Goal: Information Seeking & Learning: Learn about a topic

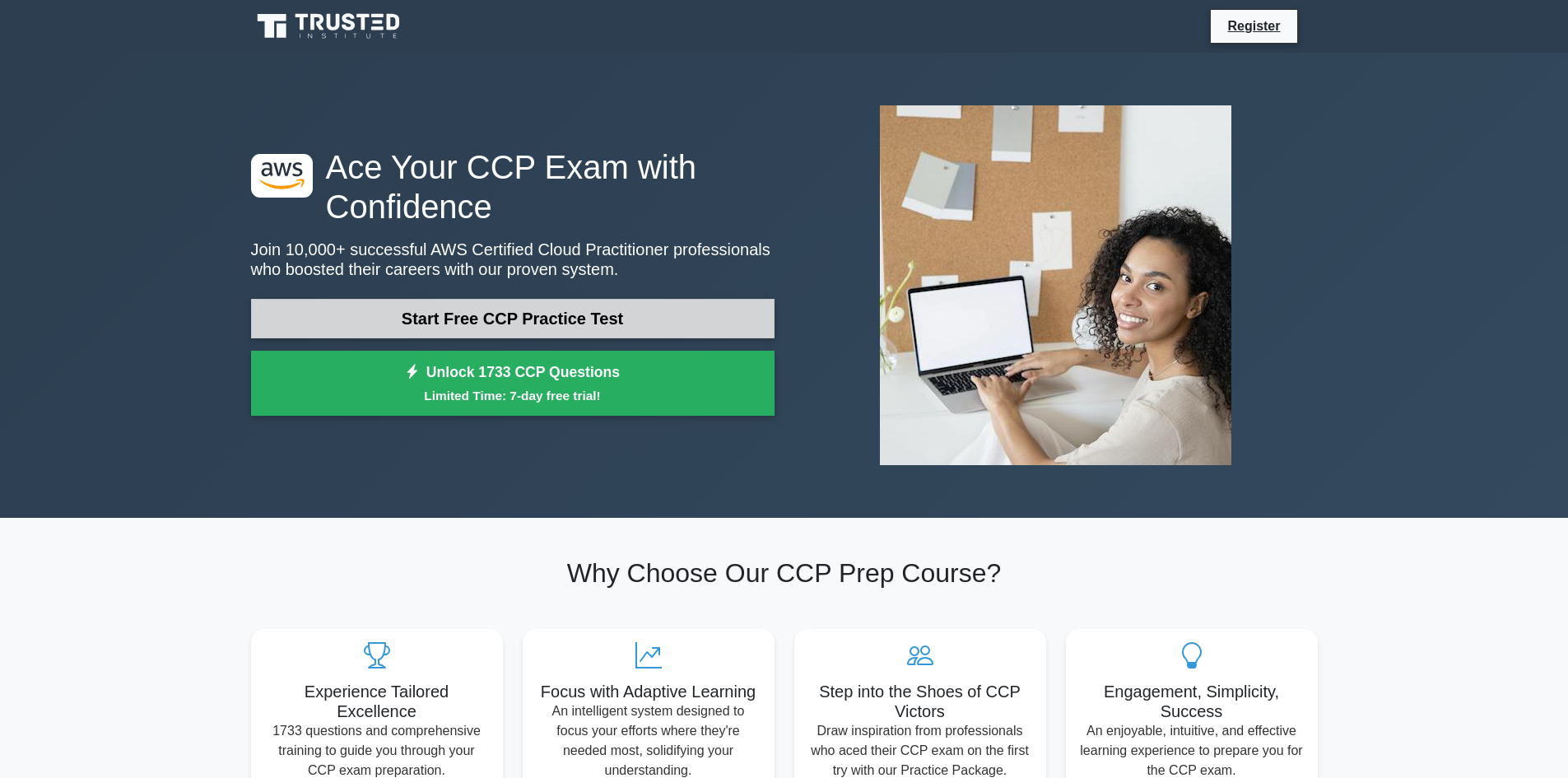
click at [534, 322] on link "Start Free CCP Practice Test" at bounding box center [513, 318] width 524 height 40
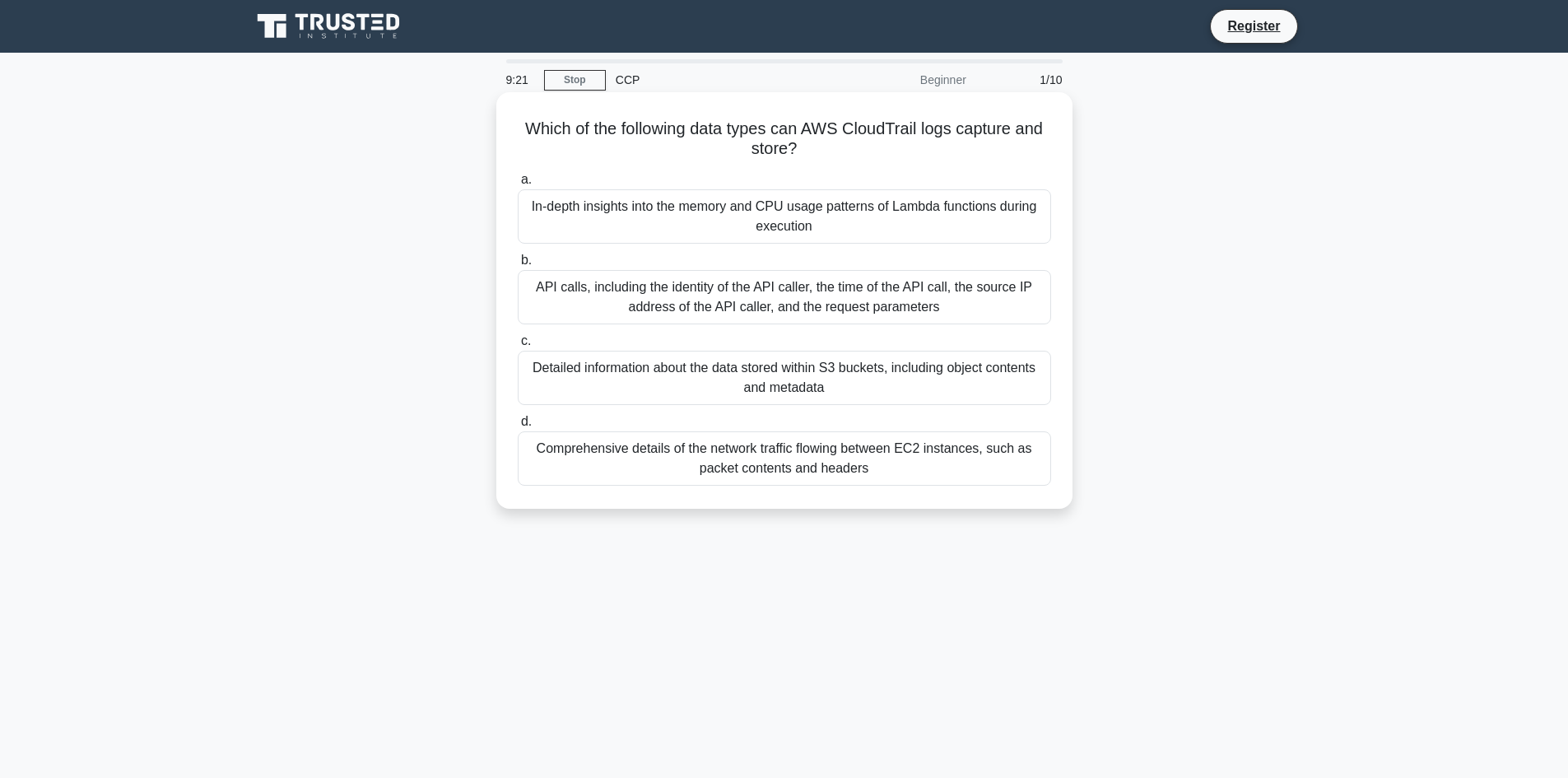
click at [649, 301] on div "API calls, including the identity of the API caller, the time of the API call, …" at bounding box center [784, 297] width 533 height 54
click at [518, 266] on input "b. API calls, including the identity of the API caller, the time of the API cal…" at bounding box center [518, 260] width 0 height 11
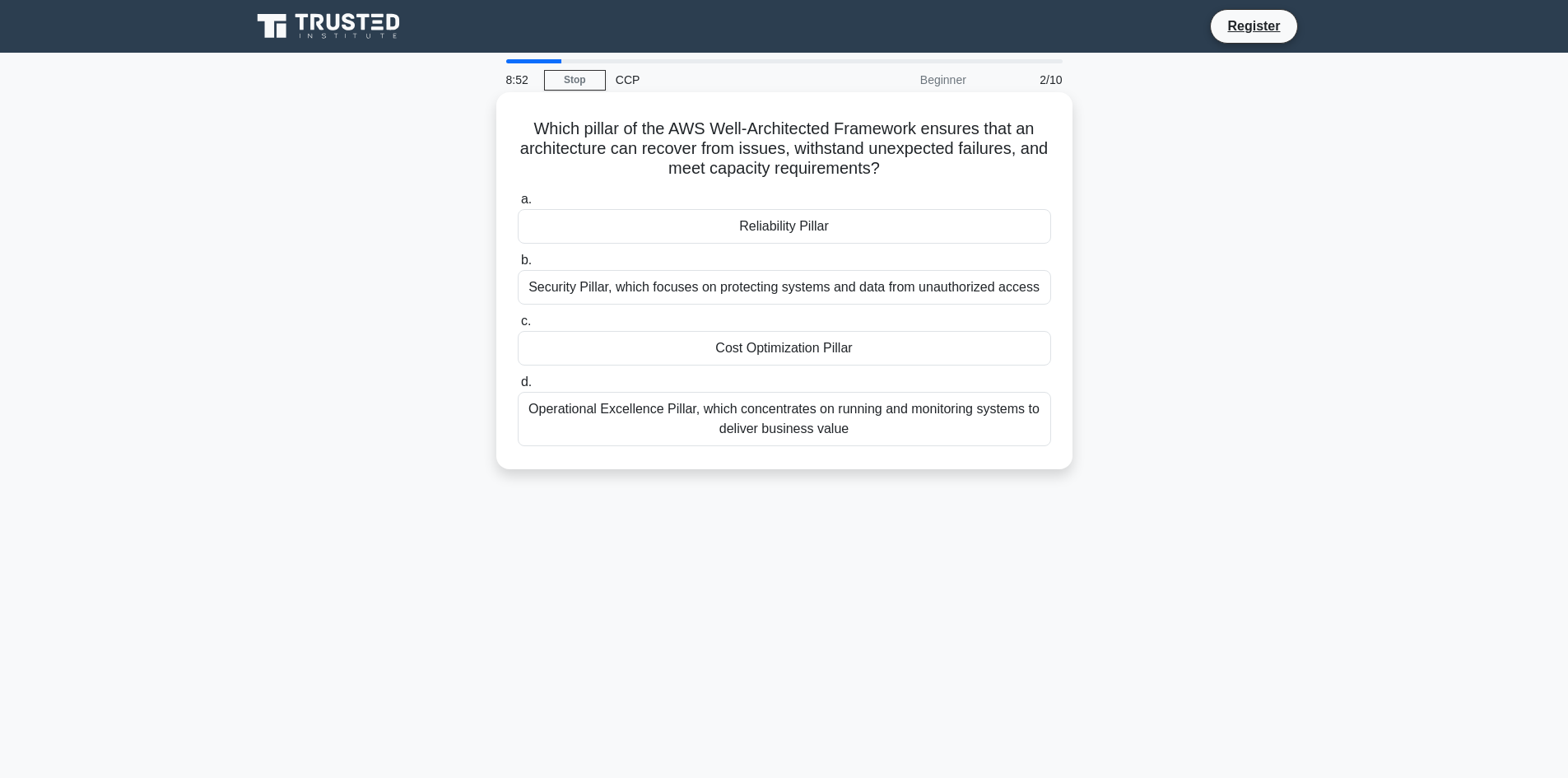
click at [798, 226] on div "Reliability Pillar" at bounding box center [784, 226] width 533 height 35
click at [518, 205] on input "a. Reliability Pillar" at bounding box center [518, 199] width 0 height 11
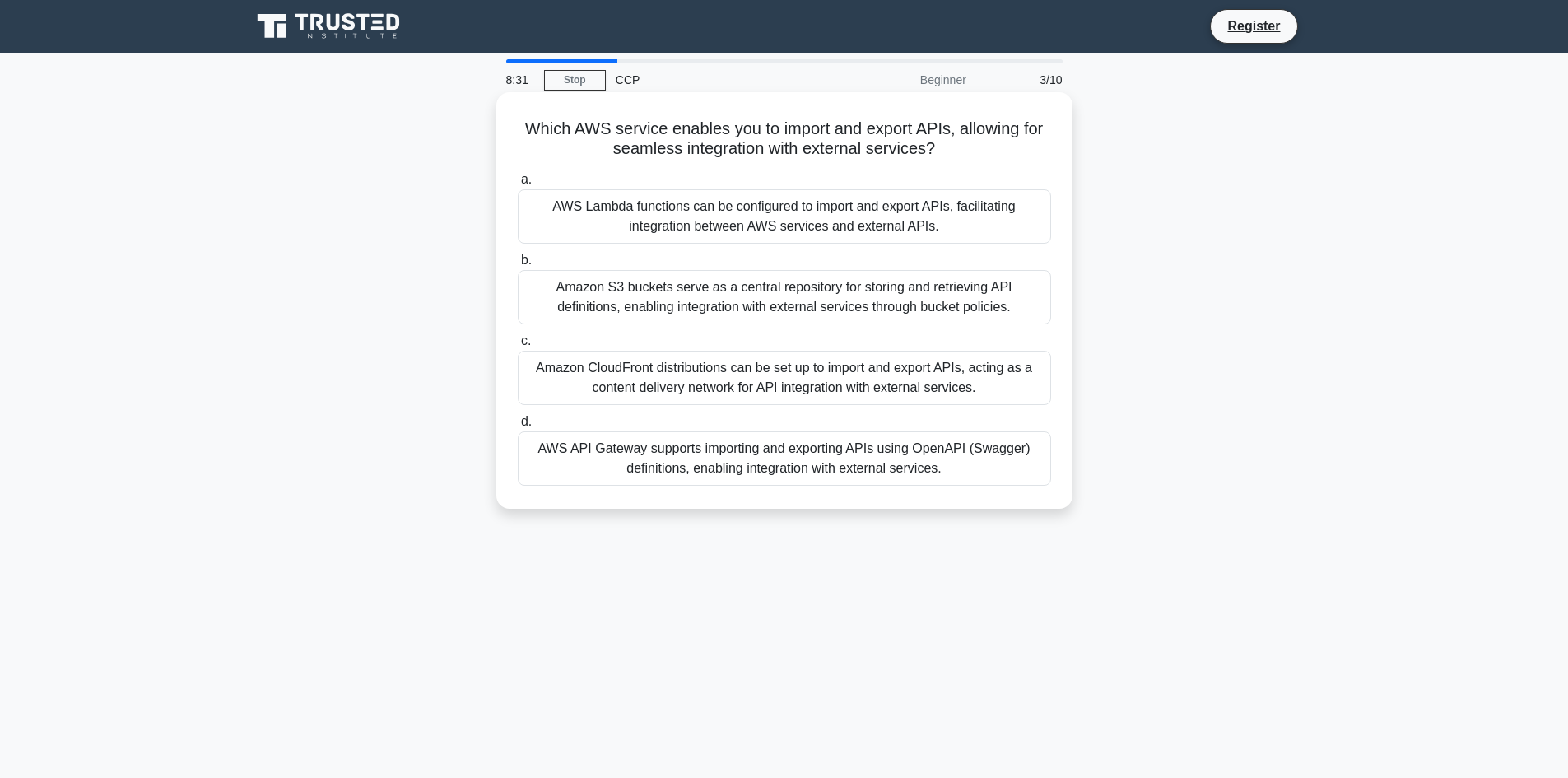
click at [640, 378] on div "Amazon CloudFront distributions can be set up to import and export APIs, acting…" at bounding box center [784, 378] width 533 height 54
click at [518, 347] on input "c. Amazon CloudFront distributions can be set up to import and export APIs, act…" at bounding box center [518, 341] width 0 height 11
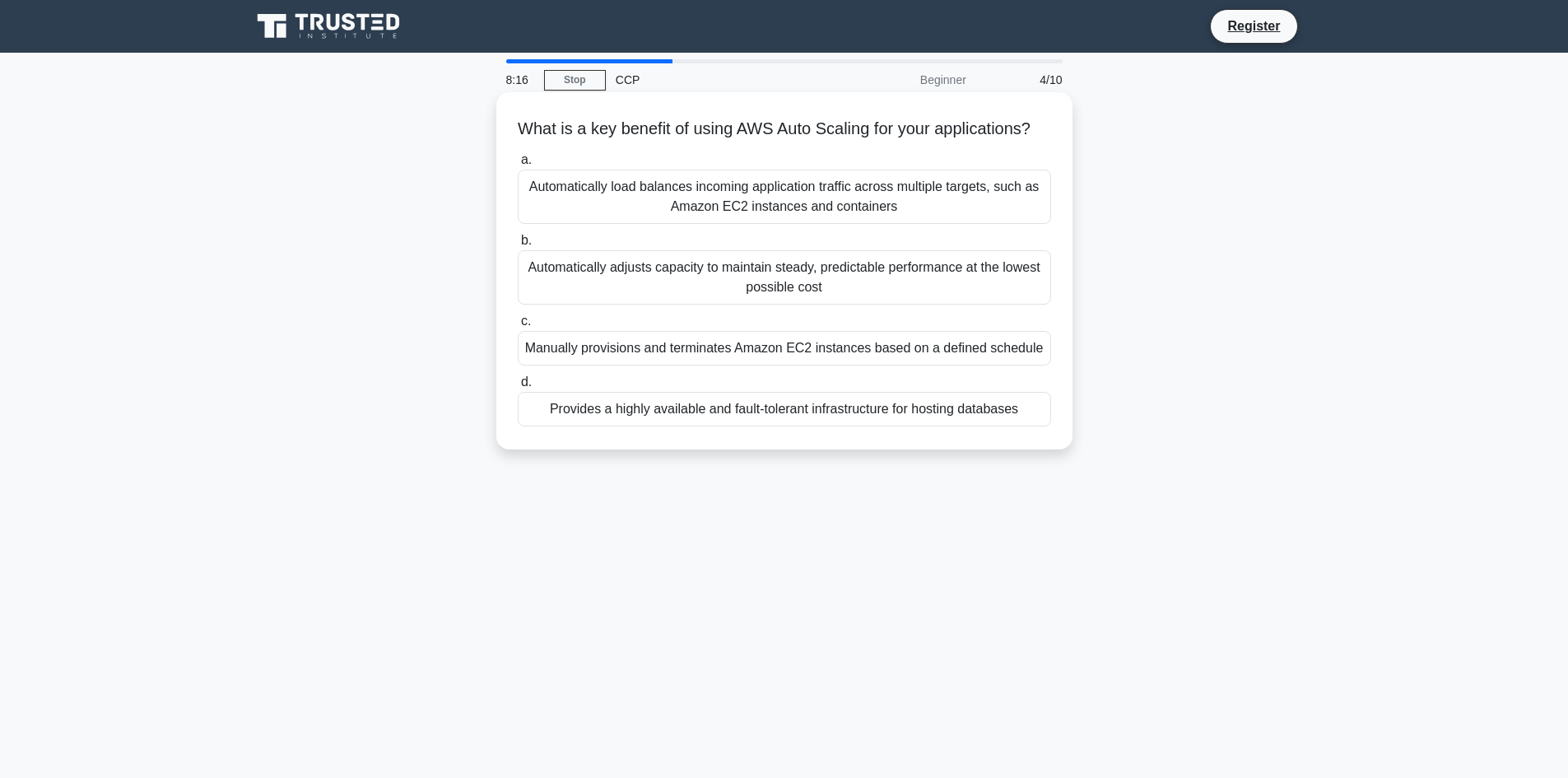
click at [667, 289] on div "Automatically adjusts capacity to maintain steady, predictable performance at t…" at bounding box center [784, 277] width 533 height 54
click at [518, 246] on input "b. Automatically adjusts capacity to maintain steady, predictable performance a…" at bounding box center [518, 241] width 0 height 11
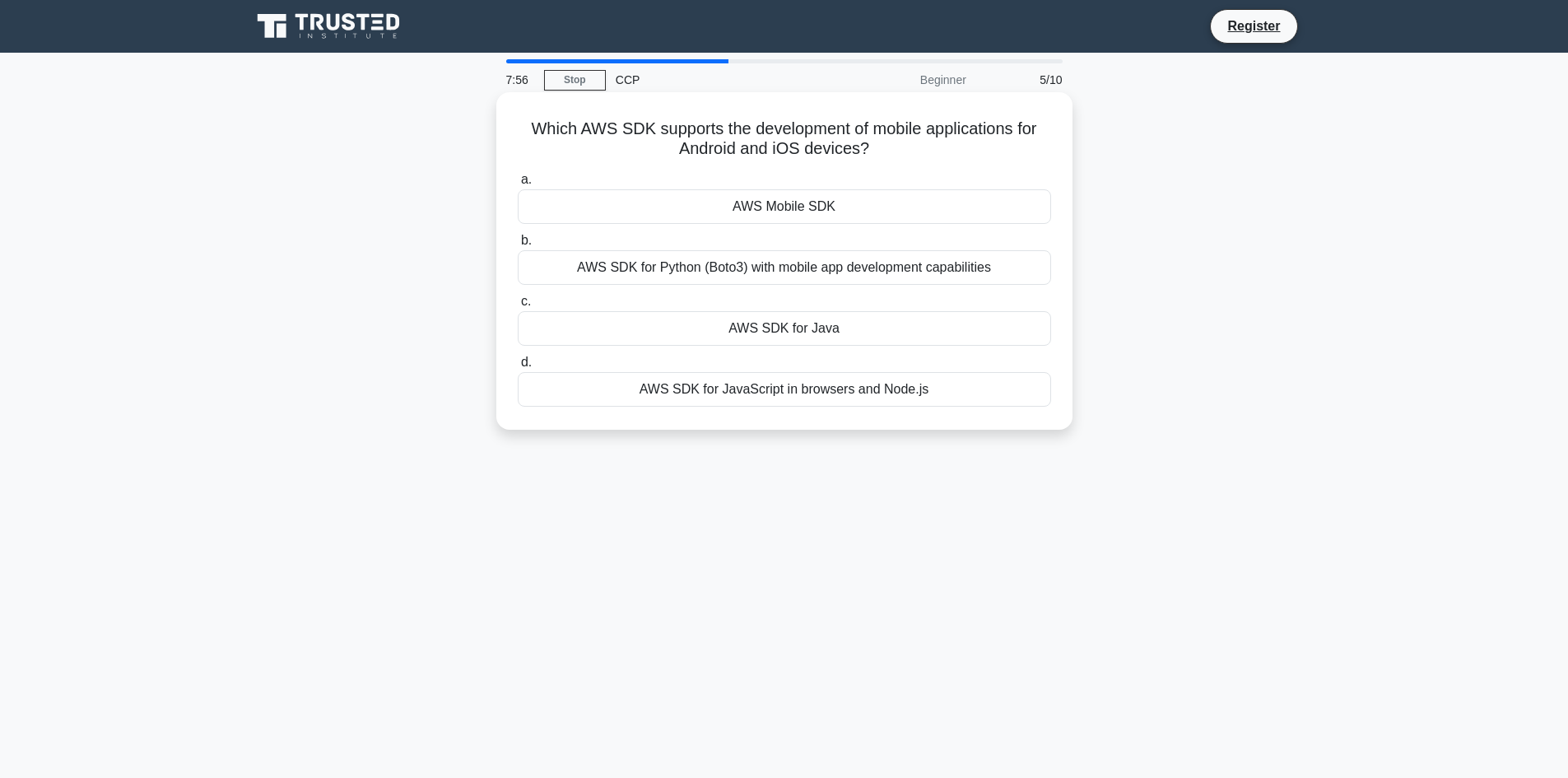
click at [731, 271] on div "AWS SDK for Python (Boto3) with mobile app development capabilities" at bounding box center [784, 268] width 533 height 35
click at [518, 246] on input "b. AWS SDK for Python (Boto3) with mobile app development capabilities" at bounding box center [518, 241] width 0 height 11
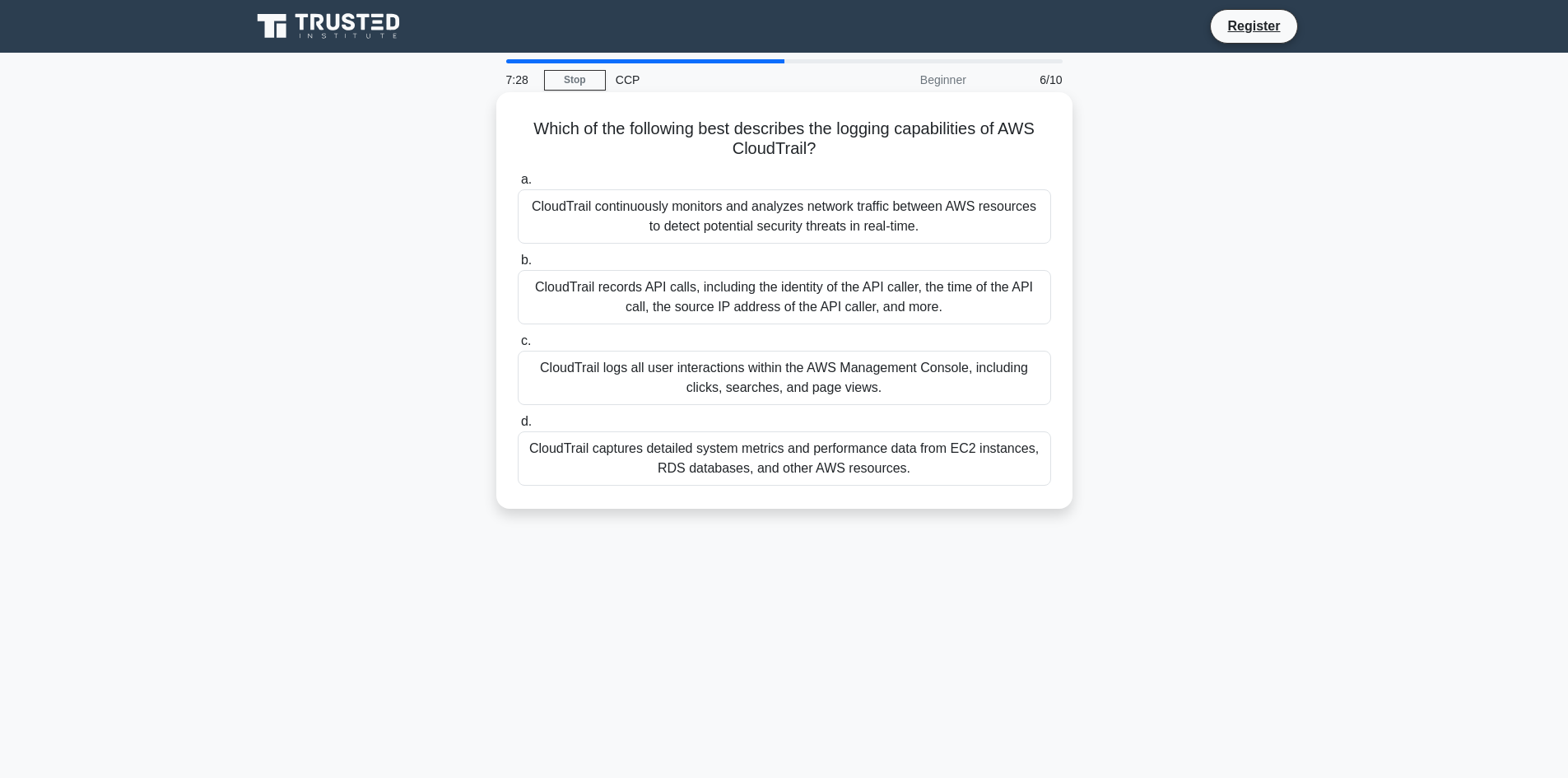
click at [781, 215] on div "CloudTrail continuously monitors and analyzes network traffic between AWS resou…" at bounding box center [784, 216] width 533 height 54
click at [518, 186] on input "a. CloudTrail continuously monitors and analyzes network traffic between AWS re…" at bounding box center [518, 180] width 0 height 11
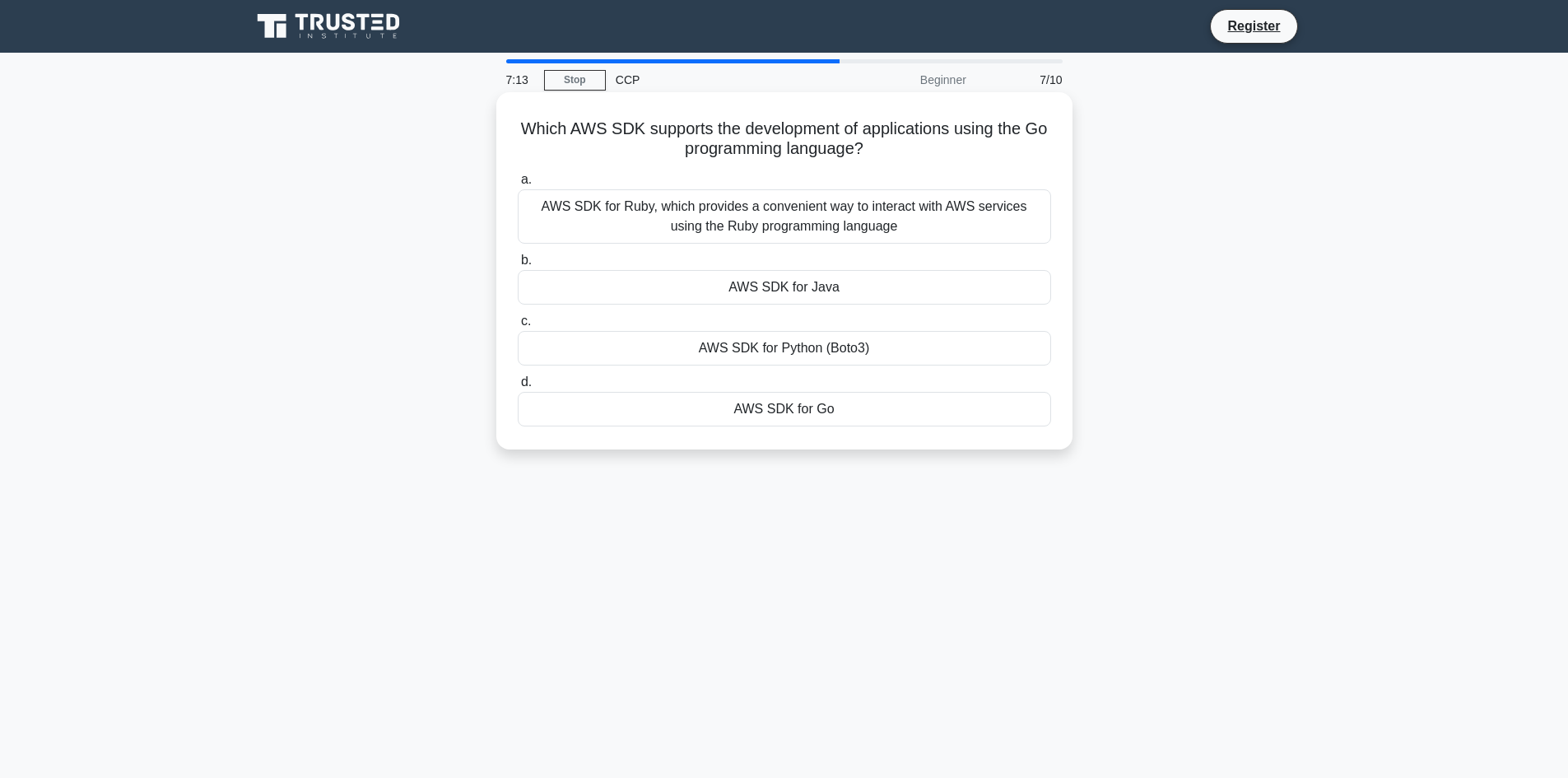
click at [726, 223] on div "AWS SDK for Ruby, which provides a convenient way to interact with AWS services…" at bounding box center [784, 216] width 533 height 54
click at [518, 186] on input "a. AWS SDK for Ruby, which provides a convenient way to interact with AWS servi…" at bounding box center [518, 180] width 0 height 11
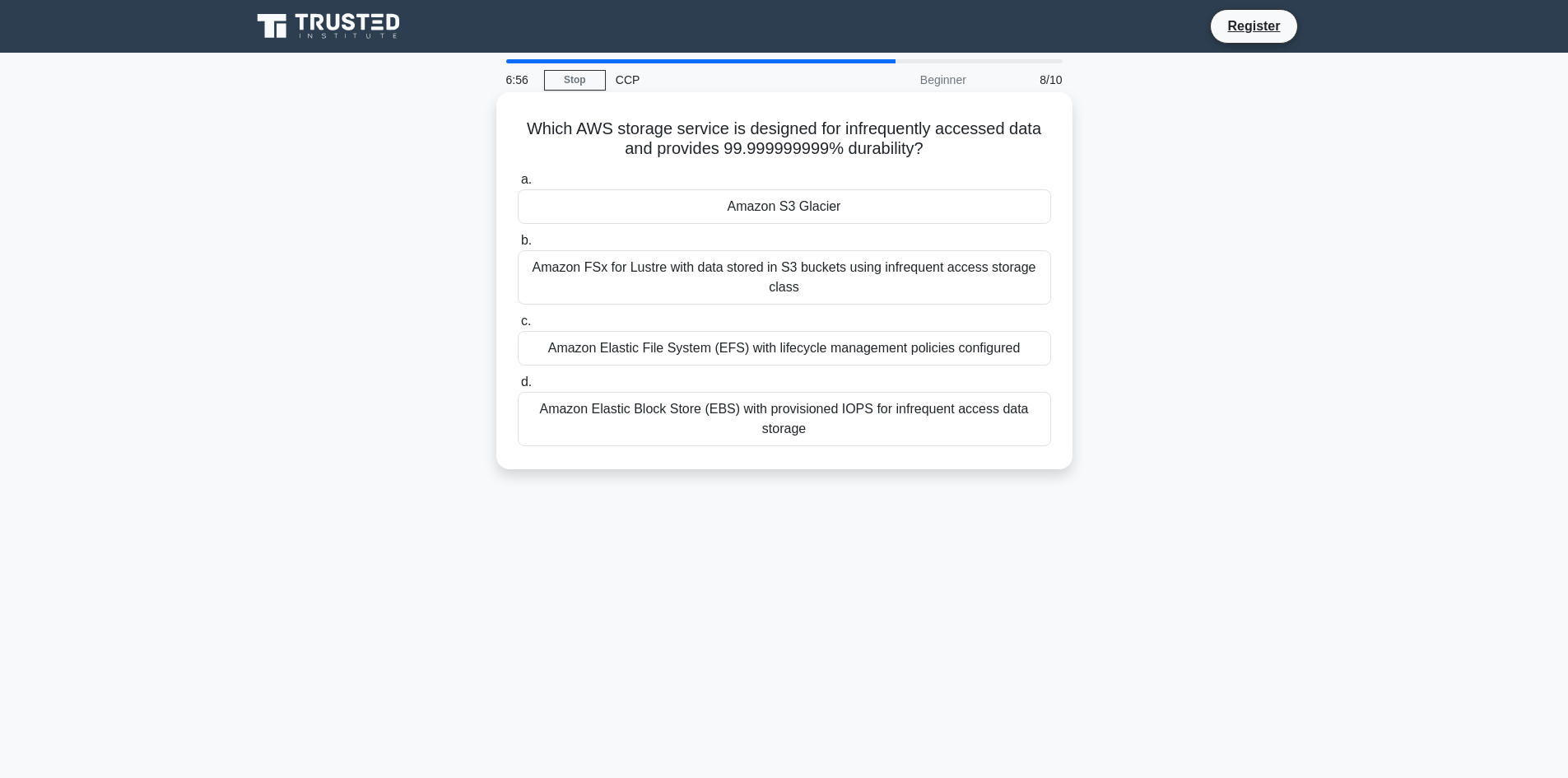
click at [798, 205] on div "Amazon S3 Glacier" at bounding box center [784, 207] width 533 height 35
click at [518, 186] on input "a. Amazon S3 Glacier" at bounding box center [518, 180] width 0 height 11
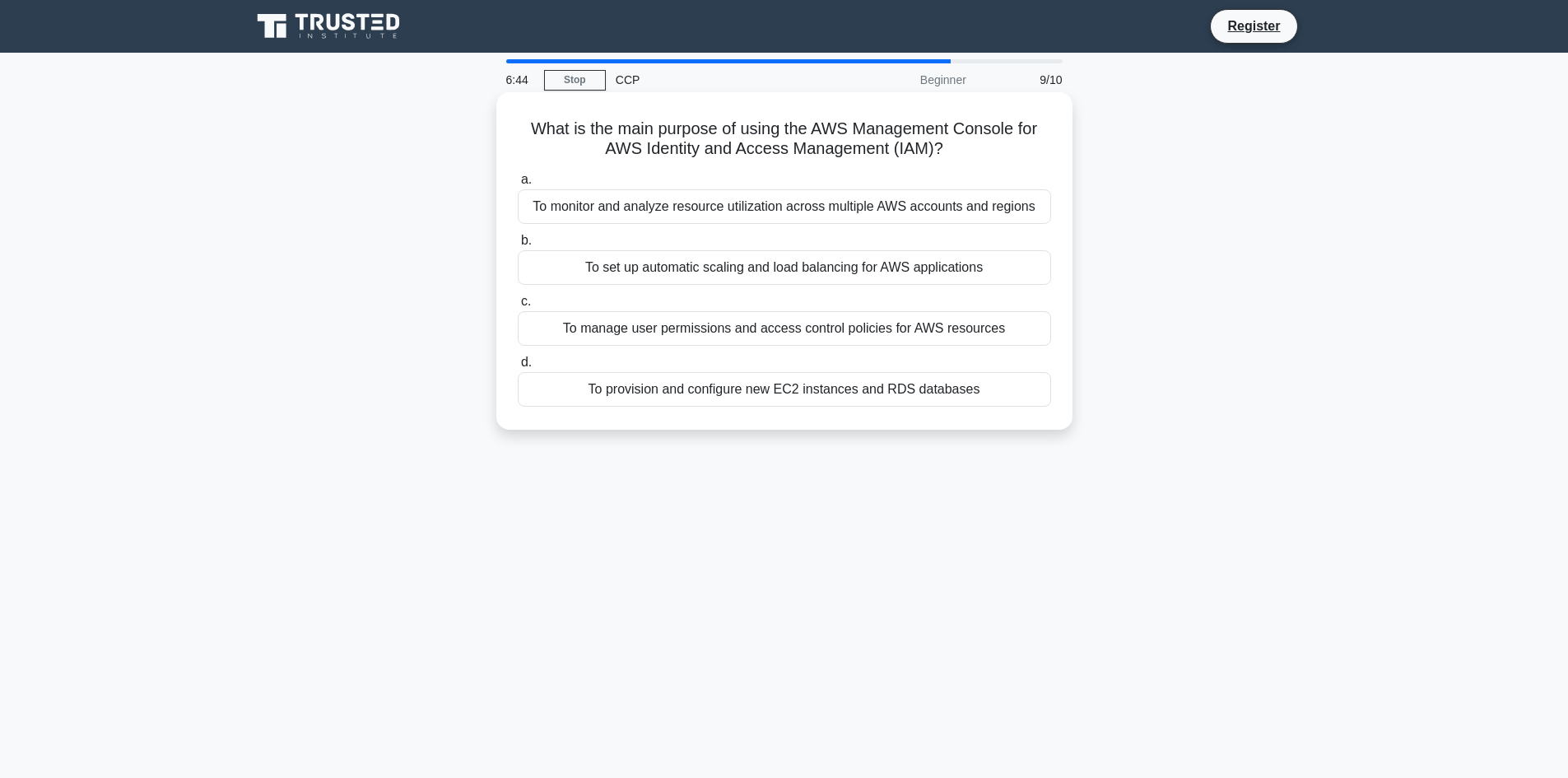
click at [710, 328] on div "To manage user permissions and access control policies for AWS resources" at bounding box center [784, 329] width 533 height 35
click at [518, 307] on input "c. To manage user permissions and access control policies for AWS resources" at bounding box center [518, 302] width 0 height 11
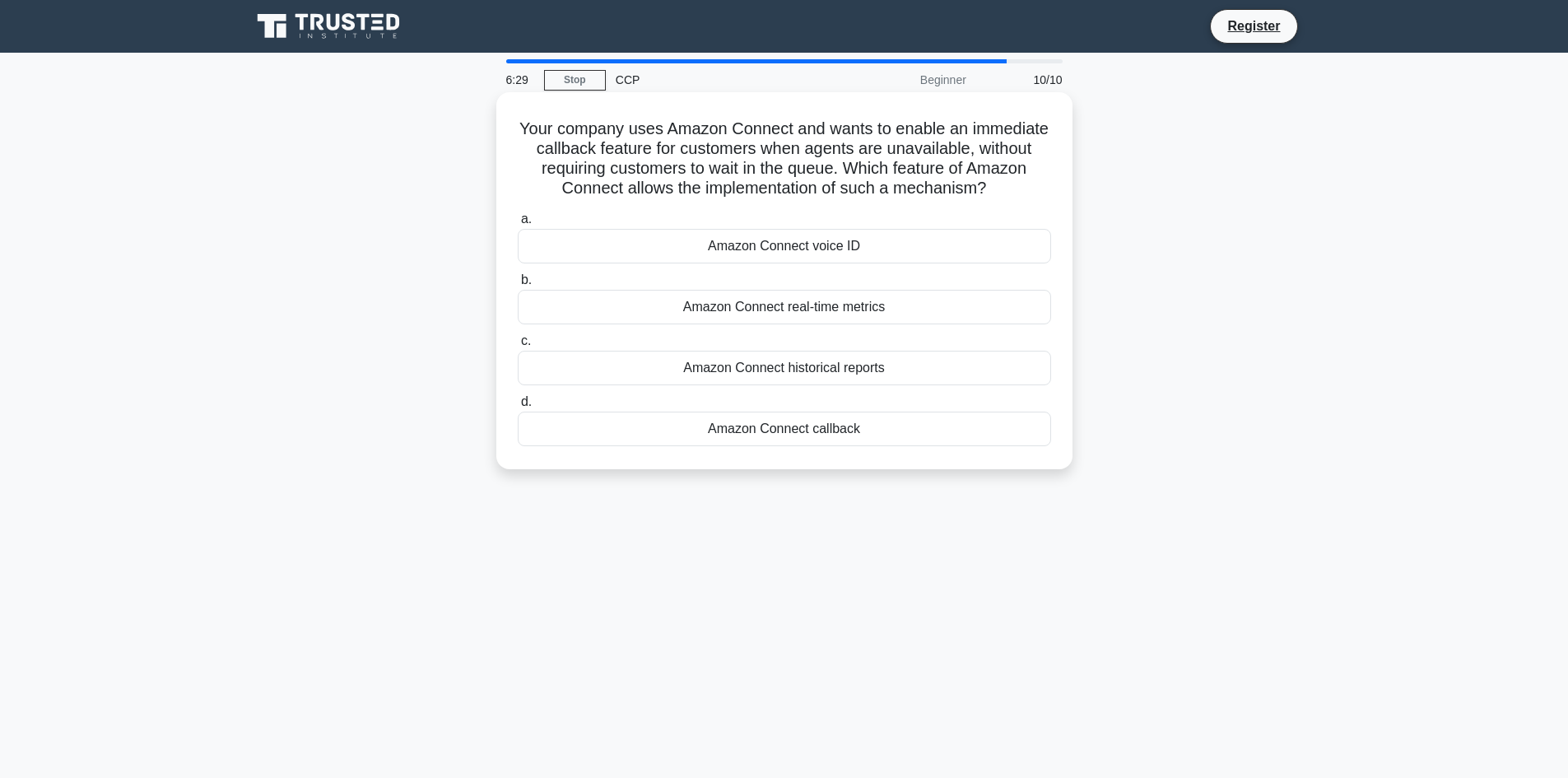
click at [740, 435] on div "Amazon Connect callback" at bounding box center [784, 429] width 533 height 35
click at [518, 408] on input "d. Amazon Connect callback" at bounding box center [518, 402] width 0 height 11
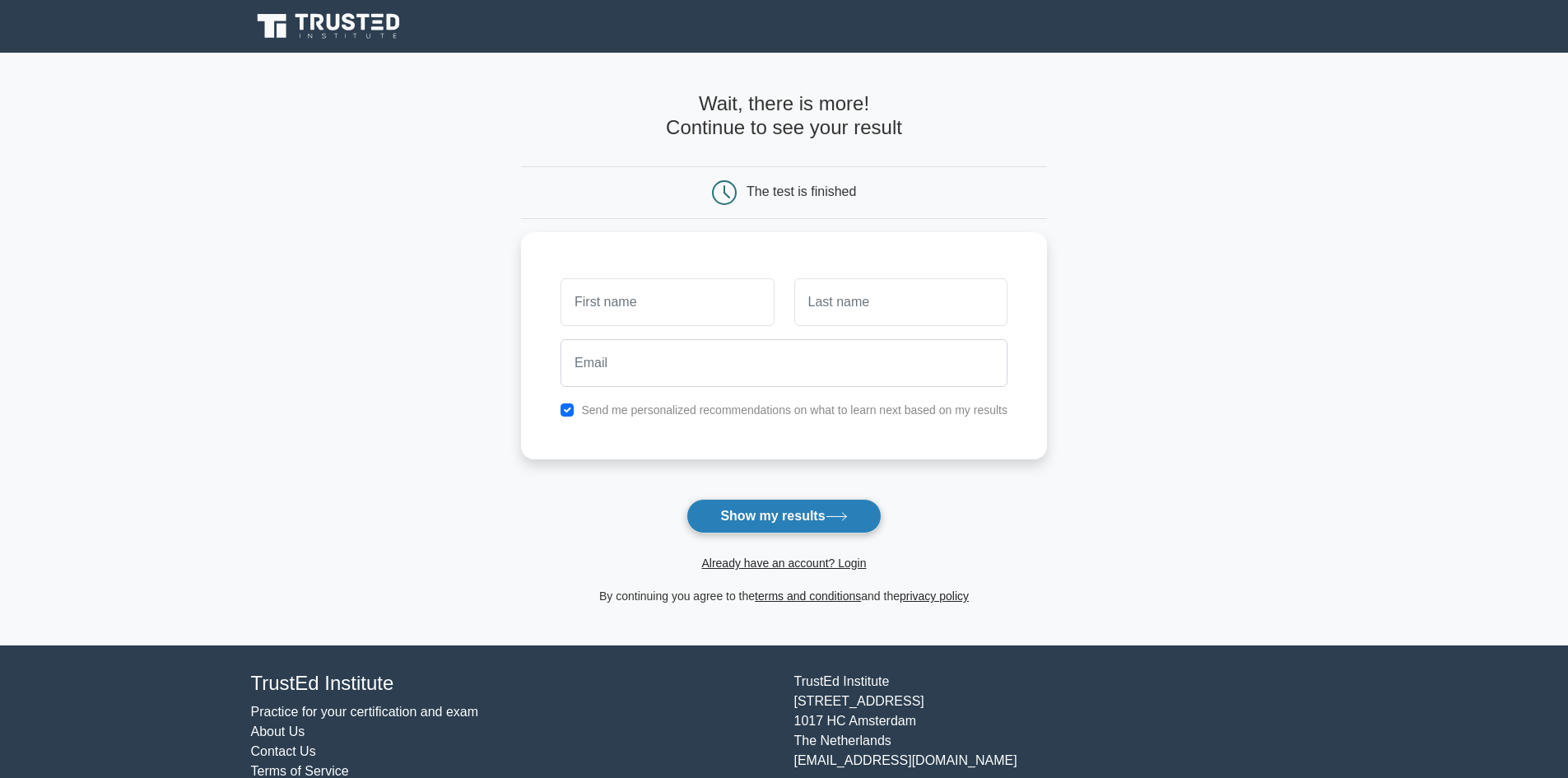
click at [796, 515] on button "Show my results" at bounding box center [784, 516] width 194 height 35
click at [446, 518] on main "Wait, there is more! Continue to see your result The test is finished and the" at bounding box center [784, 349] width 1568 height 592
click at [636, 288] on input "text" at bounding box center [667, 298] width 214 height 47
type input "Don"
type input "[PERSON_NAME]"
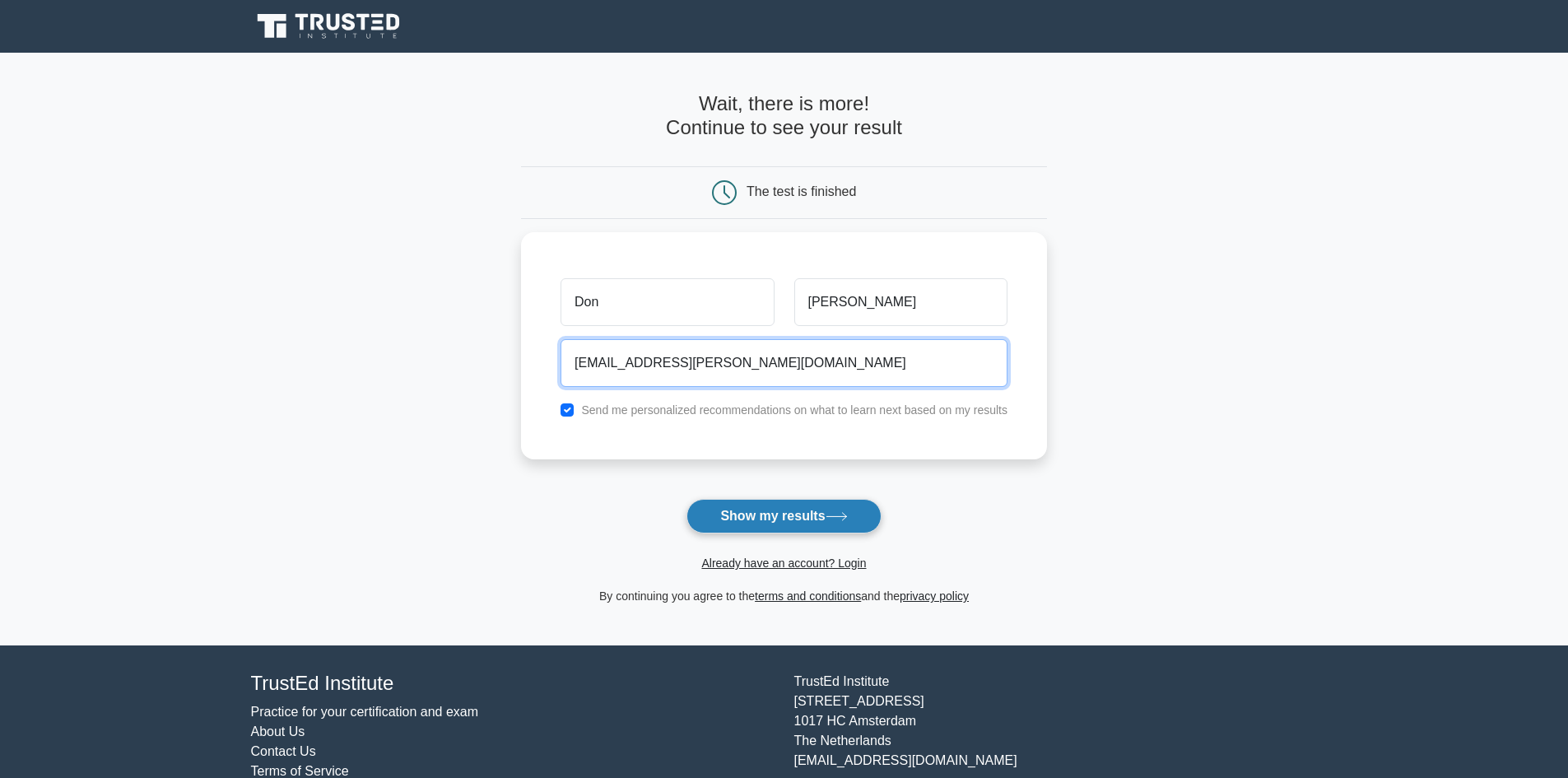
type input "[EMAIL_ADDRESS][PERSON_NAME][DOMAIN_NAME]"
click at [749, 520] on button "Show my results" at bounding box center [784, 516] width 194 height 35
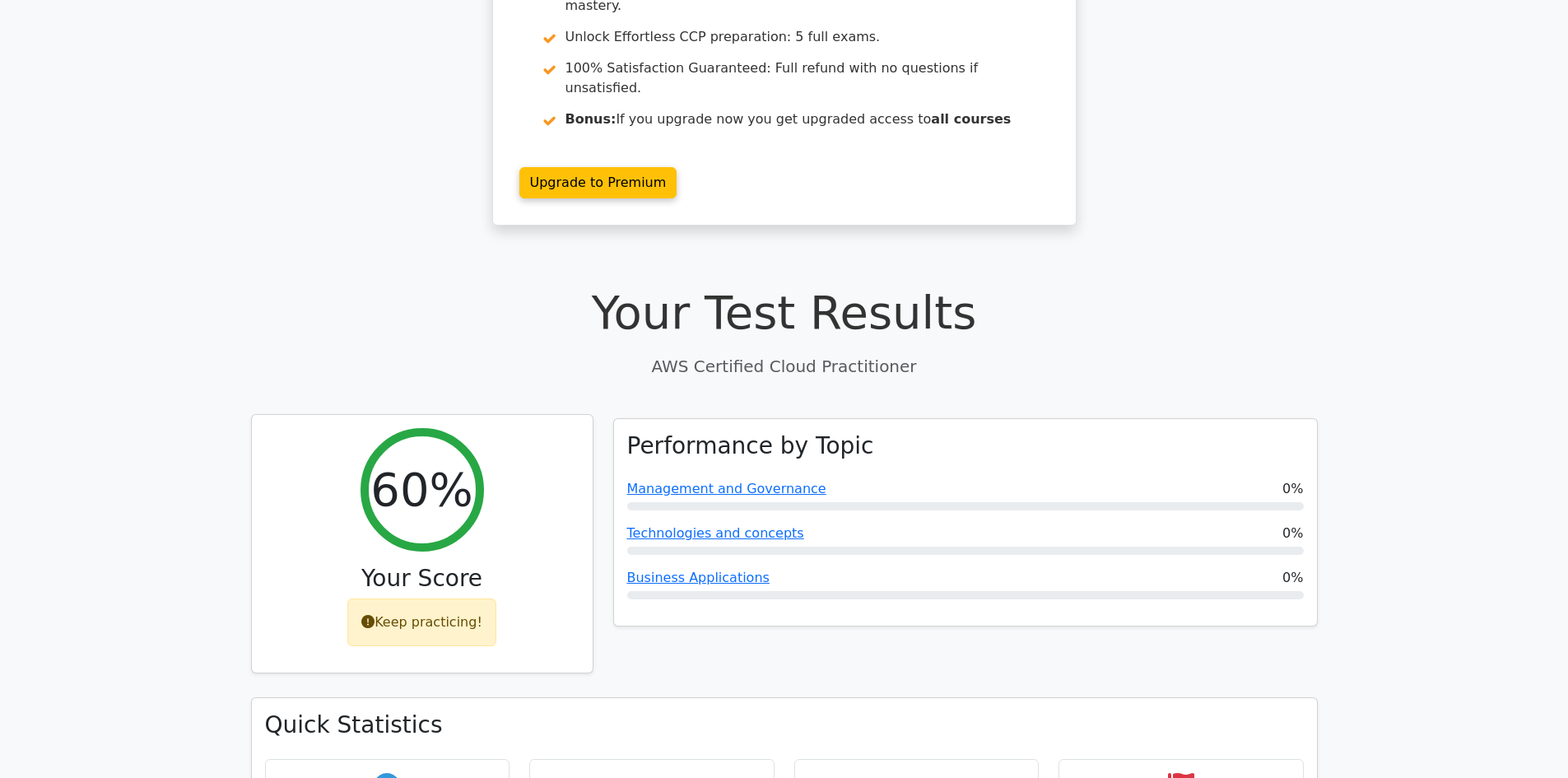
scroll to position [330, 0]
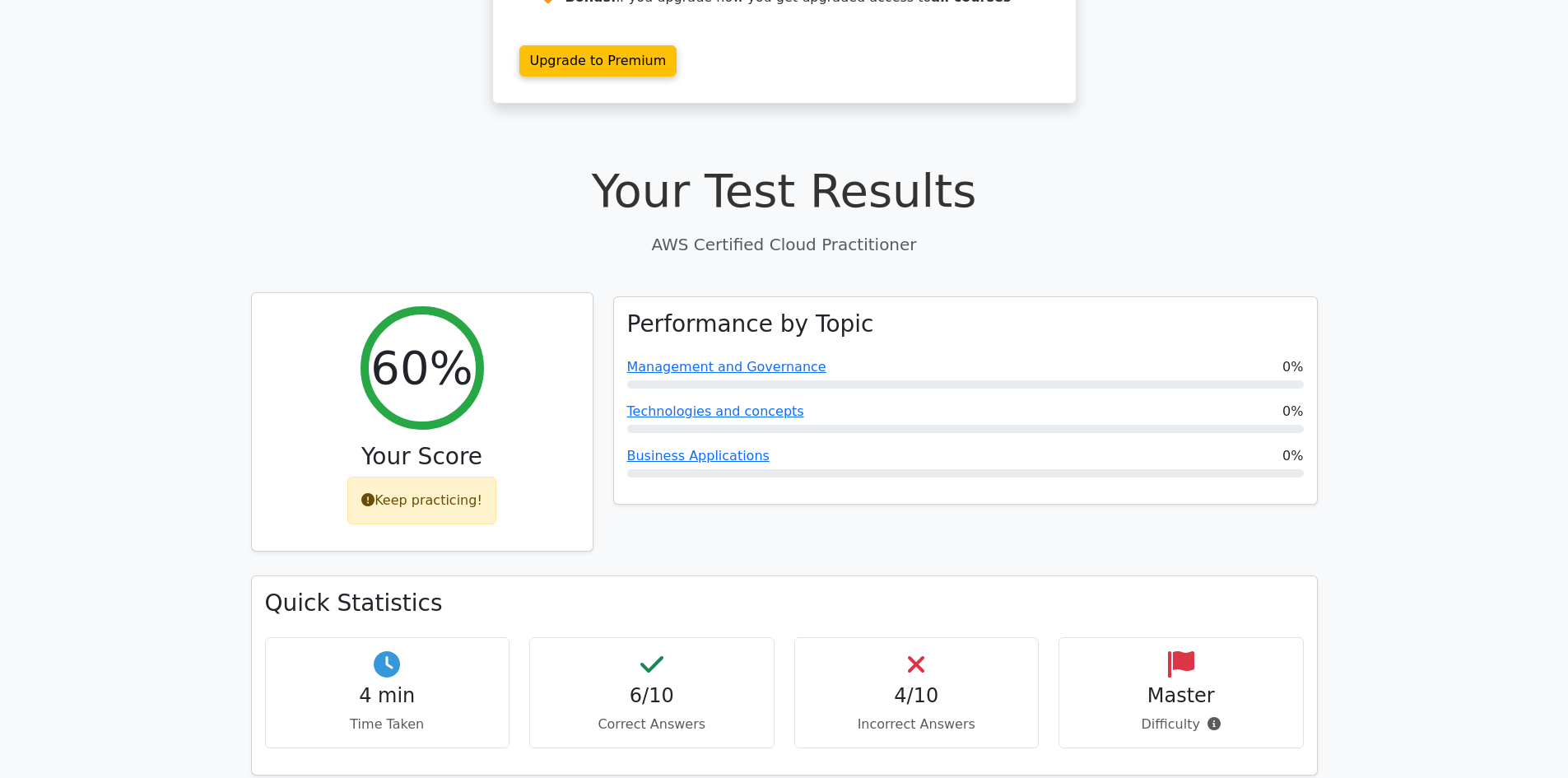
click at [403, 476] on div "Keep practicing!" at bounding box center [422, 500] width 149 height 47
click at [424, 342] on h2 "60%" at bounding box center [421, 367] width 102 height 55
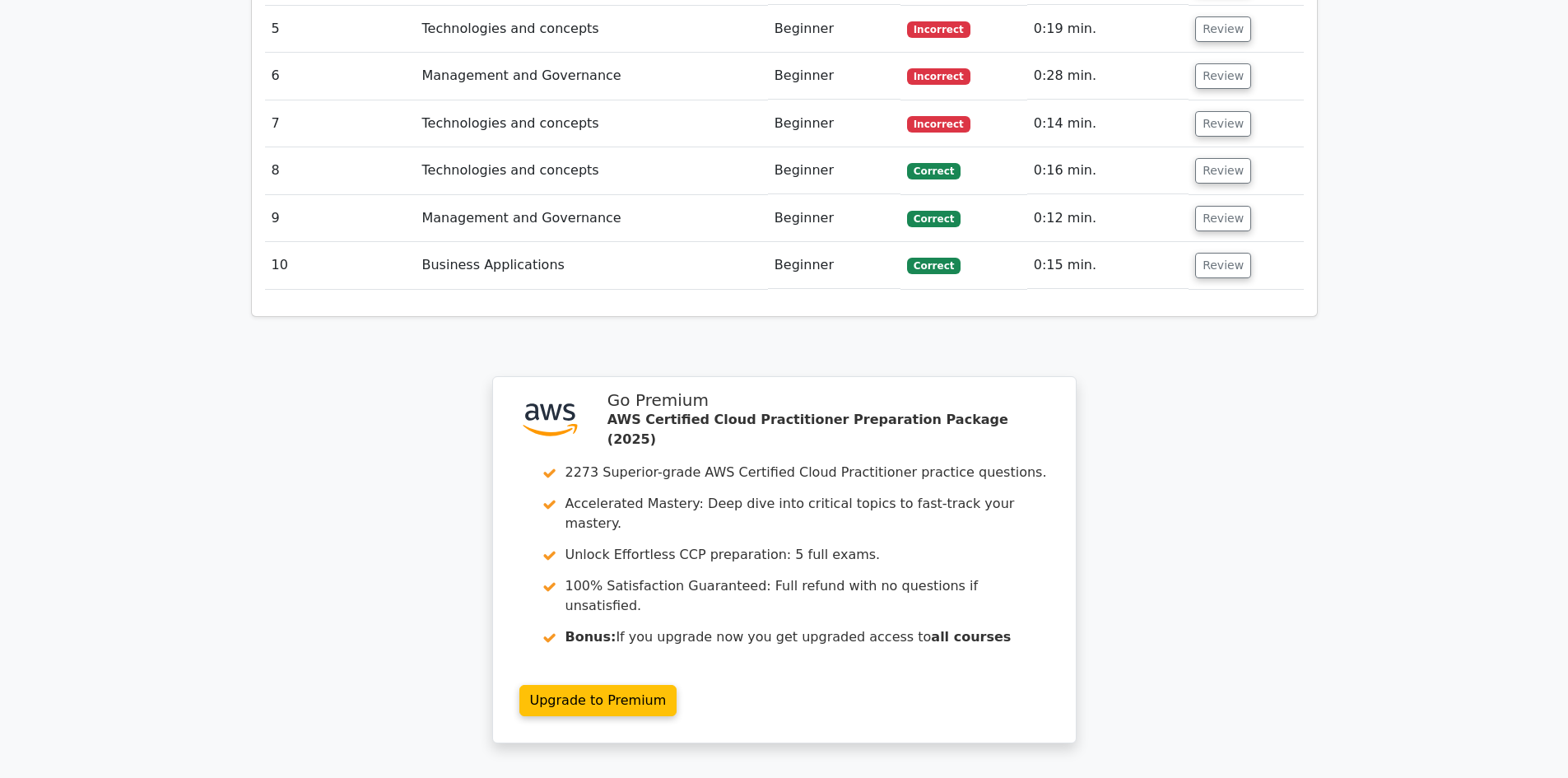
scroll to position [1811, 0]
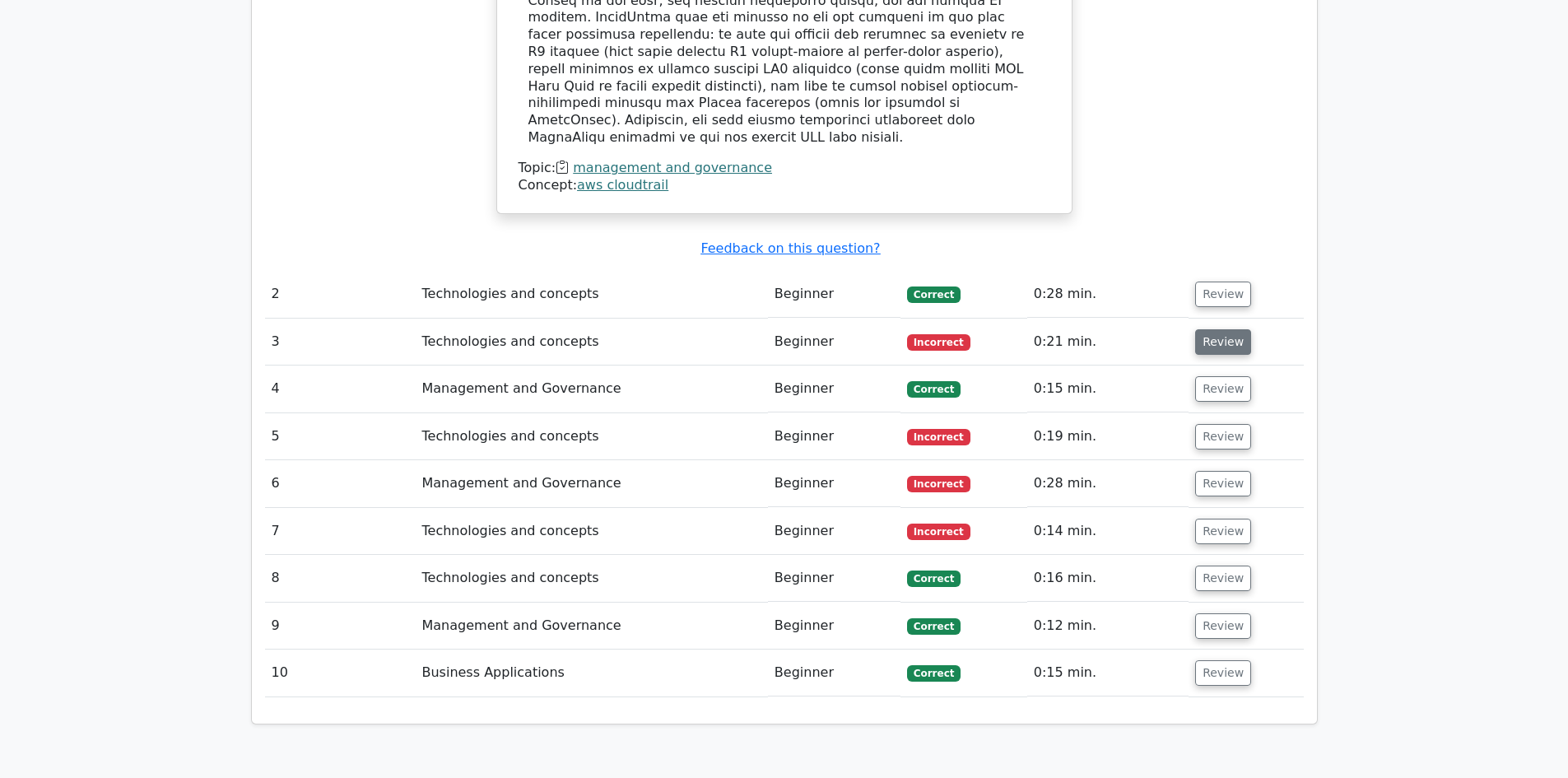
click at [1204, 330] on button "Review" at bounding box center [1223, 342] width 56 height 25
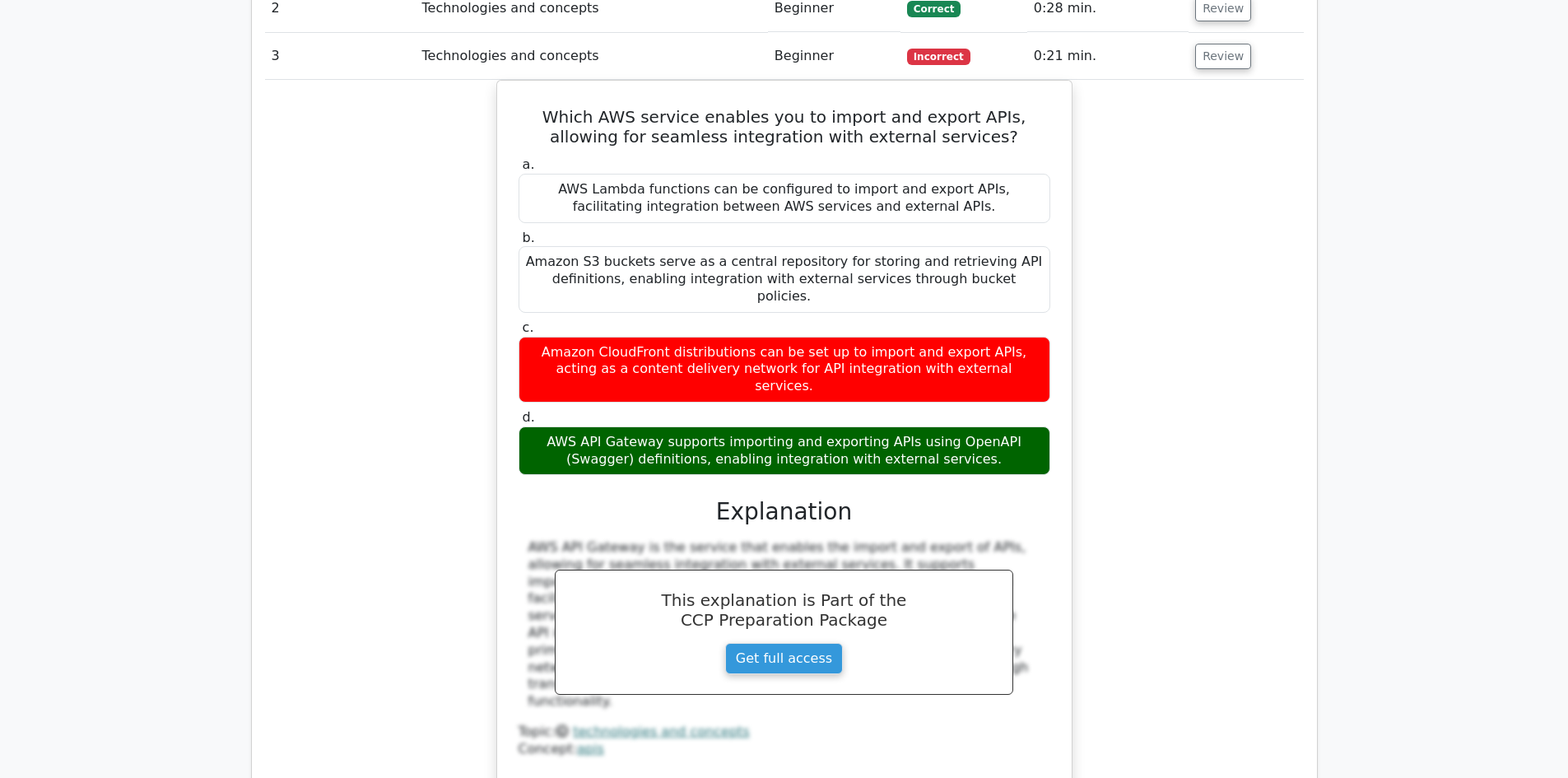
scroll to position [2306, 0]
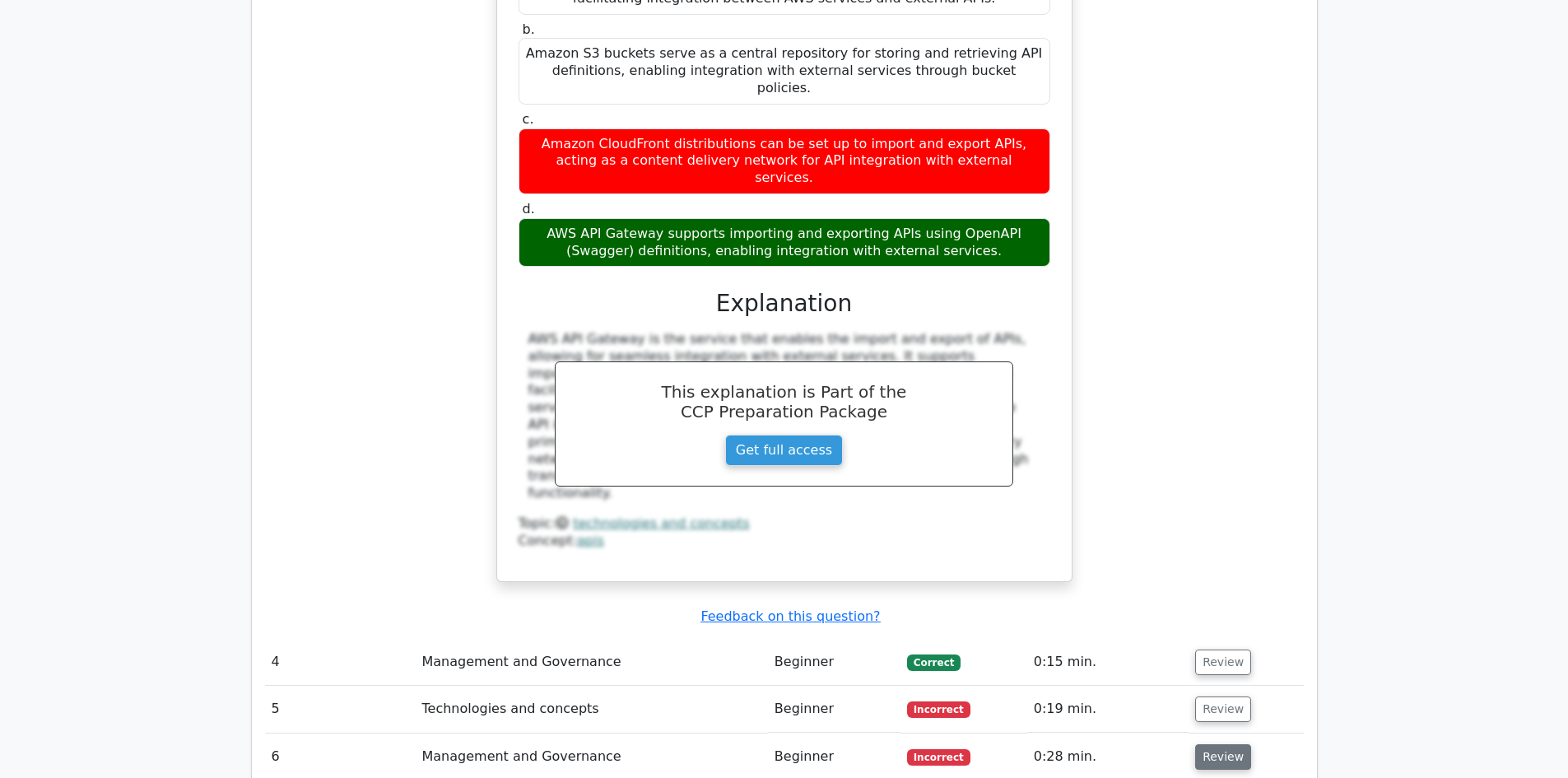
click at [1214, 744] on button "Review" at bounding box center [1223, 757] width 56 height 25
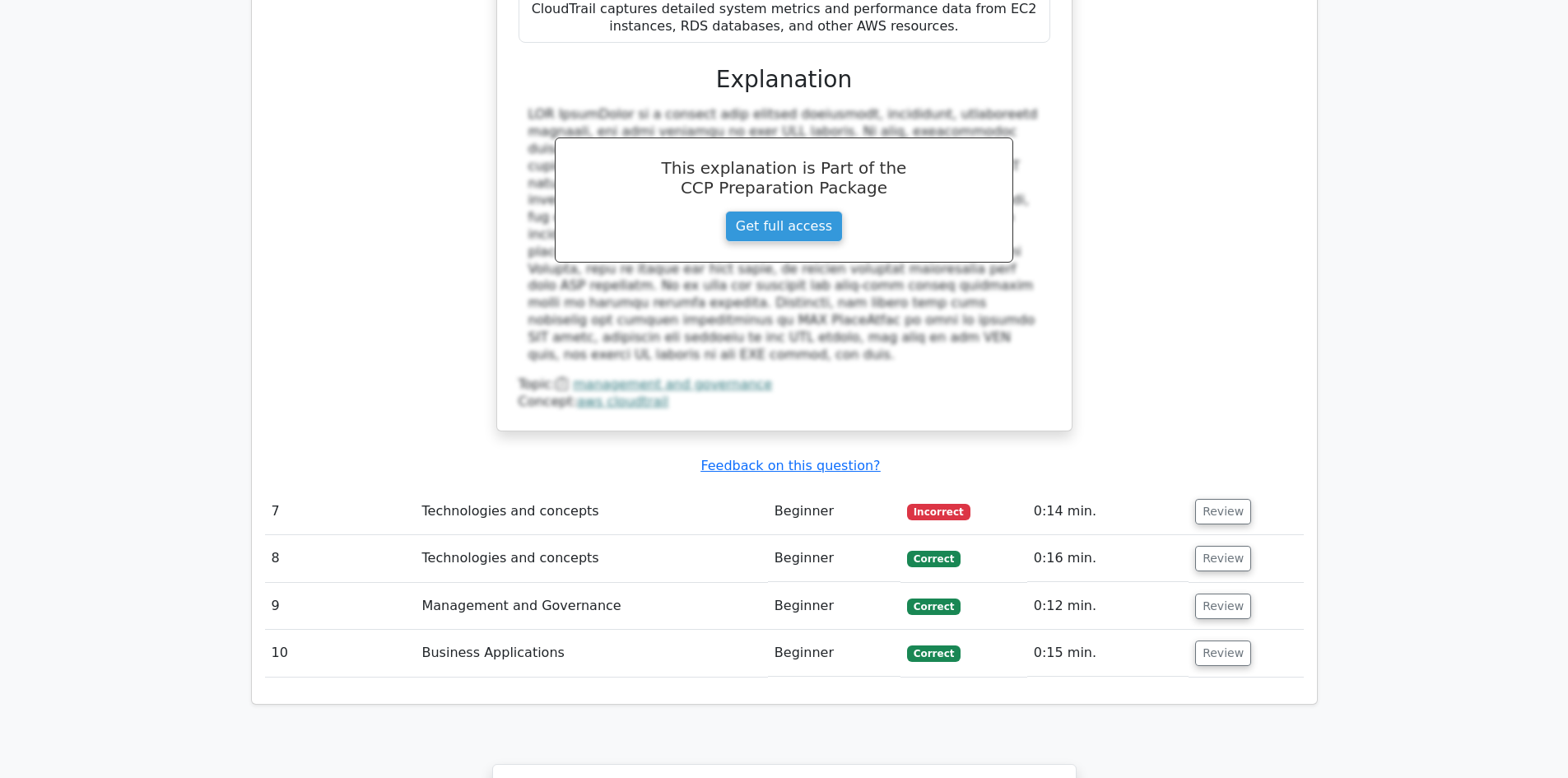
scroll to position [3540, 0]
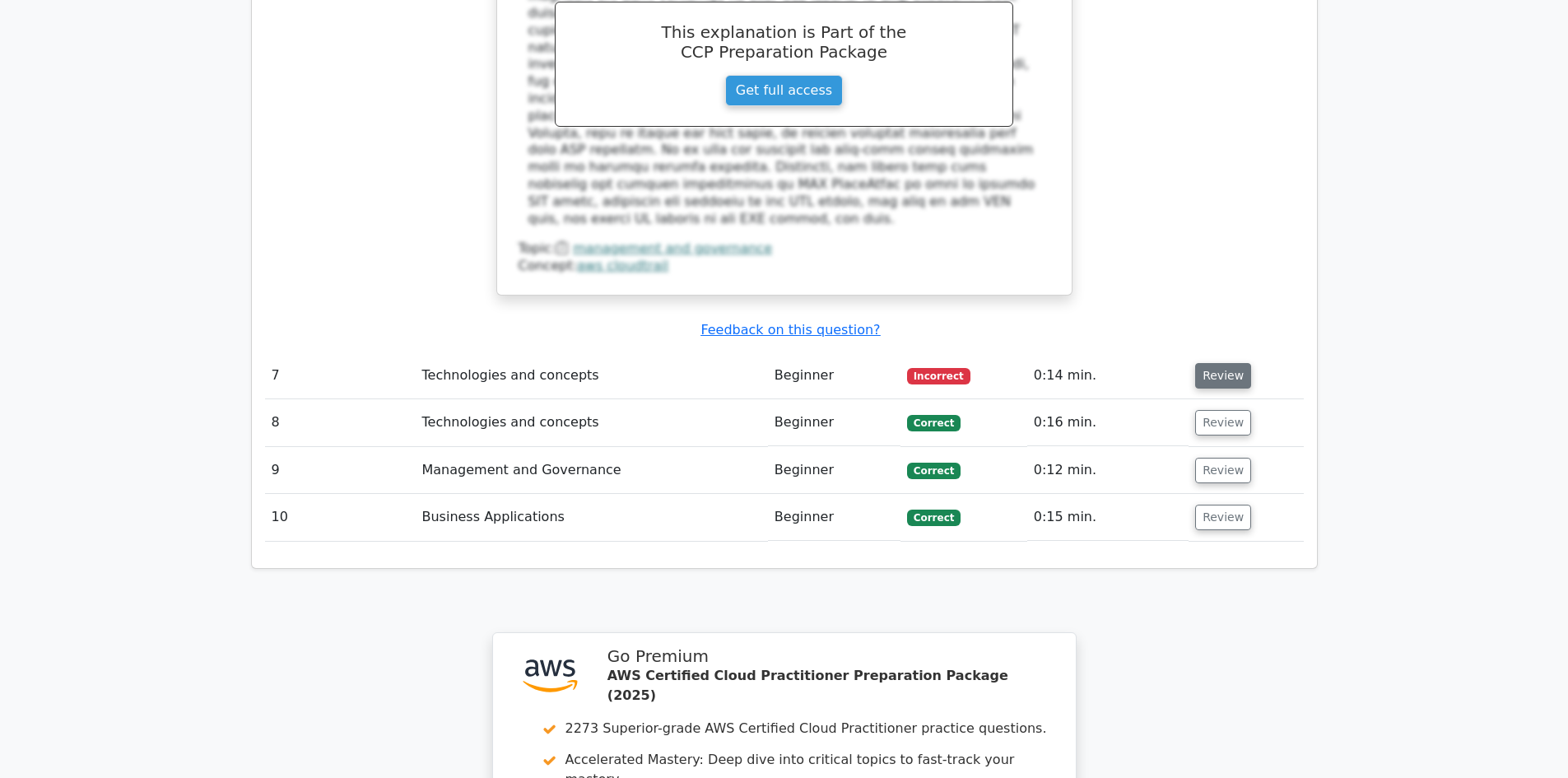
click at [1219, 363] on button "Review" at bounding box center [1223, 376] width 56 height 25
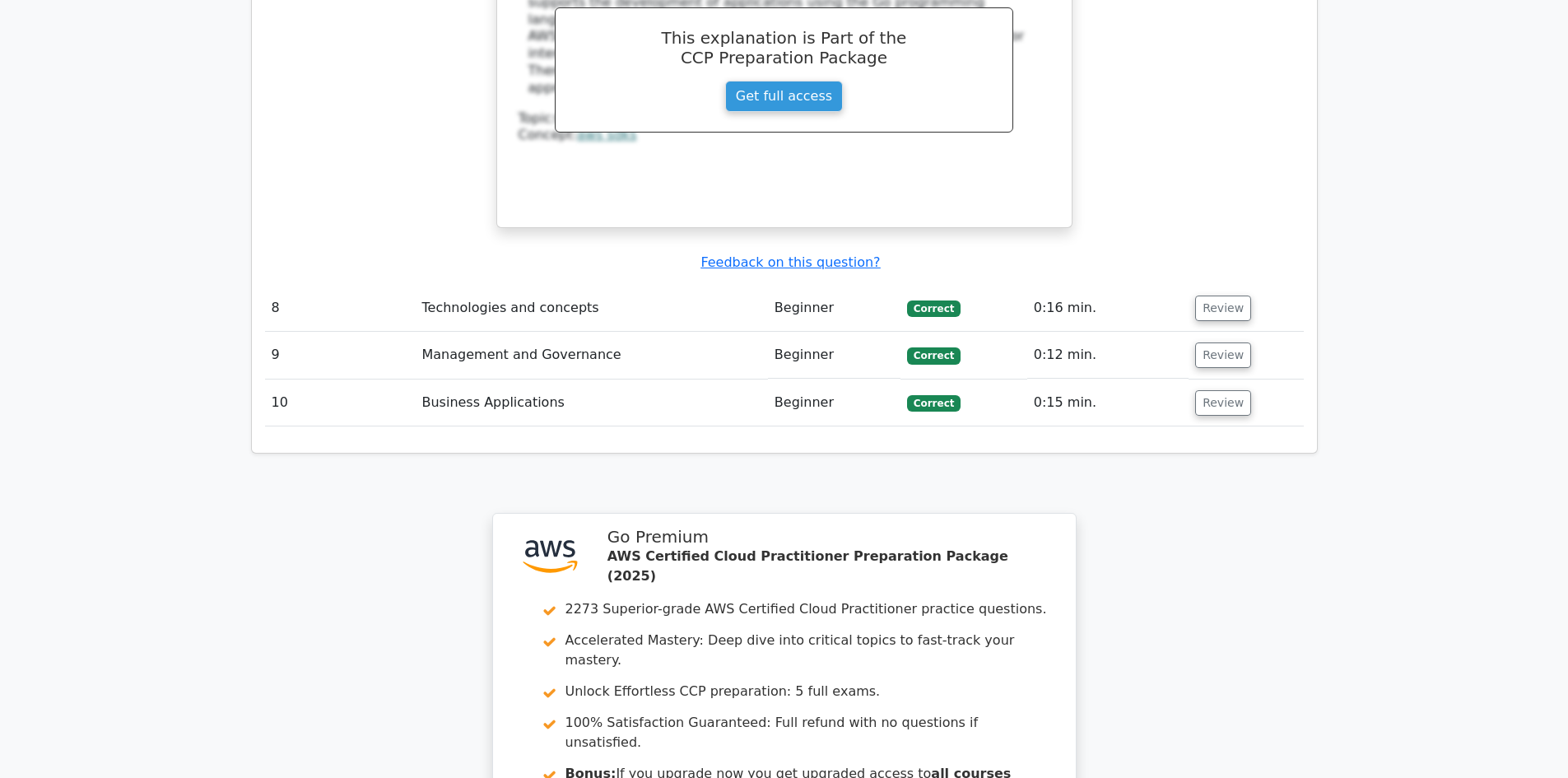
scroll to position [4529, 0]
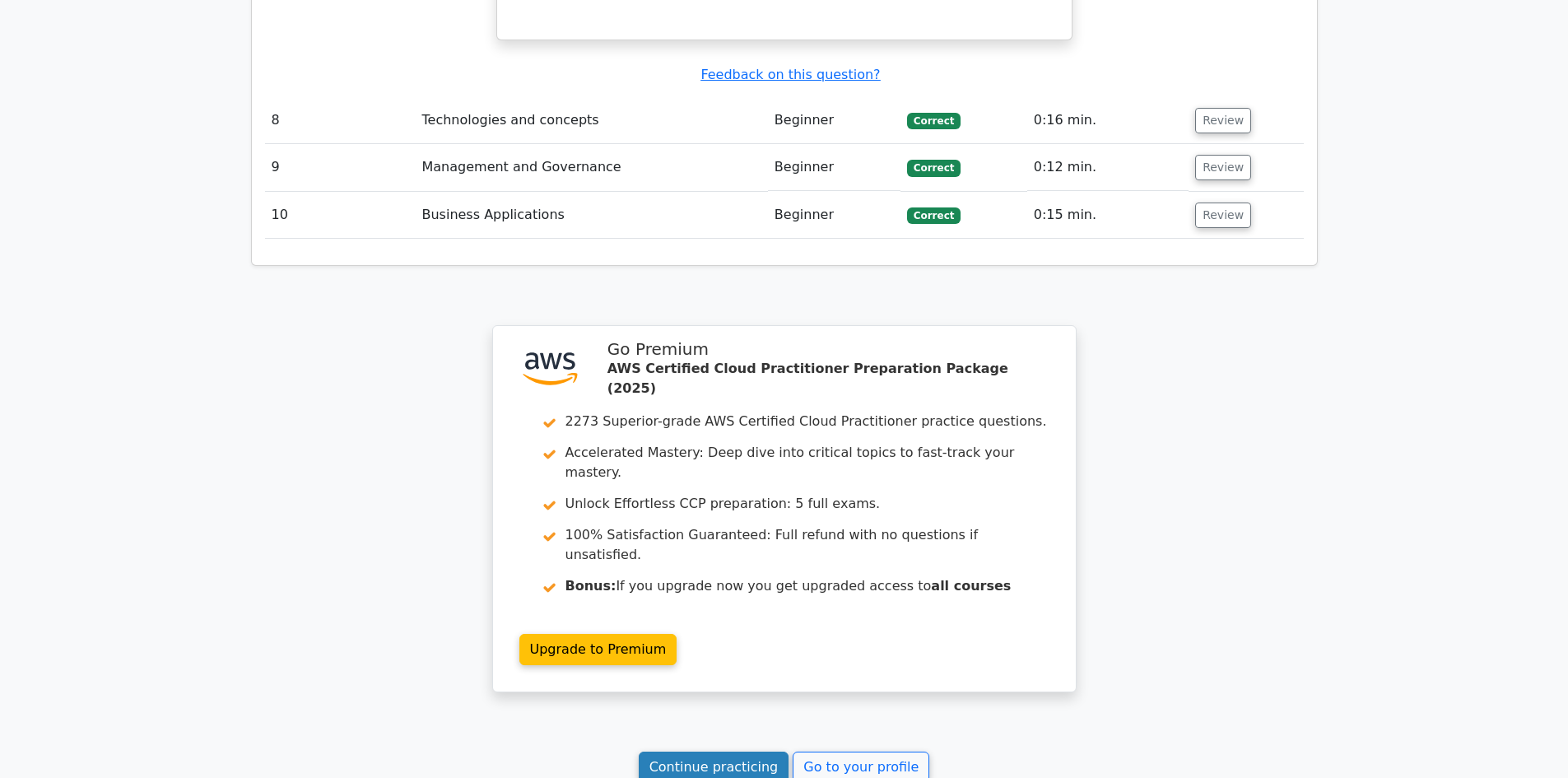
click at [741, 752] on link "Continue practicing" at bounding box center [714, 767] width 151 height 31
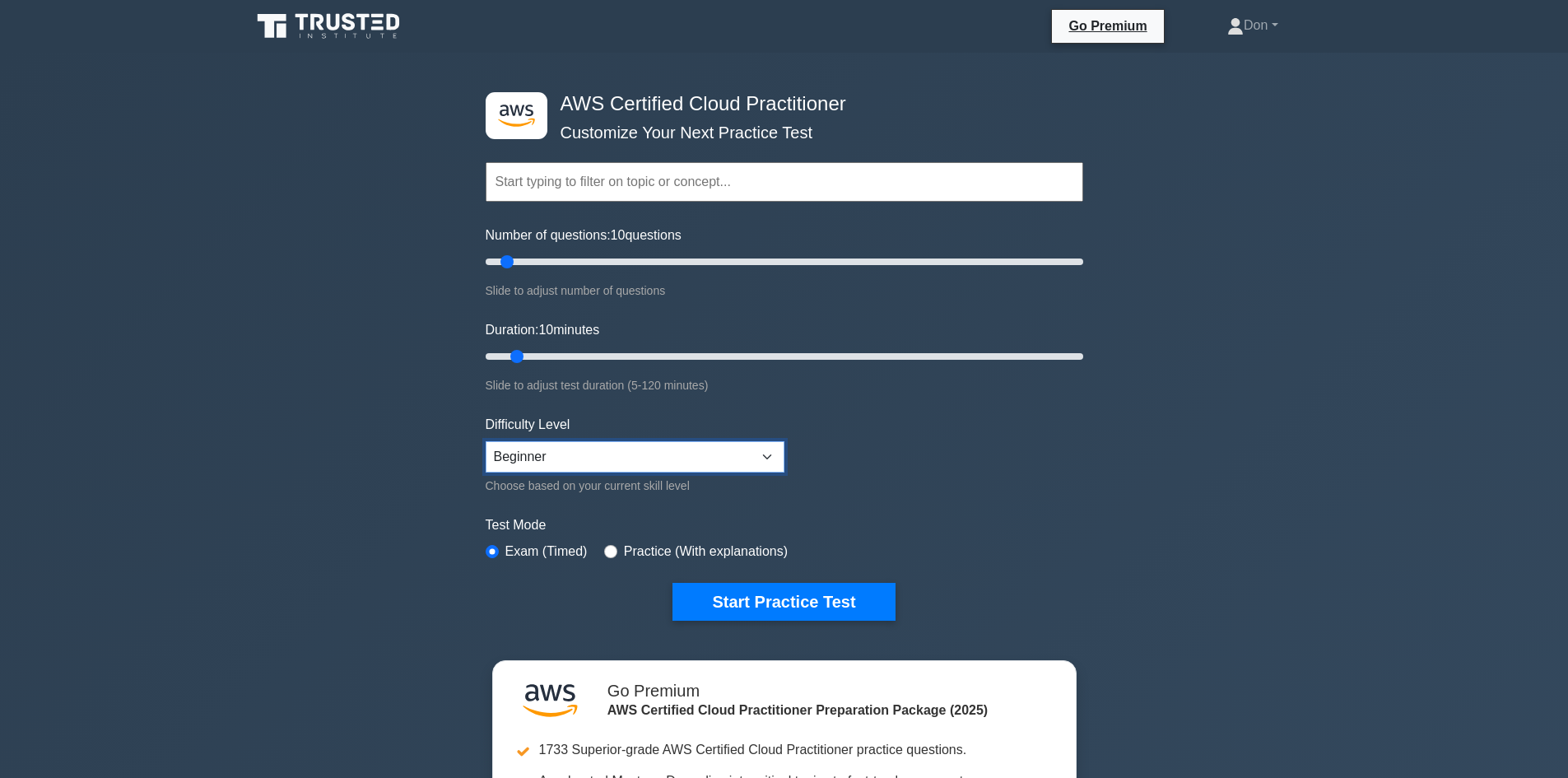
click at [697, 459] on select "Beginner Intermediate Expert" at bounding box center [635, 457] width 299 height 31
select select "intermediate"
click at [486, 442] on select "Beginner Intermediate Expert" at bounding box center [635, 457] width 299 height 31
click at [700, 595] on button "Start Practice Test" at bounding box center [784, 601] width 222 height 38
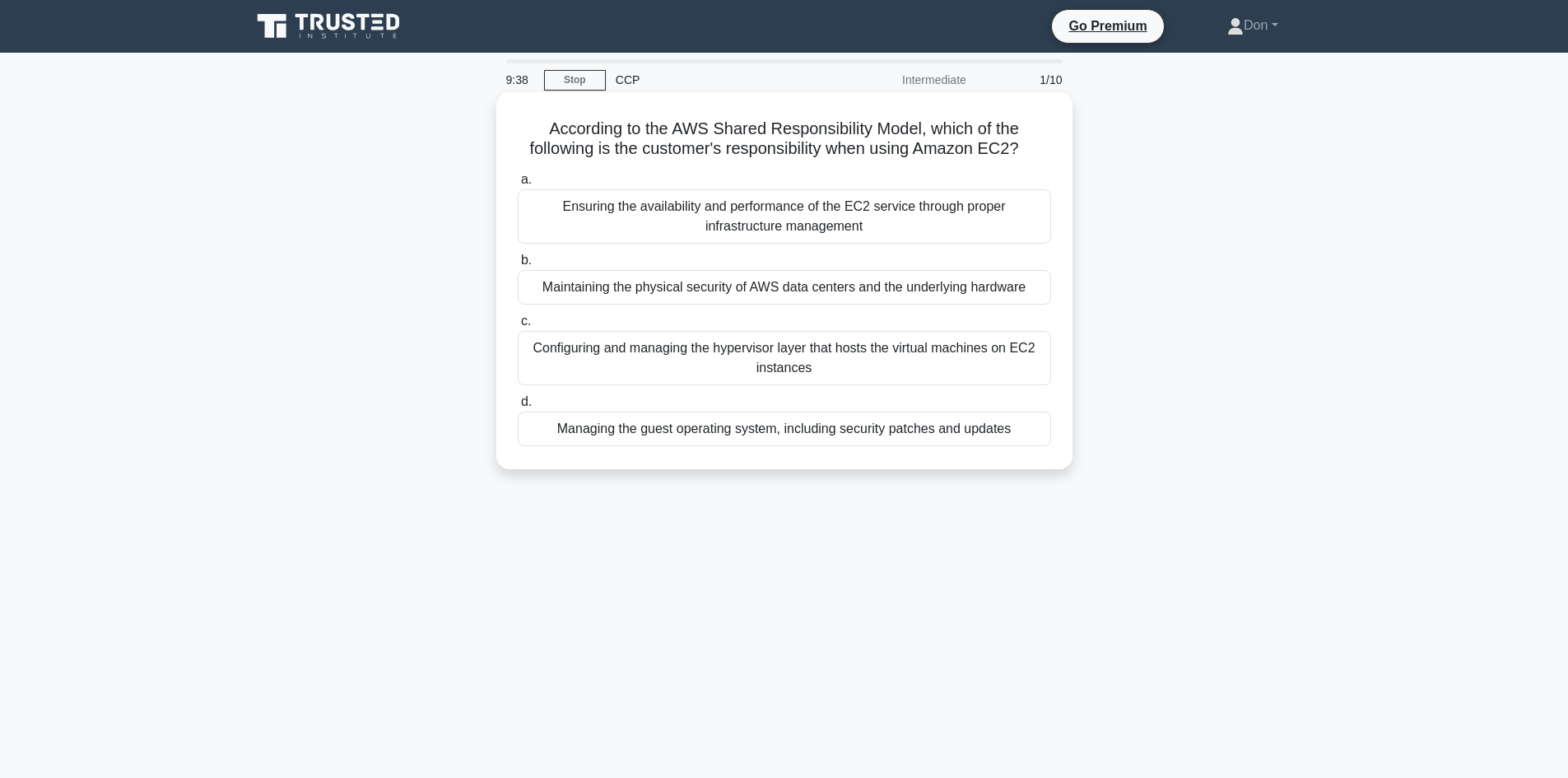
click at [627, 431] on div "Managing the guest operating system, including security patches and updates" at bounding box center [784, 429] width 533 height 35
click at [518, 408] on input "d. Managing the guest operating system, including security patches and updates" at bounding box center [518, 402] width 0 height 11
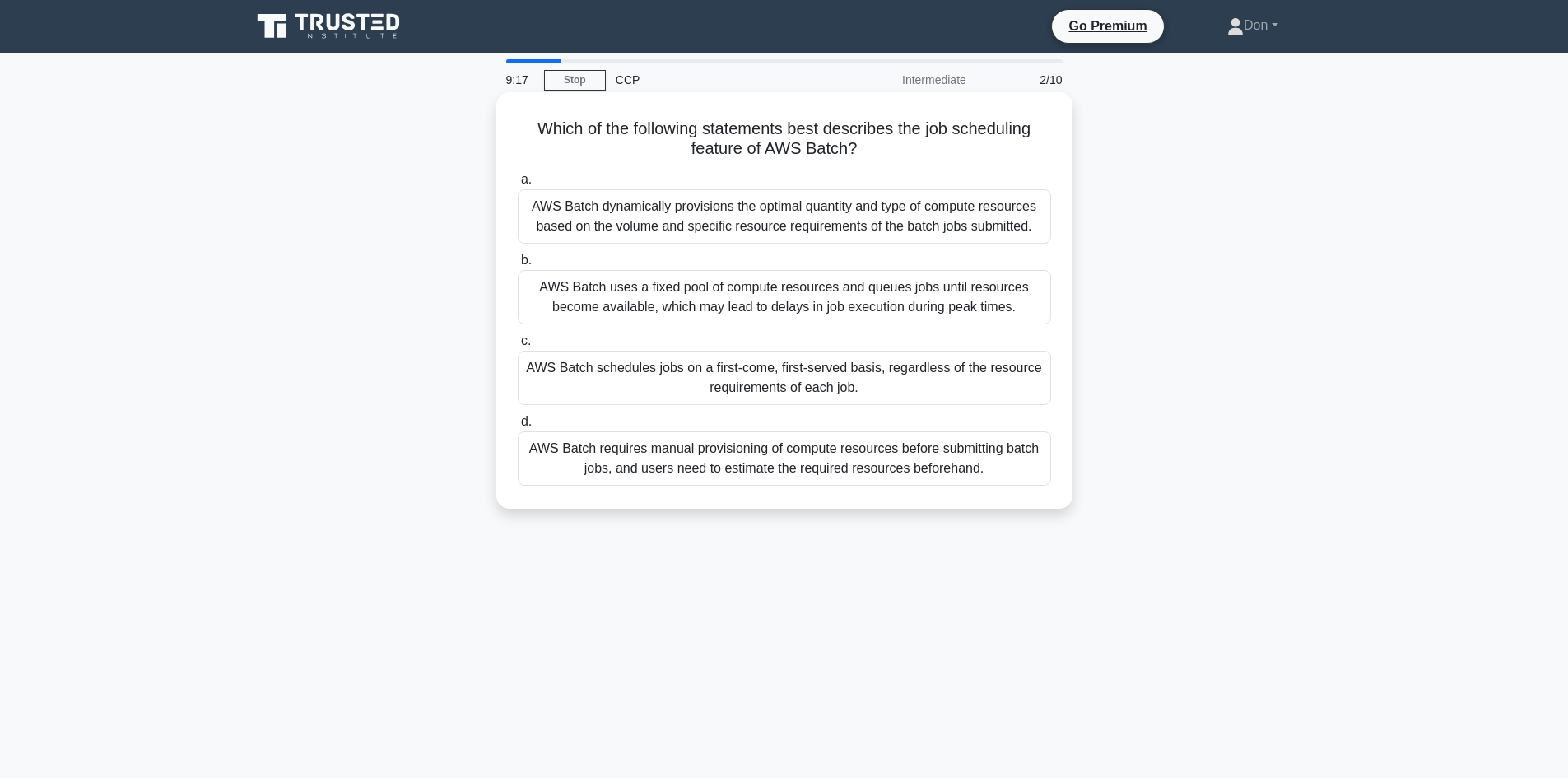
click at [659, 215] on div "AWS Batch dynamically provisions the optimal quantity and type of compute resou…" at bounding box center [784, 216] width 533 height 54
click at [518, 186] on input "a. AWS Batch dynamically provisions the optimal quantity and type of compute re…" at bounding box center [518, 180] width 0 height 11
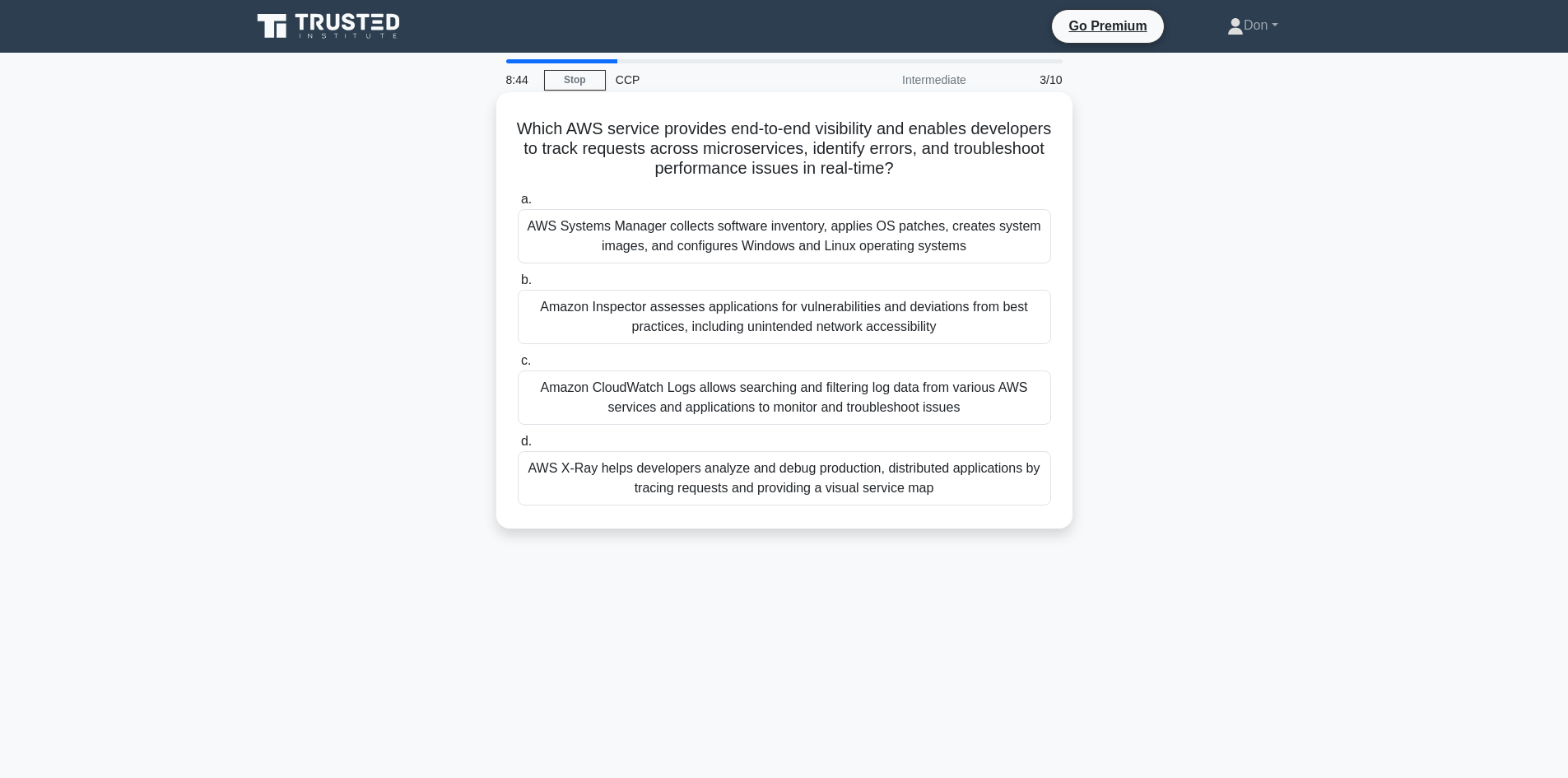
click at [728, 486] on div "AWS X-Ray helps developers analyze and debug production, distributed applicatio…" at bounding box center [784, 478] width 533 height 54
click at [518, 447] on input "d. AWS X-Ray helps developers analyze and debug production, distributed applica…" at bounding box center [518, 442] width 0 height 11
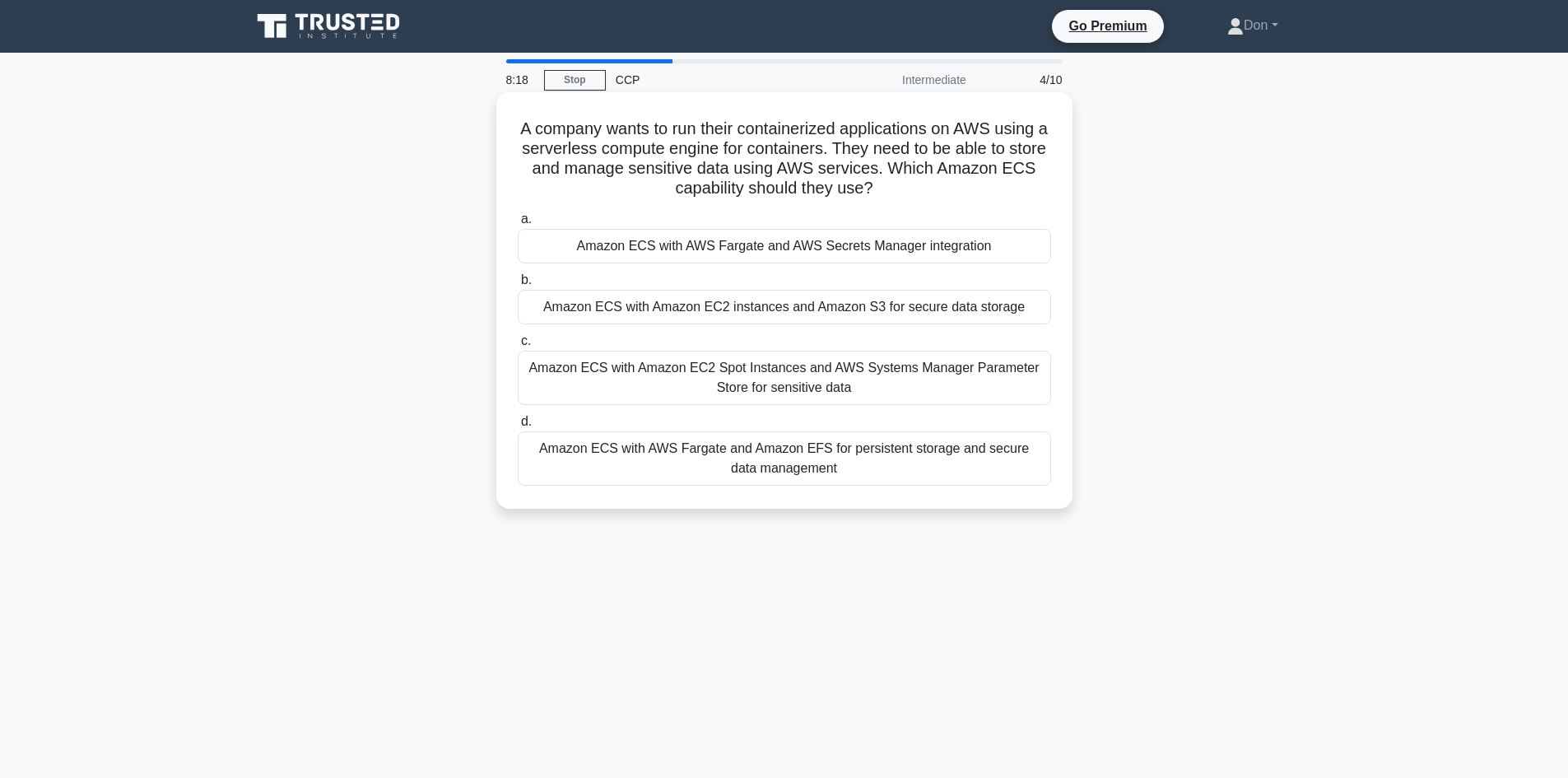
click at [814, 368] on div "Amazon ECS with Amazon EC2 Spot Instances and AWS Systems Manager Parameter Sto…" at bounding box center [784, 378] width 533 height 54
click at [518, 347] on input "c. Amazon ECS with Amazon EC2 Spot Instances and AWS Systems Manager Parameter …" at bounding box center [518, 341] width 0 height 11
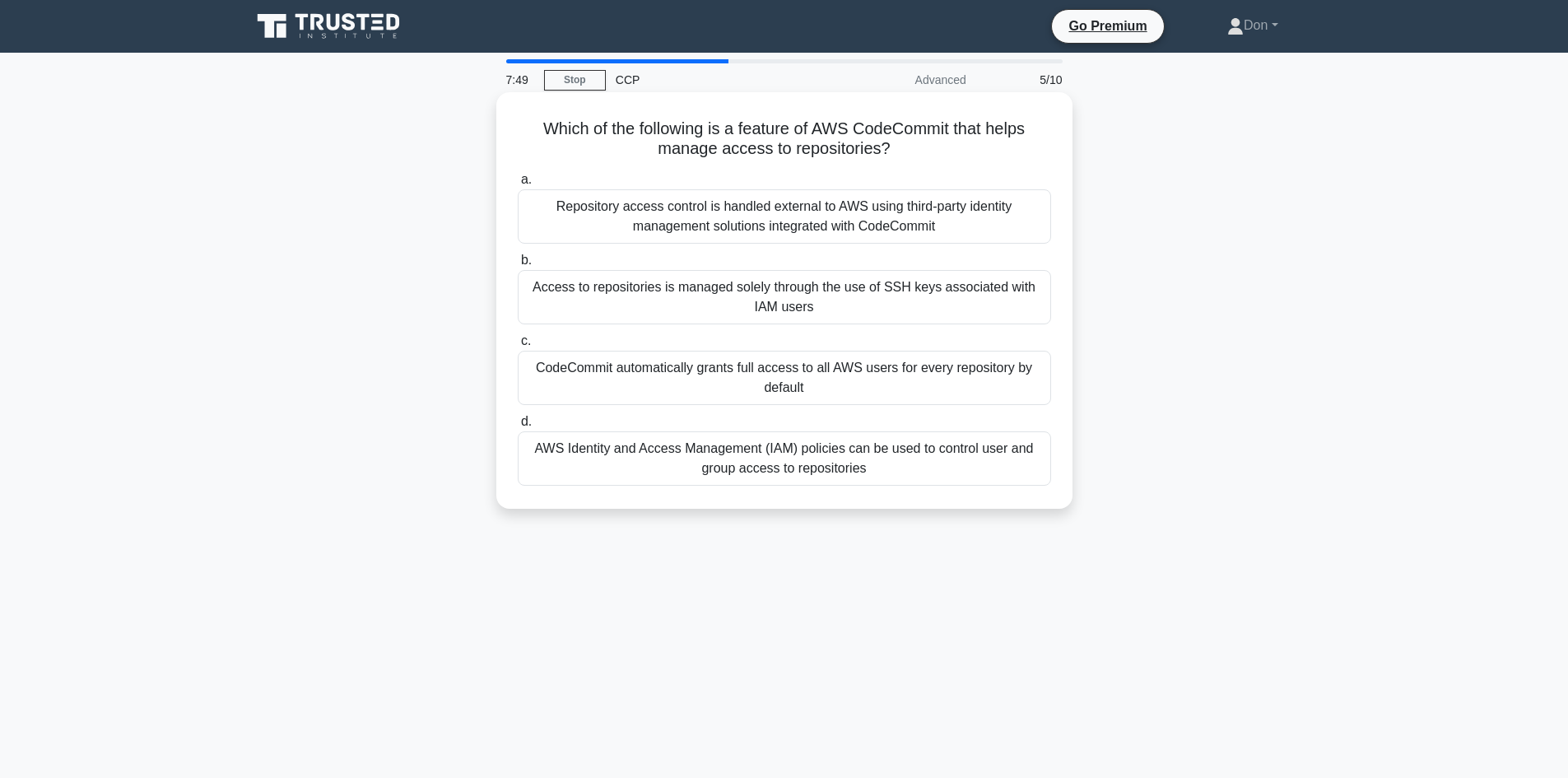
click at [867, 473] on div "AWS Identity and Access Management (IAM) policies can be used to control user a…" at bounding box center [784, 458] width 533 height 54
click at [518, 427] on input "d. AWS Identity and Access Management (IAM) policies can be used to control use…" at bounding box center [518, 421] width 0 height 11
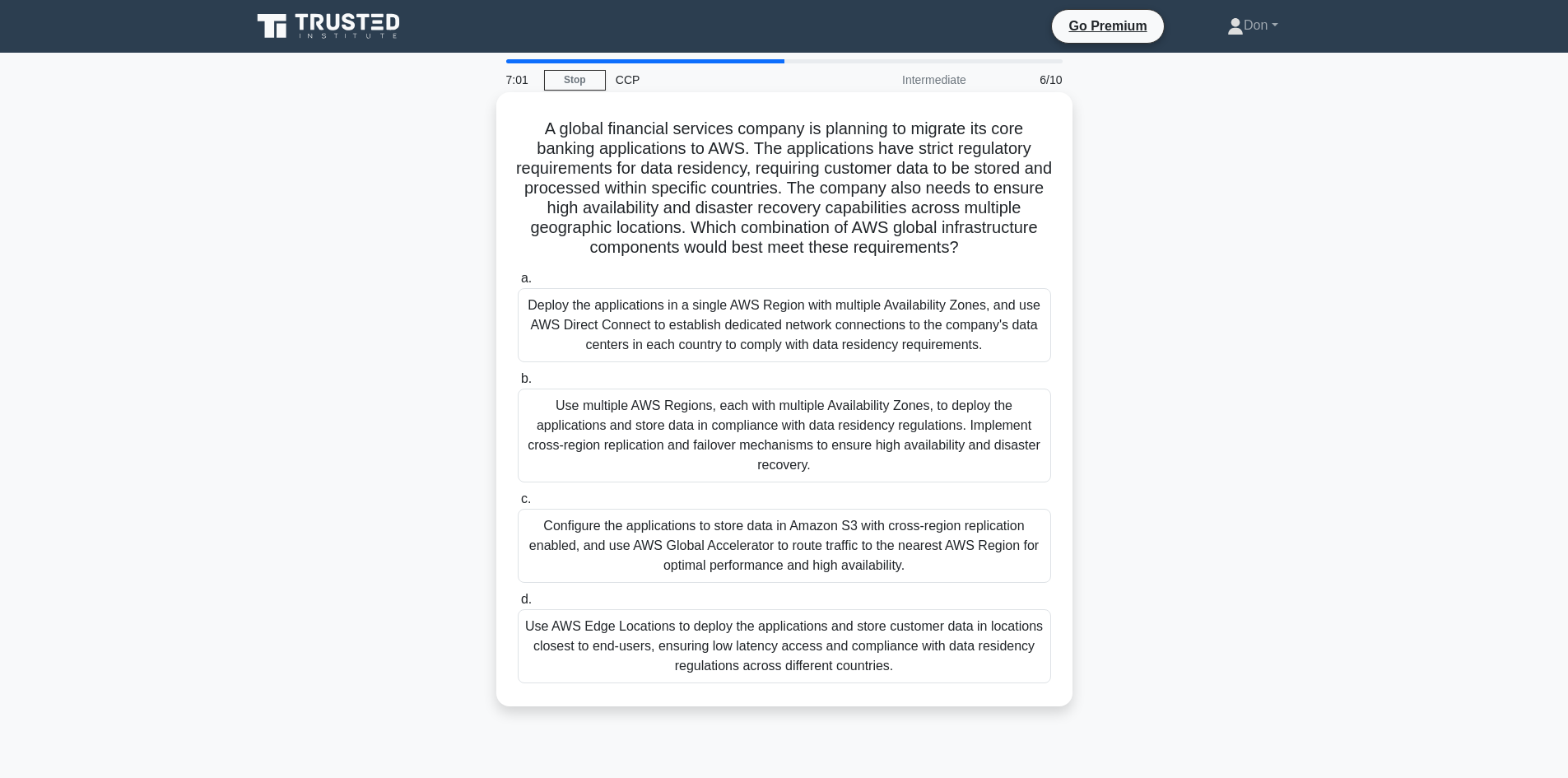
click at [741, 648] on div "Use AWS Edge Locations to deploy the applications and store customer data in lo…" at bounding box center [784, 646] width 533 height 74
click at [518, 605] on input "d. Use AWS Edge Locations to deploy the applications and store customer data in…" at bounding box center [518, 599] width 0 height 11
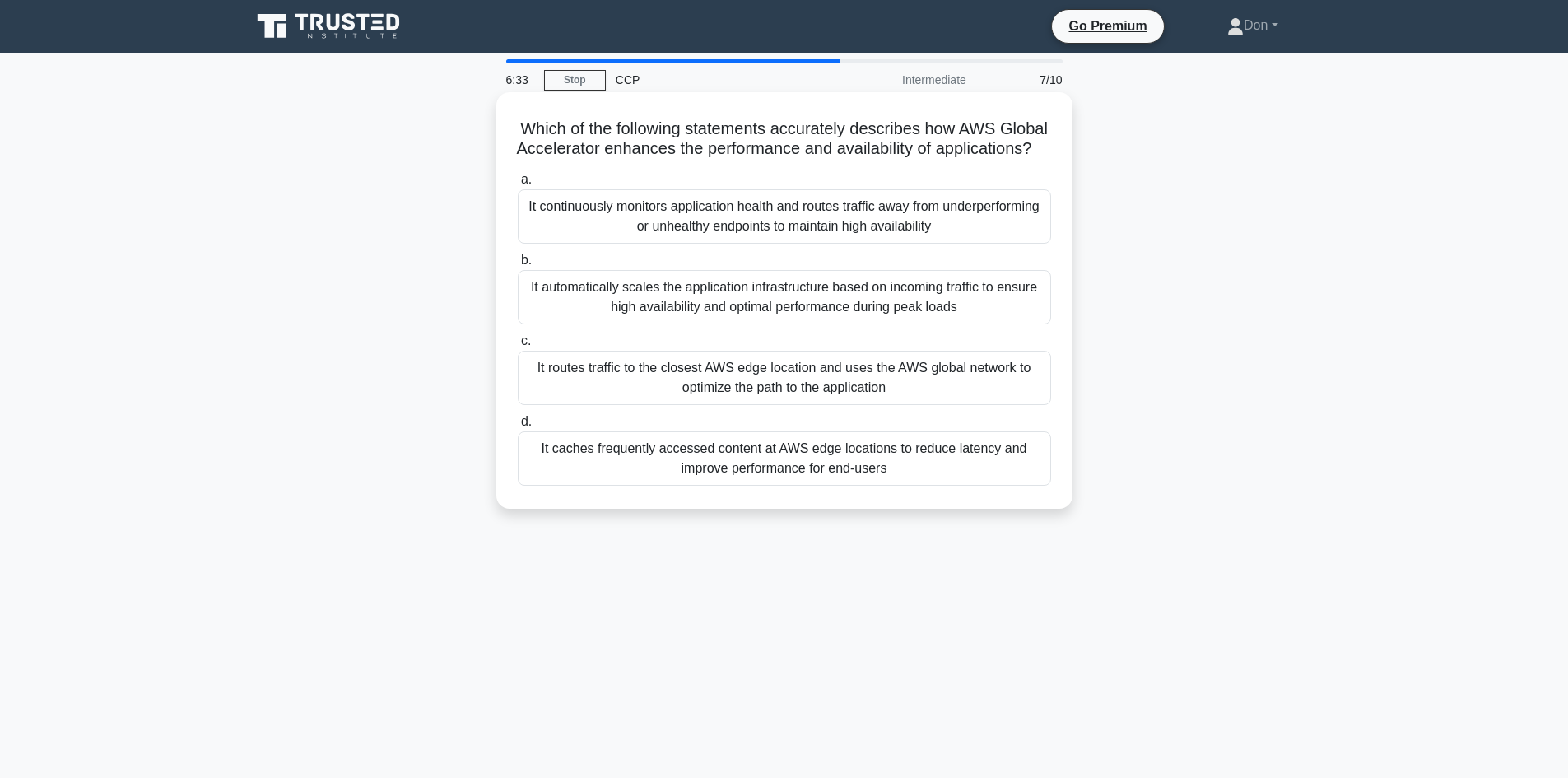
click at [779, 483] on div "It caches frequently accessed content at AWS edge locations to reduce latency a…" at bounding box center [784, 458] width 533 height 54
click at [518, 427] on input "d. It caches frequently accessed content at AWS edge locations to reduce latenc…" at bounding box center [518, 421] width 0 height 11
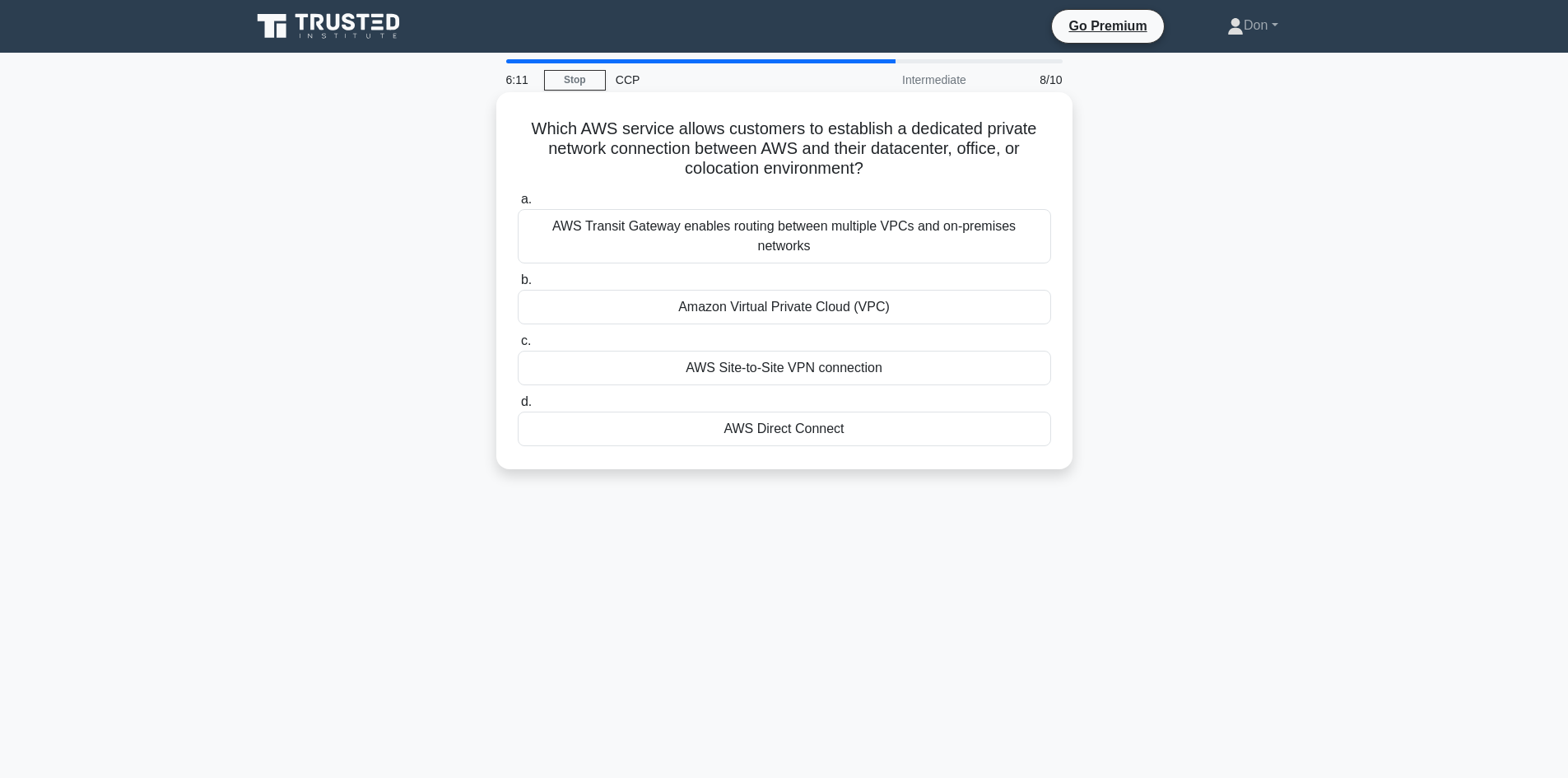
click at [887, 231] on div "AWS Transit Gateway enables routing between multiple VPCs and on-premises netwo…" at bounding box center [784, 236] width 533 height 54
click at [518, 205] on input "a. AWS Transit Gateway enables routing between multiple VPCs and on-premises ne…" at bounding box center [518, 199] width 0 height 11
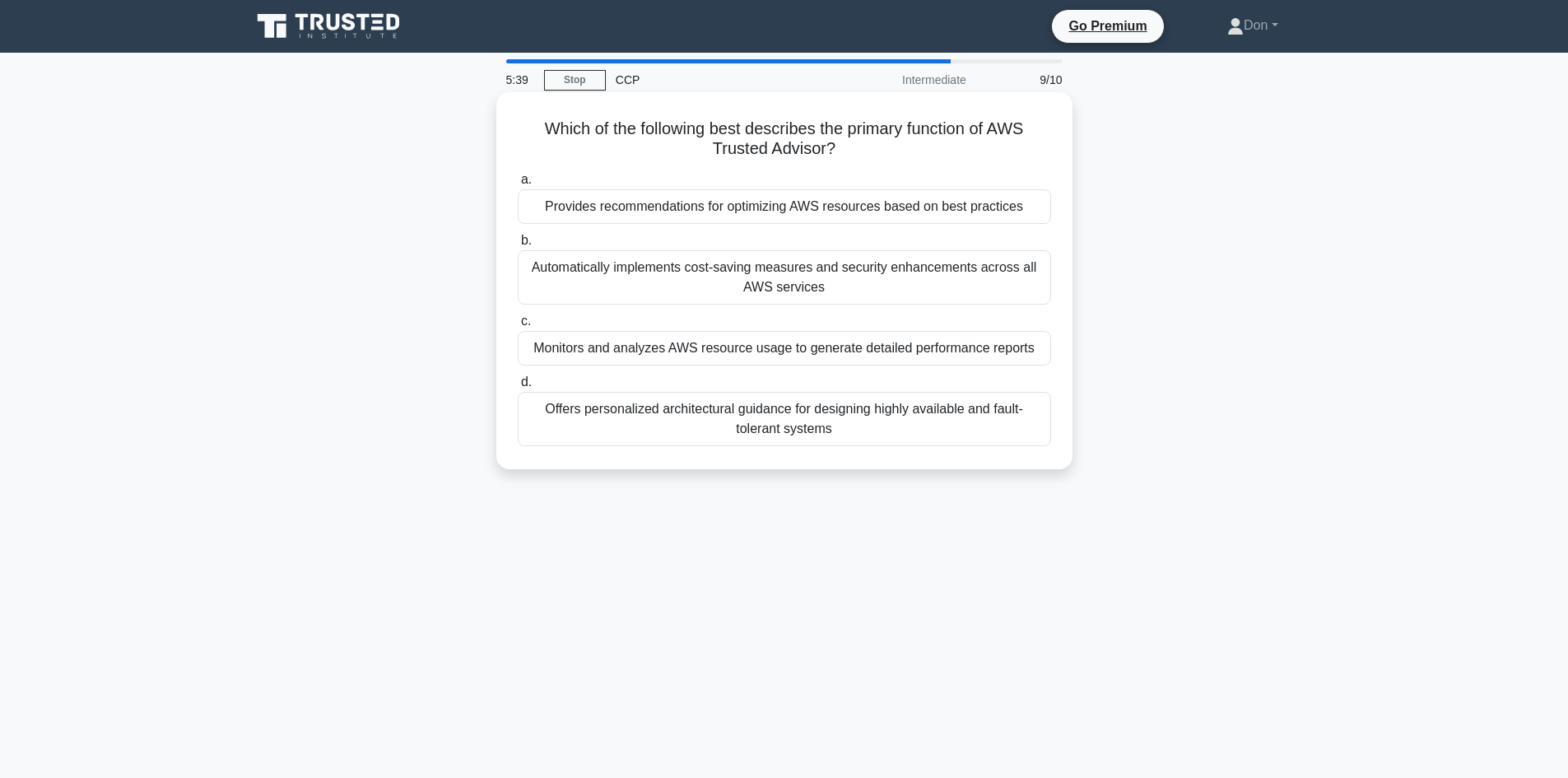
click at [830, 208] on div "Provides recommendations for optimizing AWS resources based on best practices" at bounding box center [784, 207] width 533 height 35
click at [518, 186] on input "a. Provides recommendations for optimizing AWS resources based on best practices" at bounding box center [518, 180] width 0 height 11
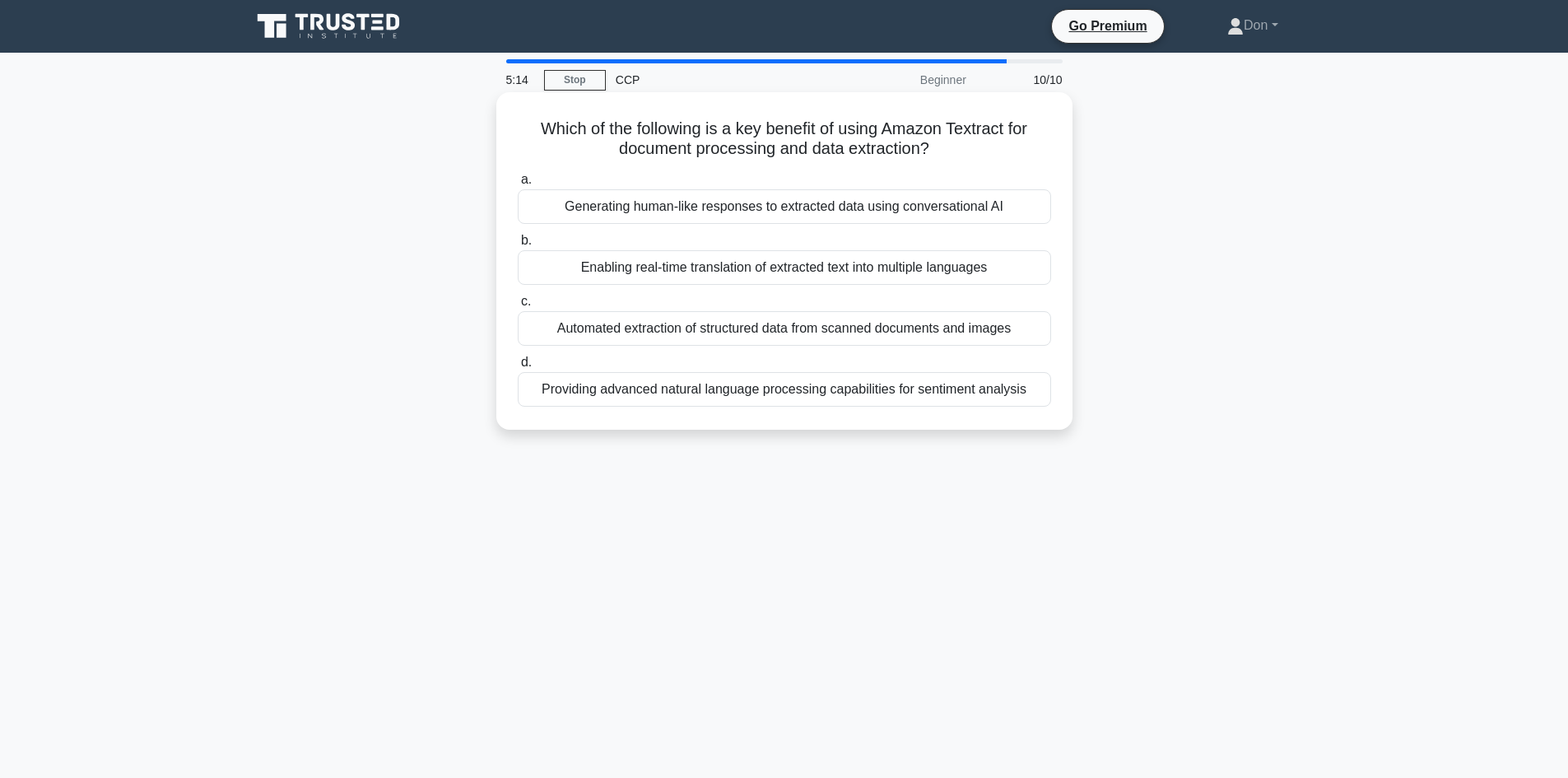
click at [744, 333] on div "Automated extraction of structured data from scanned documents and images" at bounding box center [784, 329] width 533 height 35
click at [518, 307] on input "c. Automated extraction of structured data from scanned documents and images" at bounding box center [518, 302] width 0 height 11
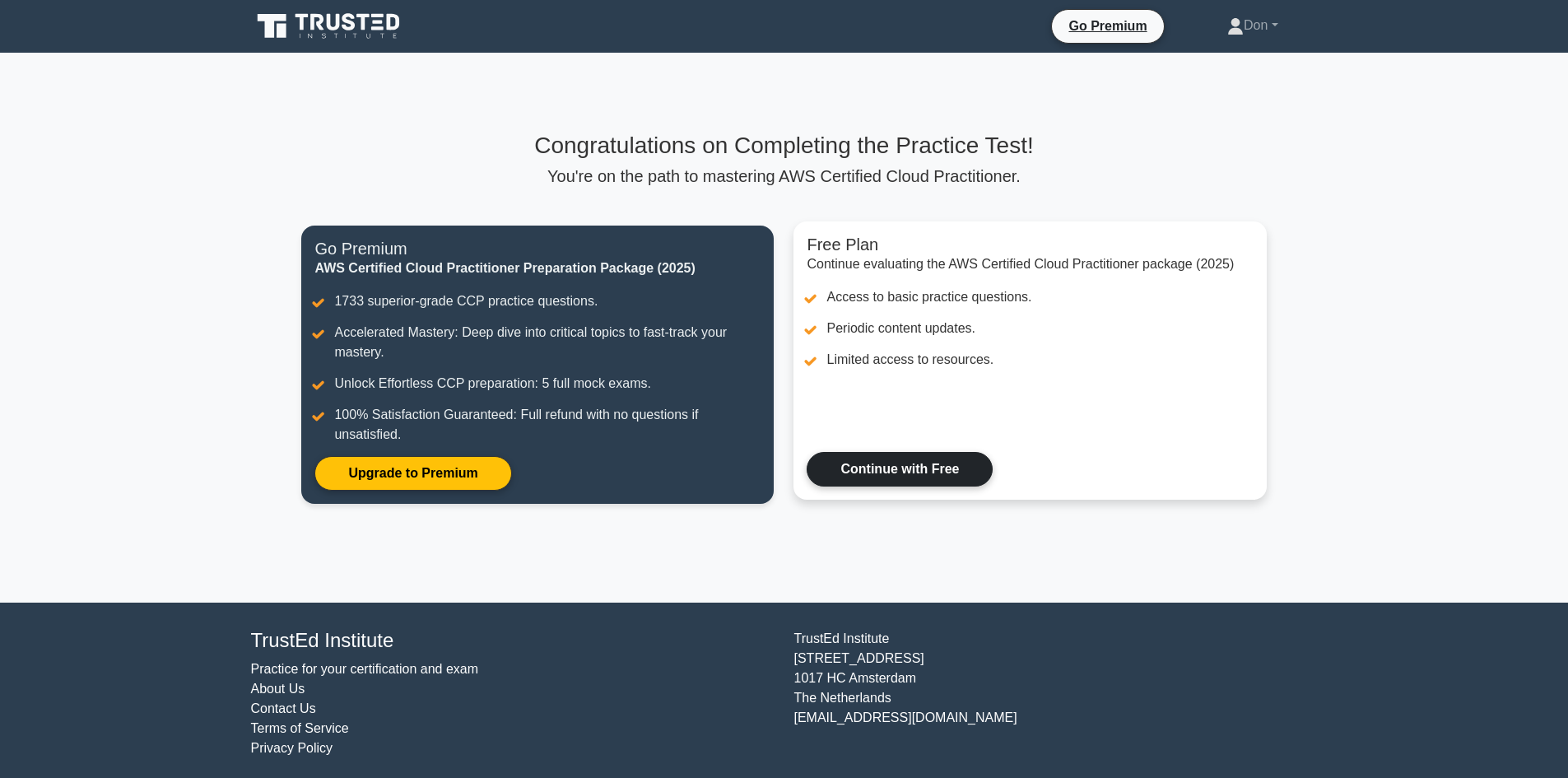
click at [915, 478] on link "Continue with Free" at bounding box center [899, 470] width 186 height 35
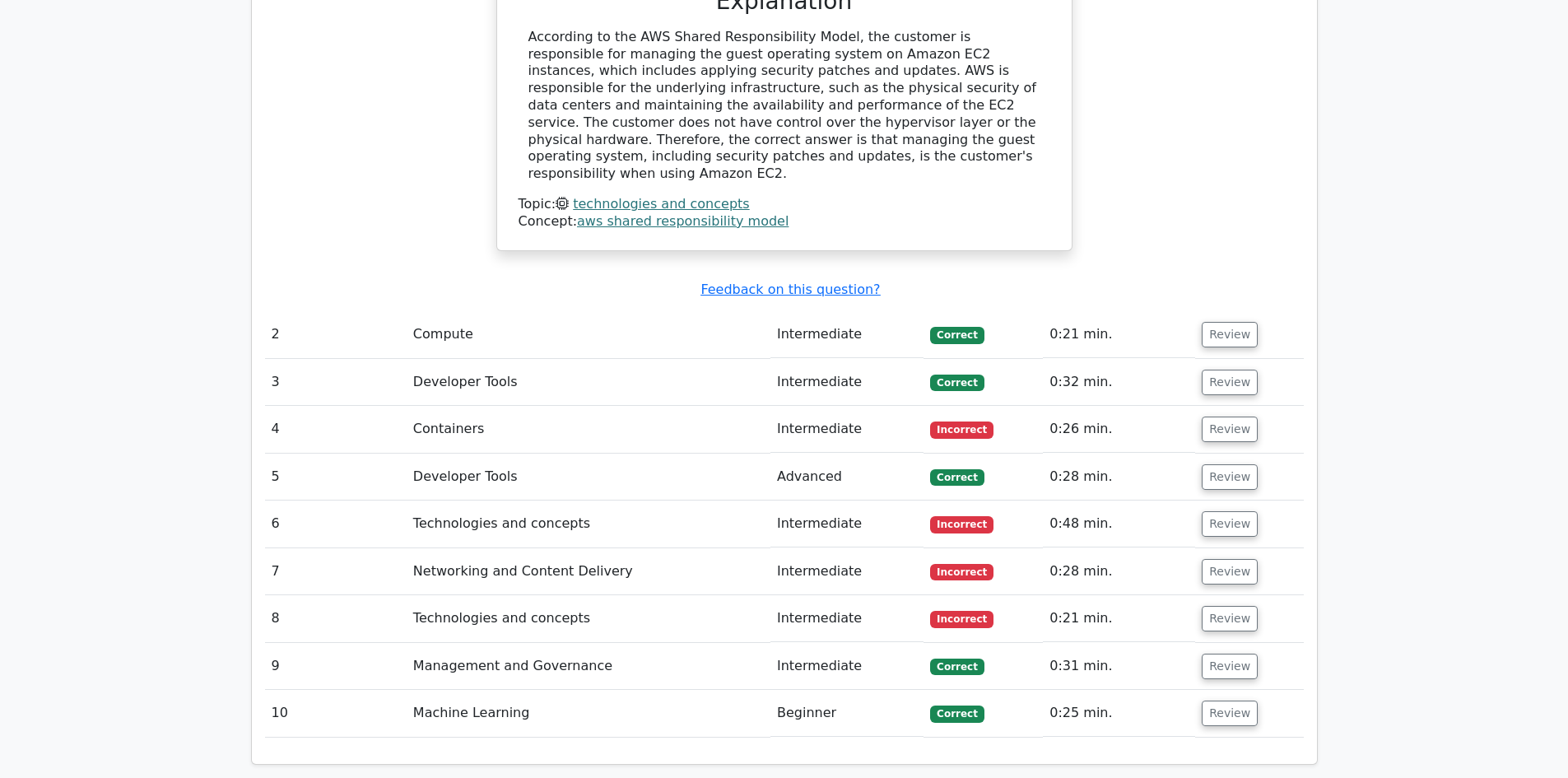
scroll to position [1976, 0]
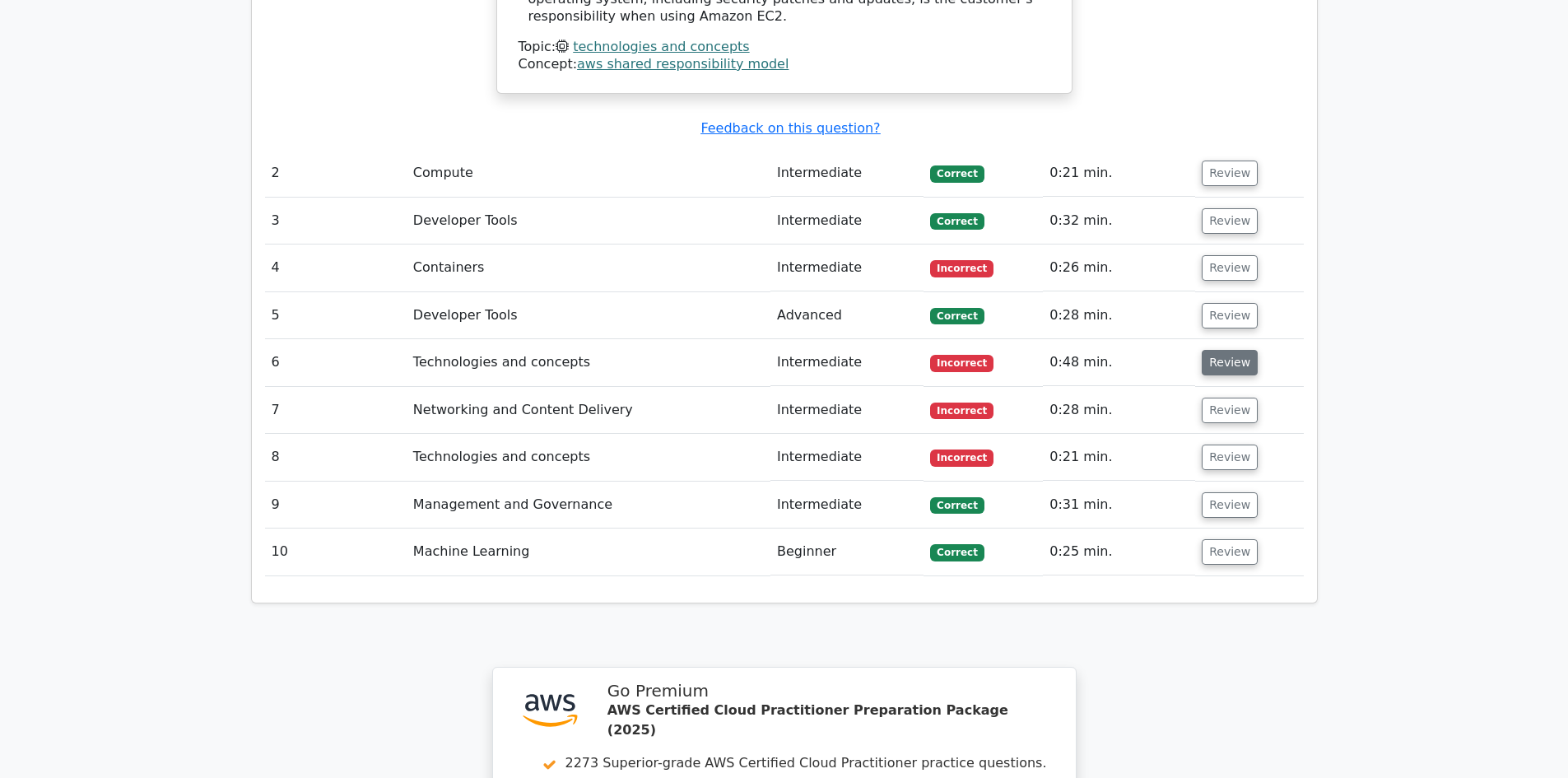
click at [1224, 350] on button "Review" at bounding box center [1230, 362] width 56 height 25
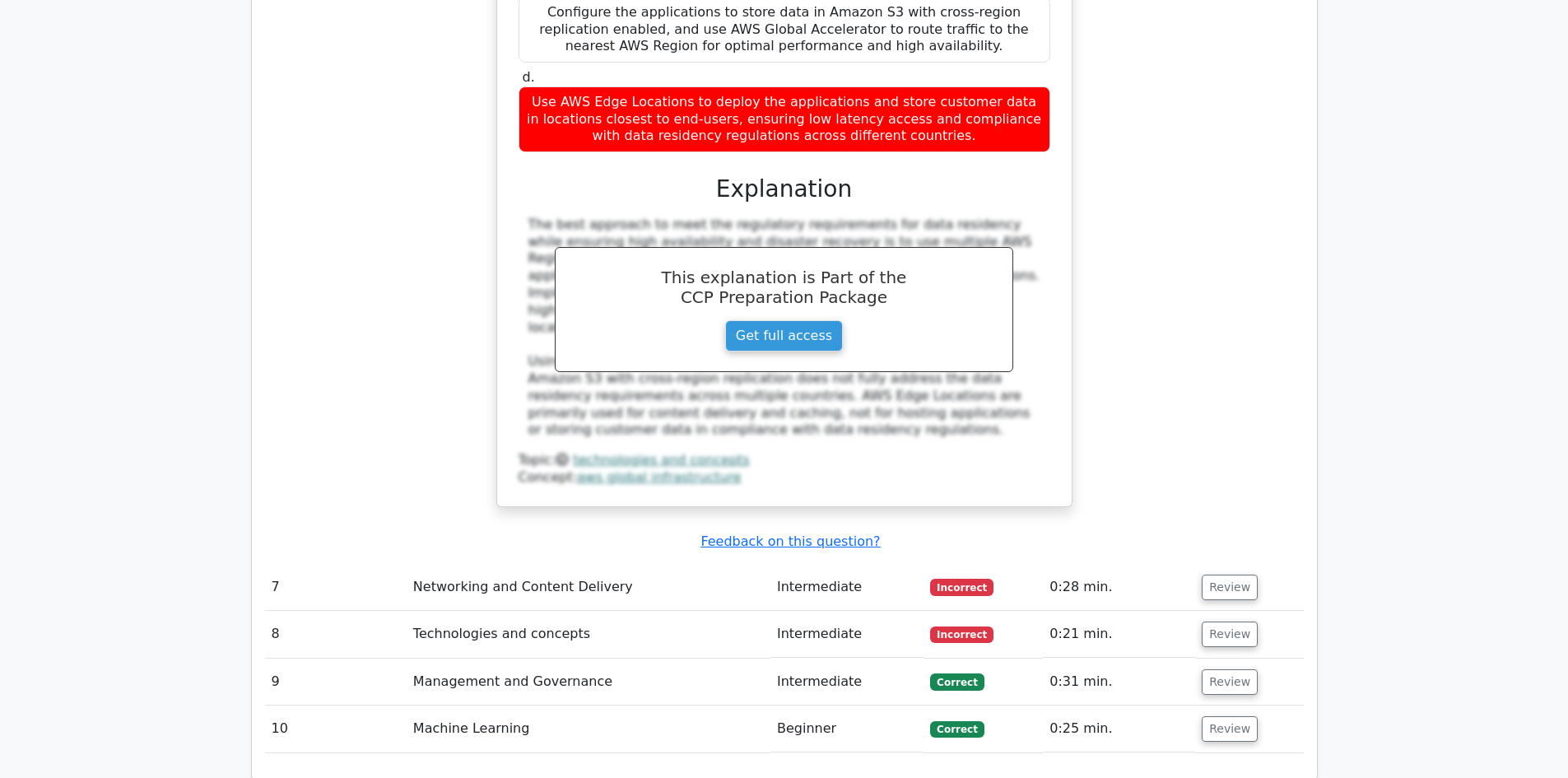
scroll to position [3128, 0]
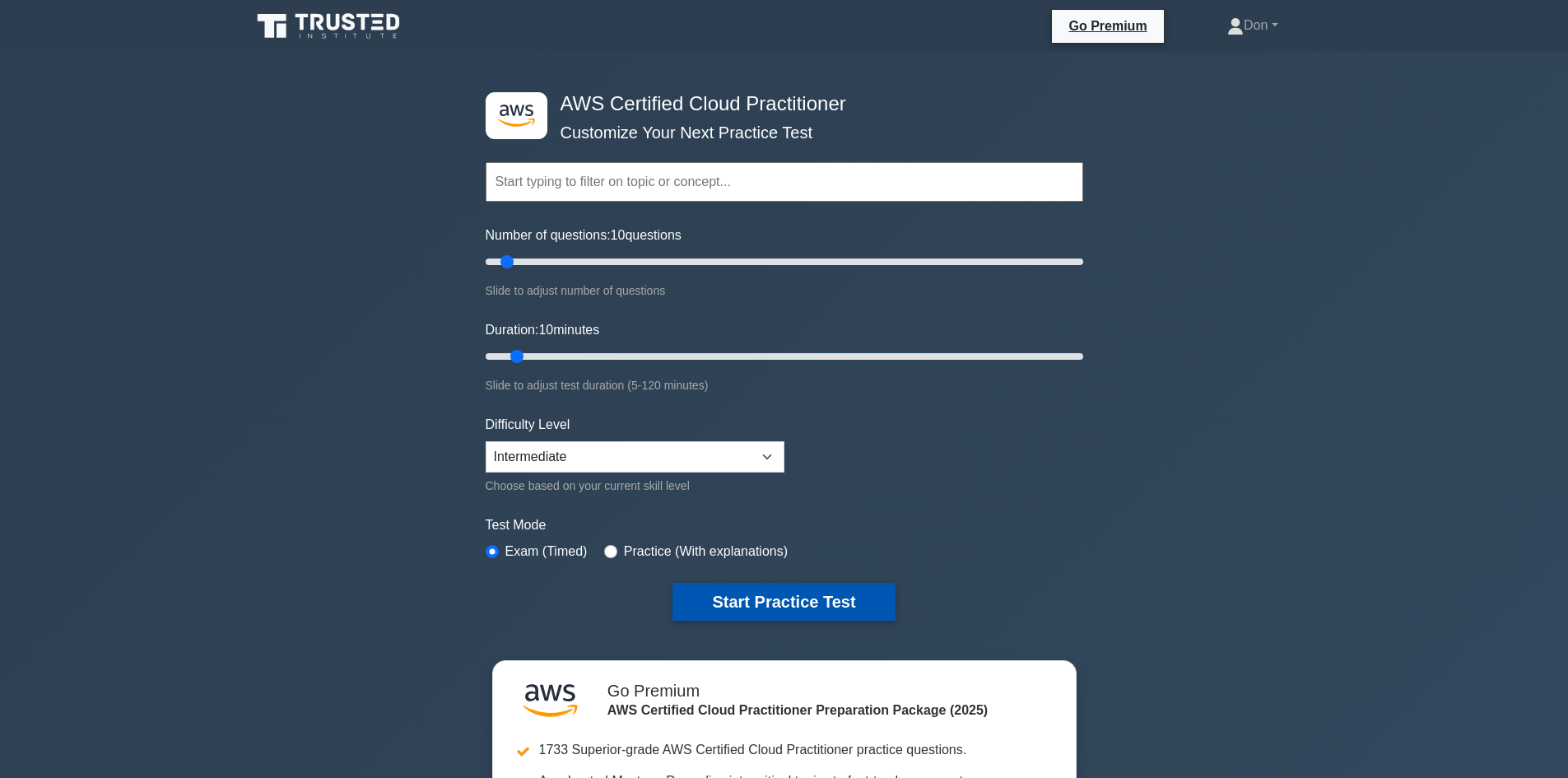
click at [786, 599] on button "Start Practice Test" at bounding box center [784, 601] width 222 height 38
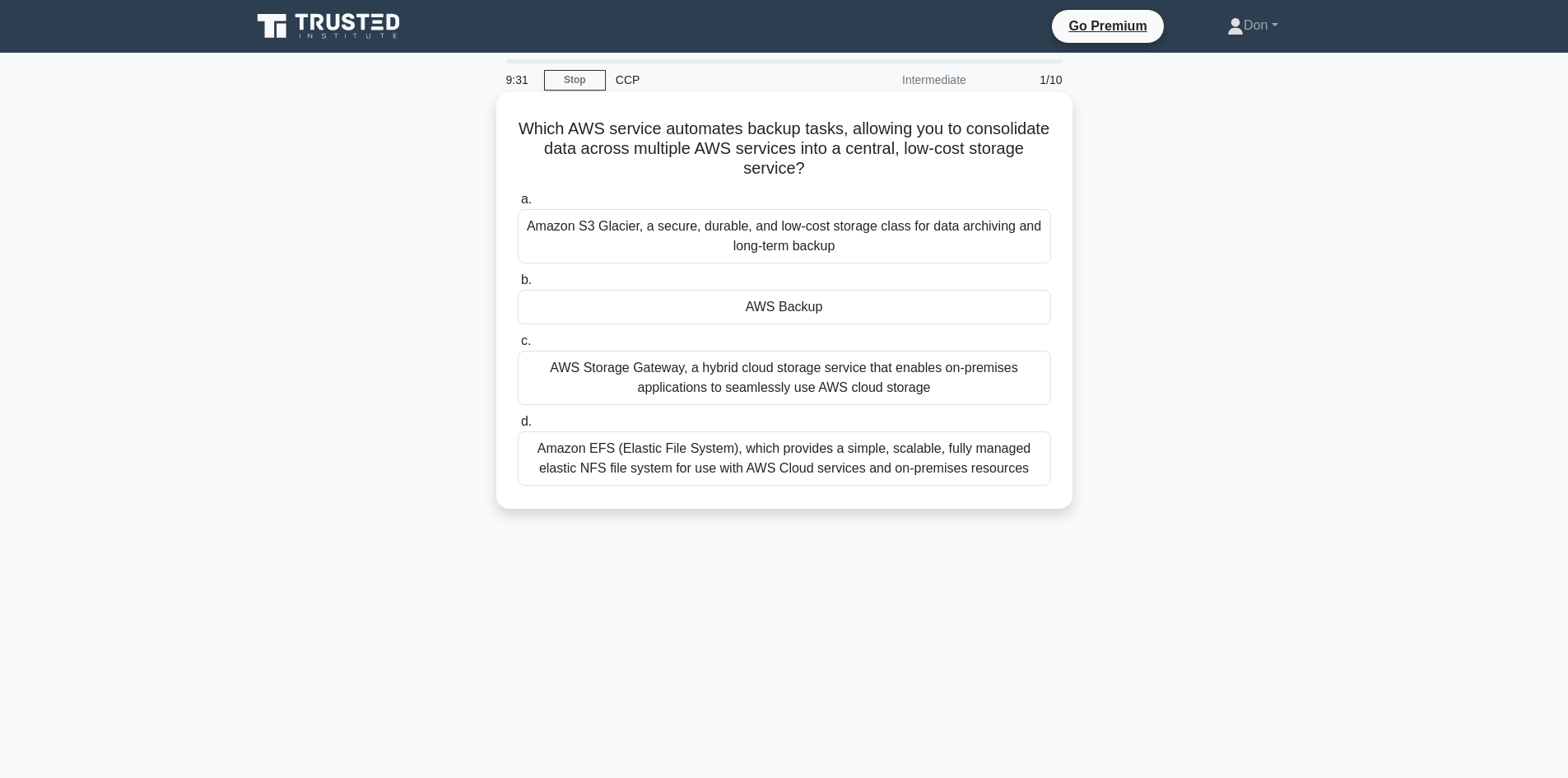
click at [814, 309] on div "AWS Backup" at bounding box center [784, 307] width 533 height 35
click at [518, 286] on input "b. AWS Backup" at bounding box center [518, 280] width 0 height 11
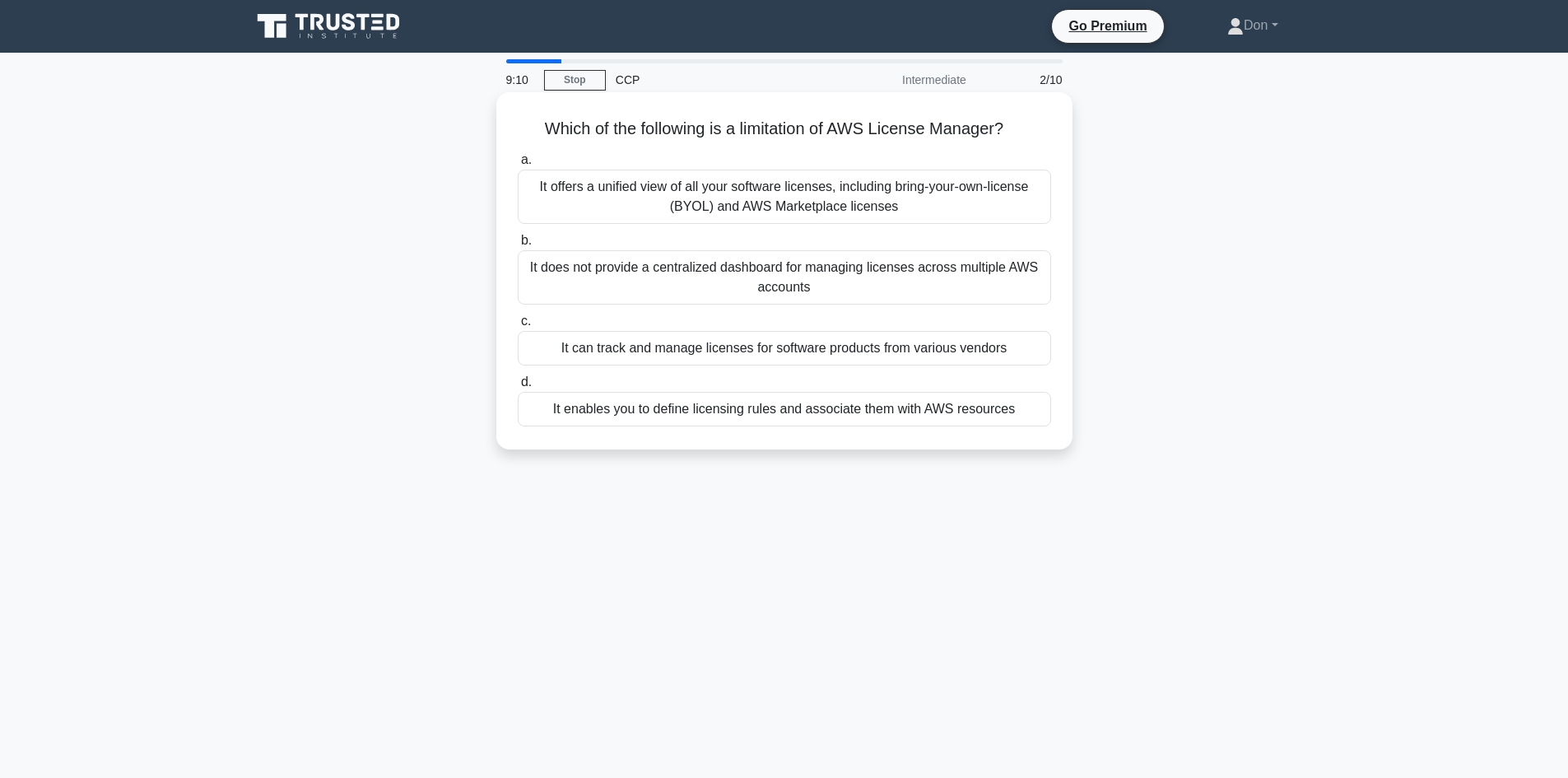
click at [689, 270] on div "It does not provide a centralized dashboard for managing licenses across multip…" at bounding box center [784, 277] width 533 height 54
click at [518, 246] on input "b. It does not provide a centralized dashboard for managing licenses across mul…" at bounding box center [518, 241] width 0 height 11
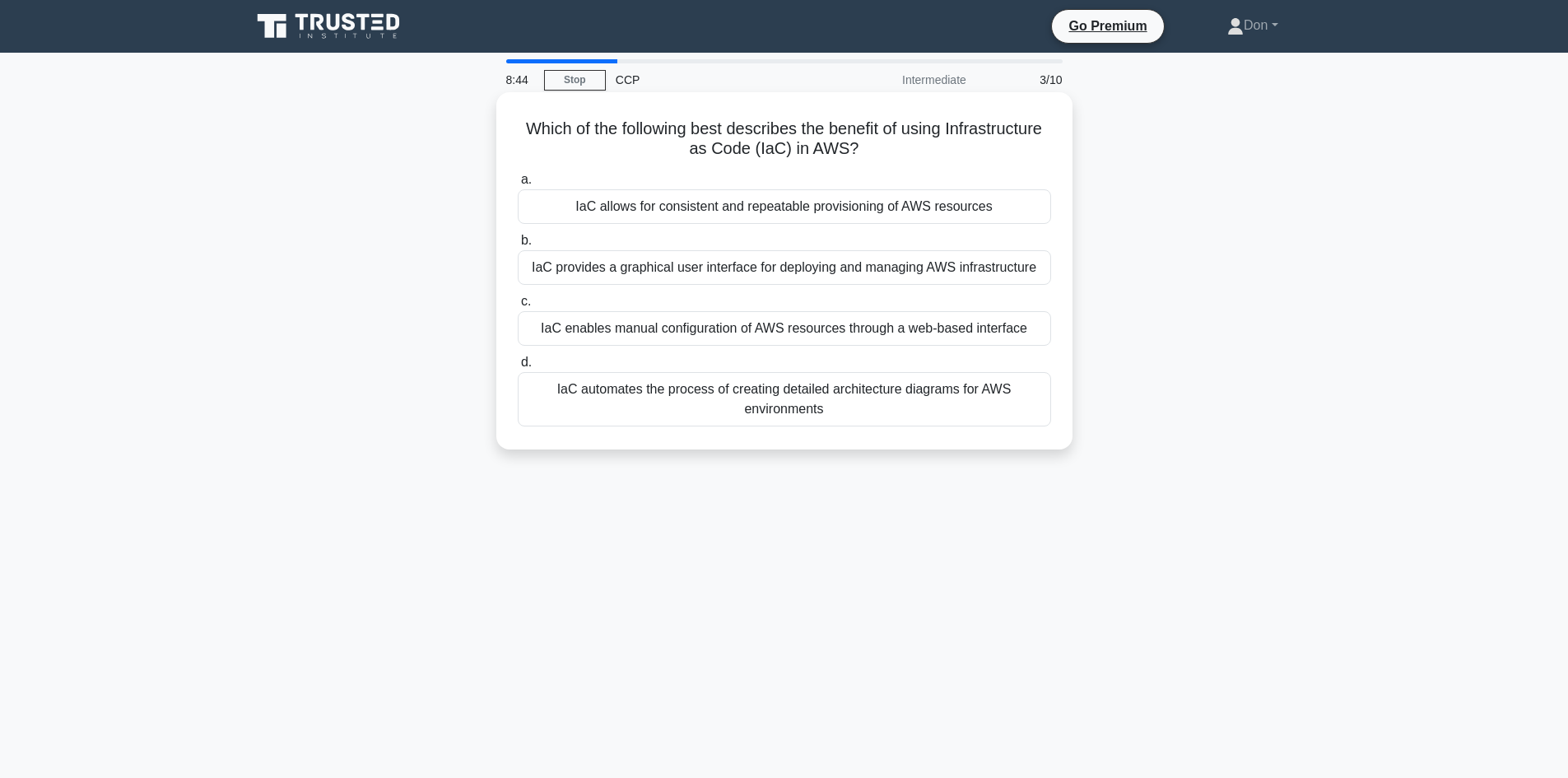
click at [921, 209] on div "IaC allows for consistent and repeatable provisioning of AWS resources" at bounding box center [784, 207] width 533 height 35
click at [518, 186] on input "a. IaC allows for consistent and repeatable provisioning of AWS resources" at bounding box center [518, 180] width 0 height 11
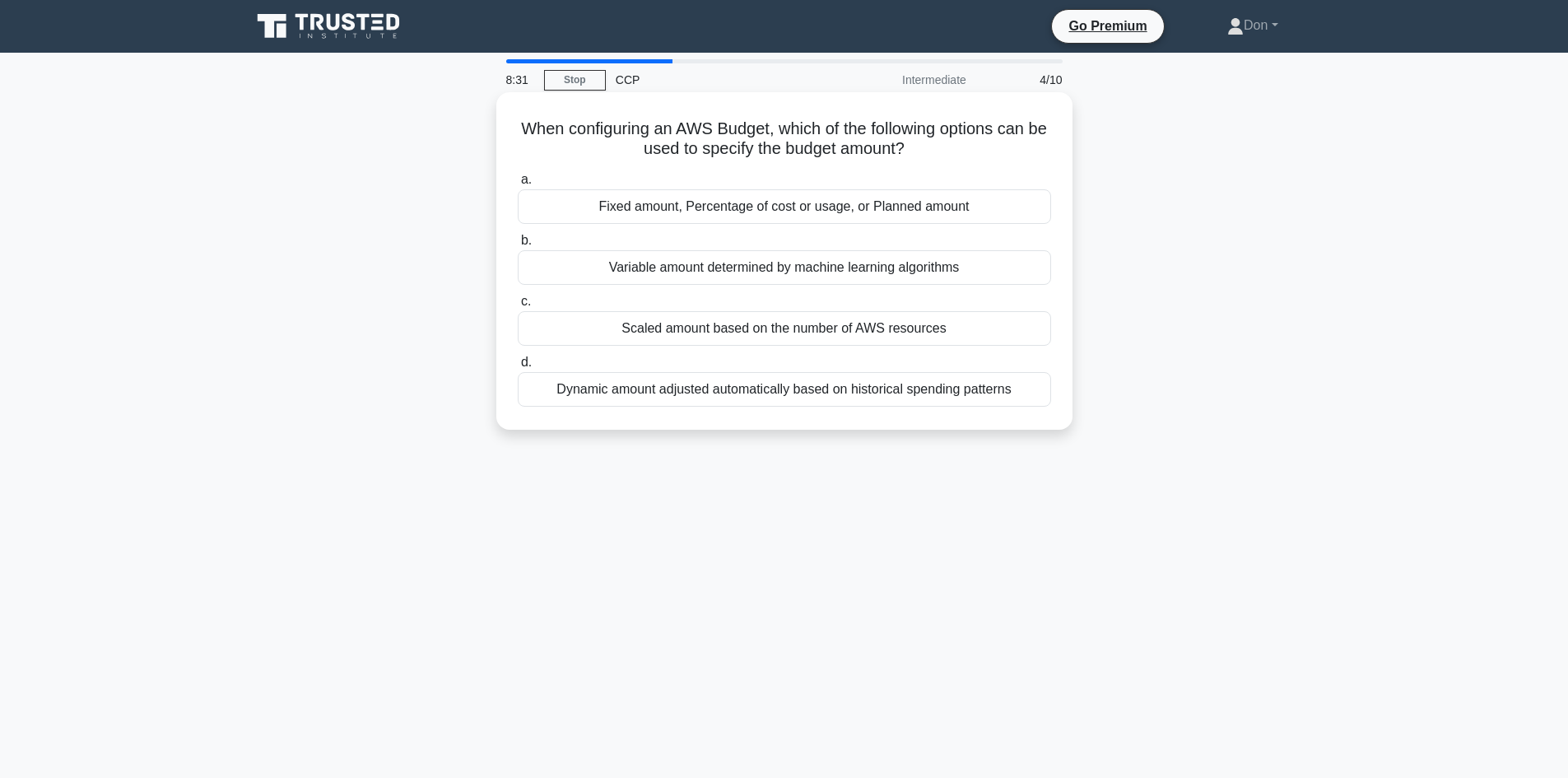
click at [935, 397] on div "Dynamic amount adjusted automatically based on historical spending patterns" at bounding box center [784, 389] width 533 height 35
click at [518, 368] on input "d. Dynamic amount adjusted automatically based on historical spending patterns" at bounding box center [518, 362] width 0 height 11
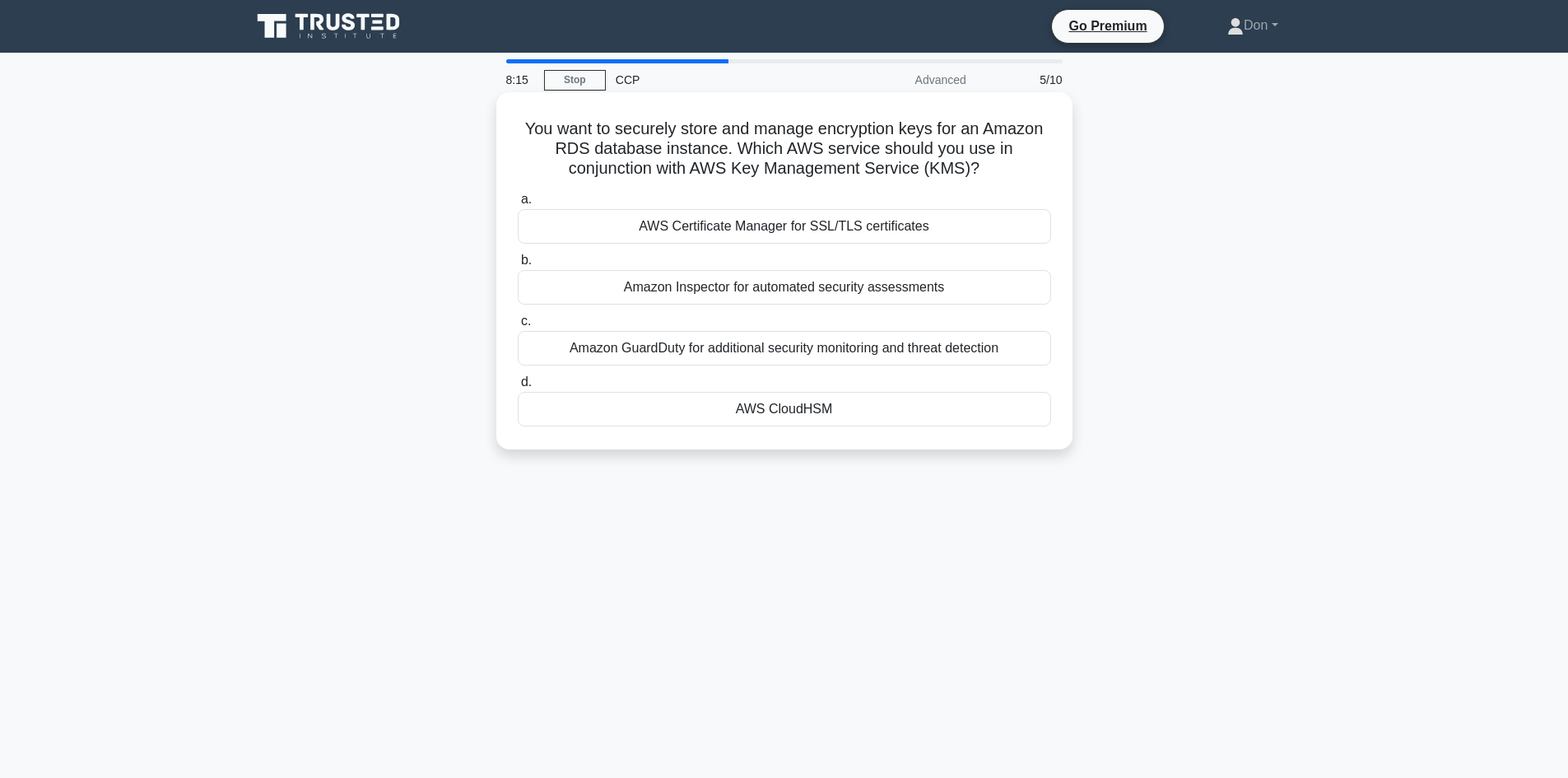
click at [770, 412] on div "AWS CloudHSM" at bounding box center [784, 410] width 533 height 35
click at [518, 388] on input "d. AWS CloudHSM" at bounding box center [518, 382] width 0 height 11
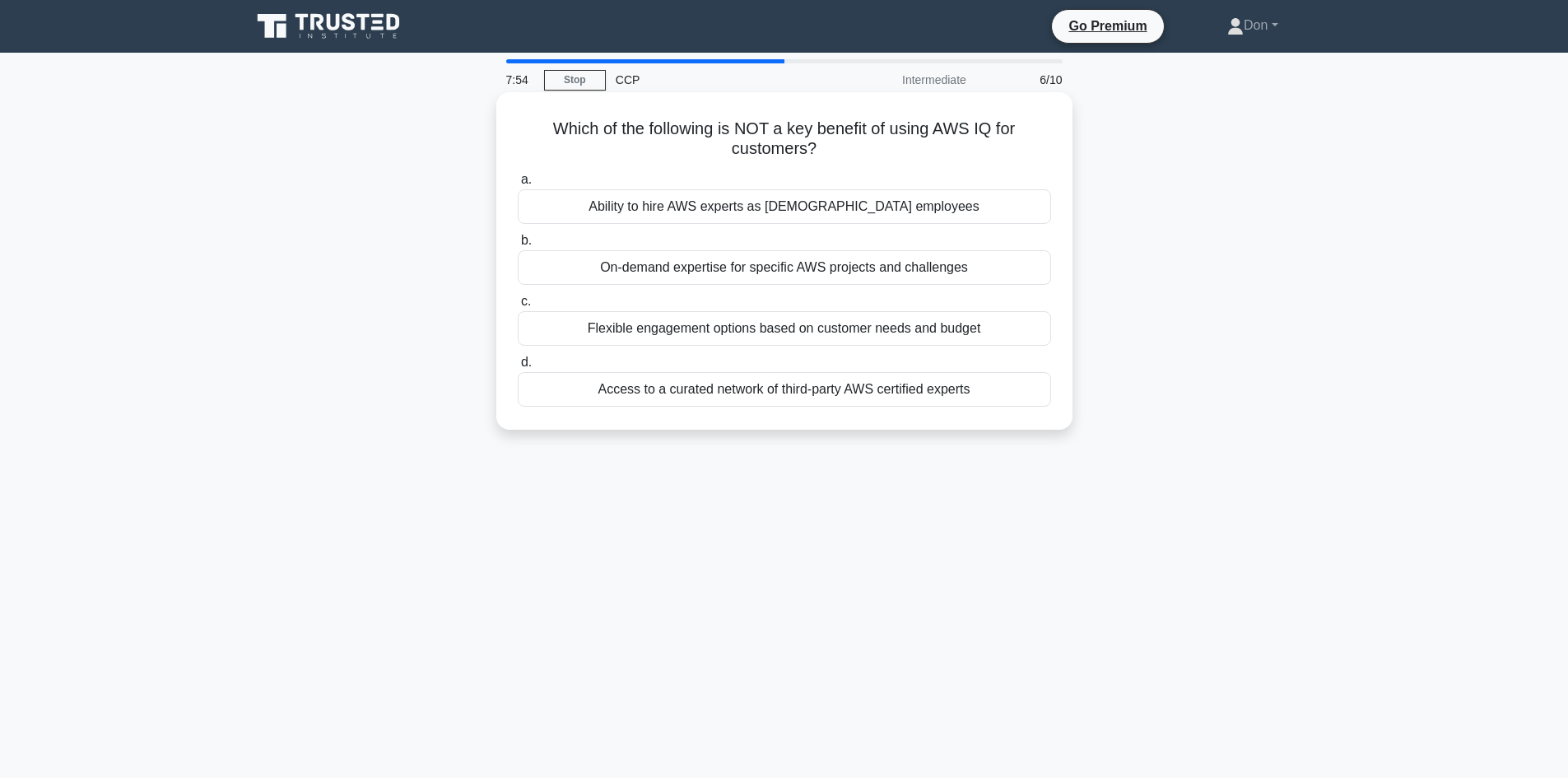
click at [774, 398] on div "Access to a curated network of third-party AWS certified experts" at bounding box center [784, 389] width 533 height 35
click at [518, 368] on input "d. Access to a curated network of third-party AWS certified experts" at bounding box center [518, 362] width 0 height 11
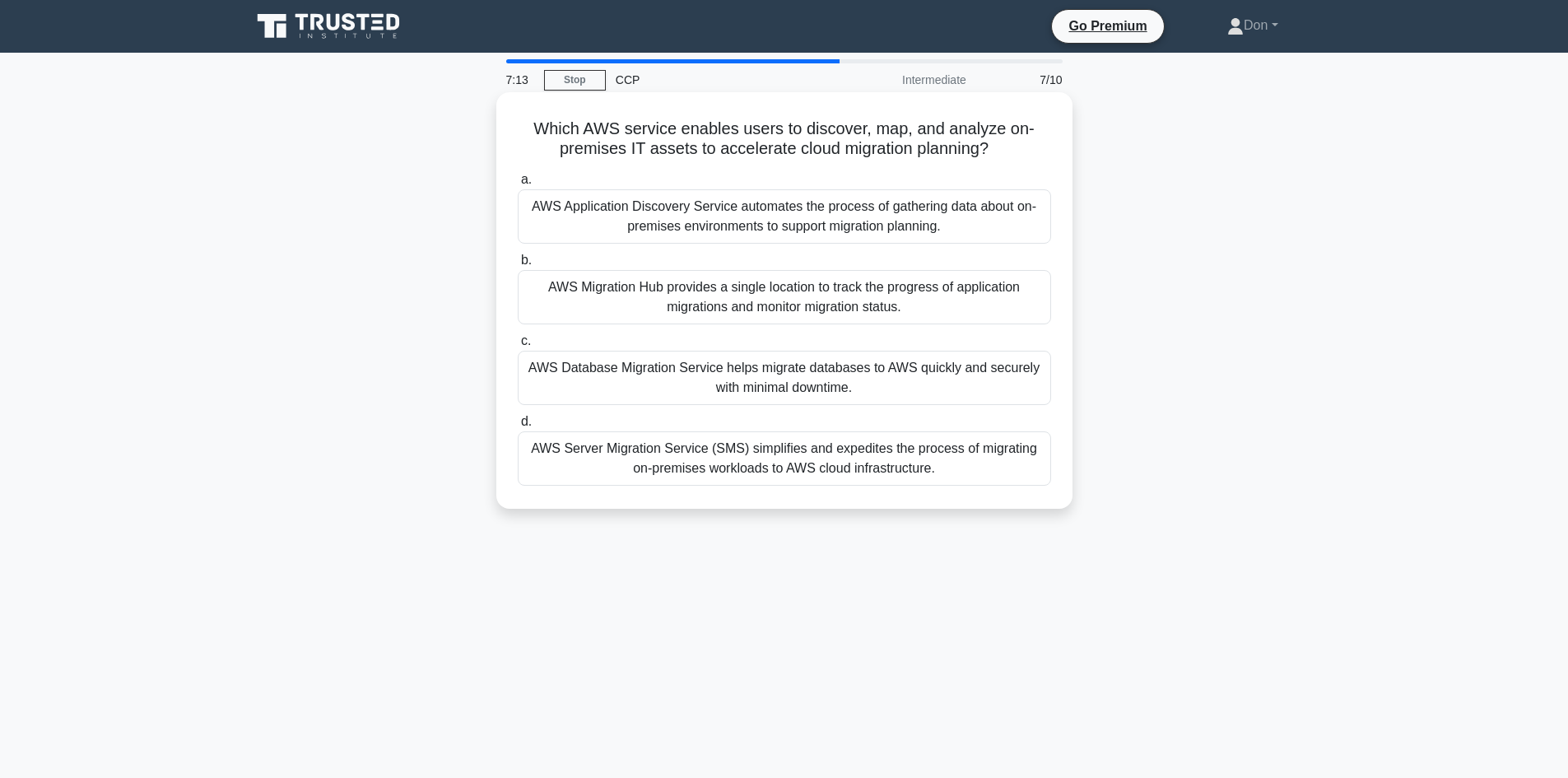
click at [772, 456] on div "AWS Server Migration Service (SMS) simplifies and expedites the process of migr…" at bounding box center [784, 458] width 533 height 54
click at [518, 427] on input "d. AWS Server Migration Service (SMS) simplifies and expedites the process of m…" at bounding box center [518, 421] width 0 height 11
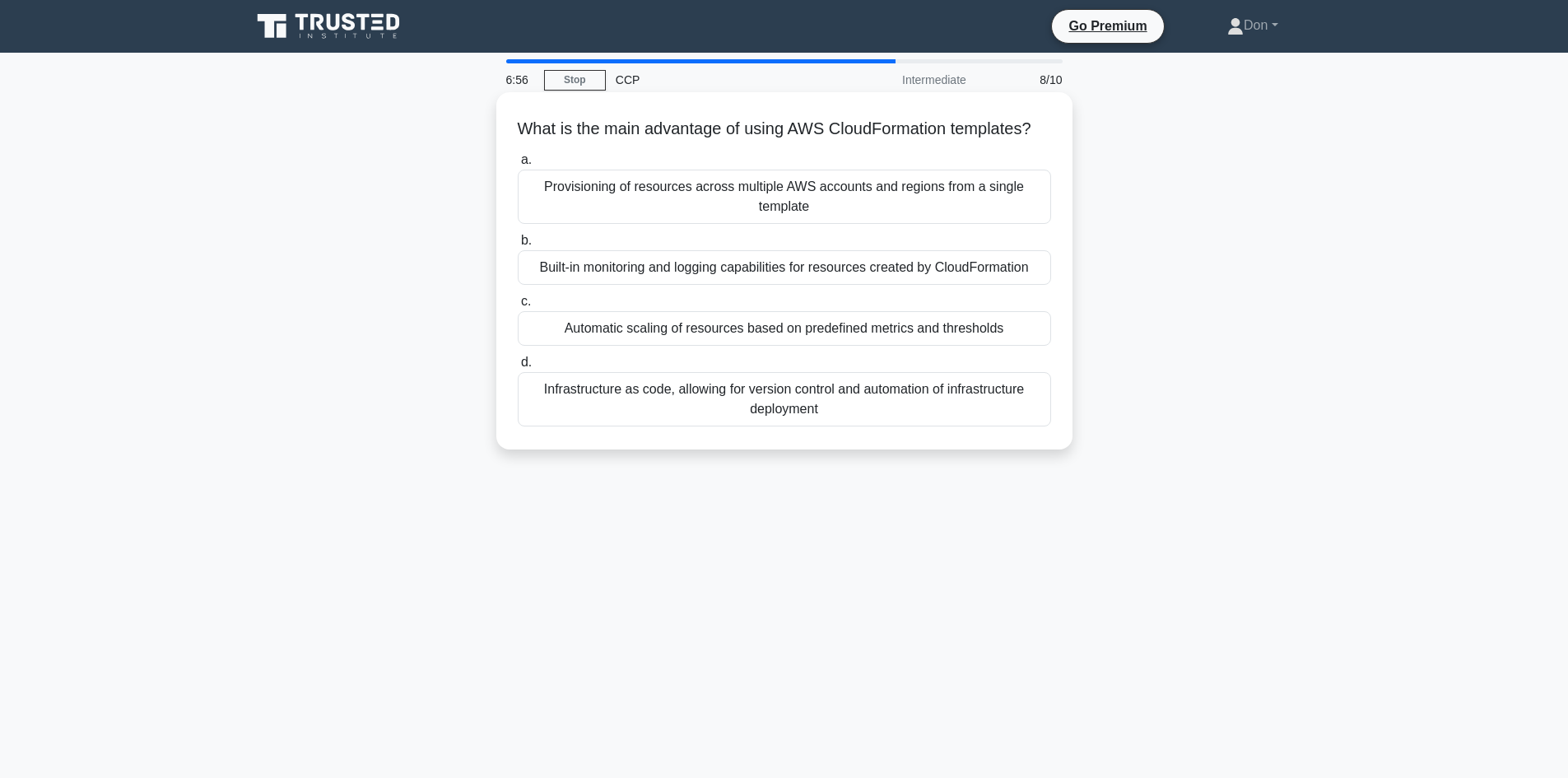
click at [838, 216] on div "Provisioning of resources across multiple AWS accounts and regions from a singl…" at bounding box center [784, 197] width 533 height 54
click at [518, 165] on input "a. Provisioning of resources across multiple AWS accounts and regions from a si…" at bounding box center [518, 159] width 0 height 11
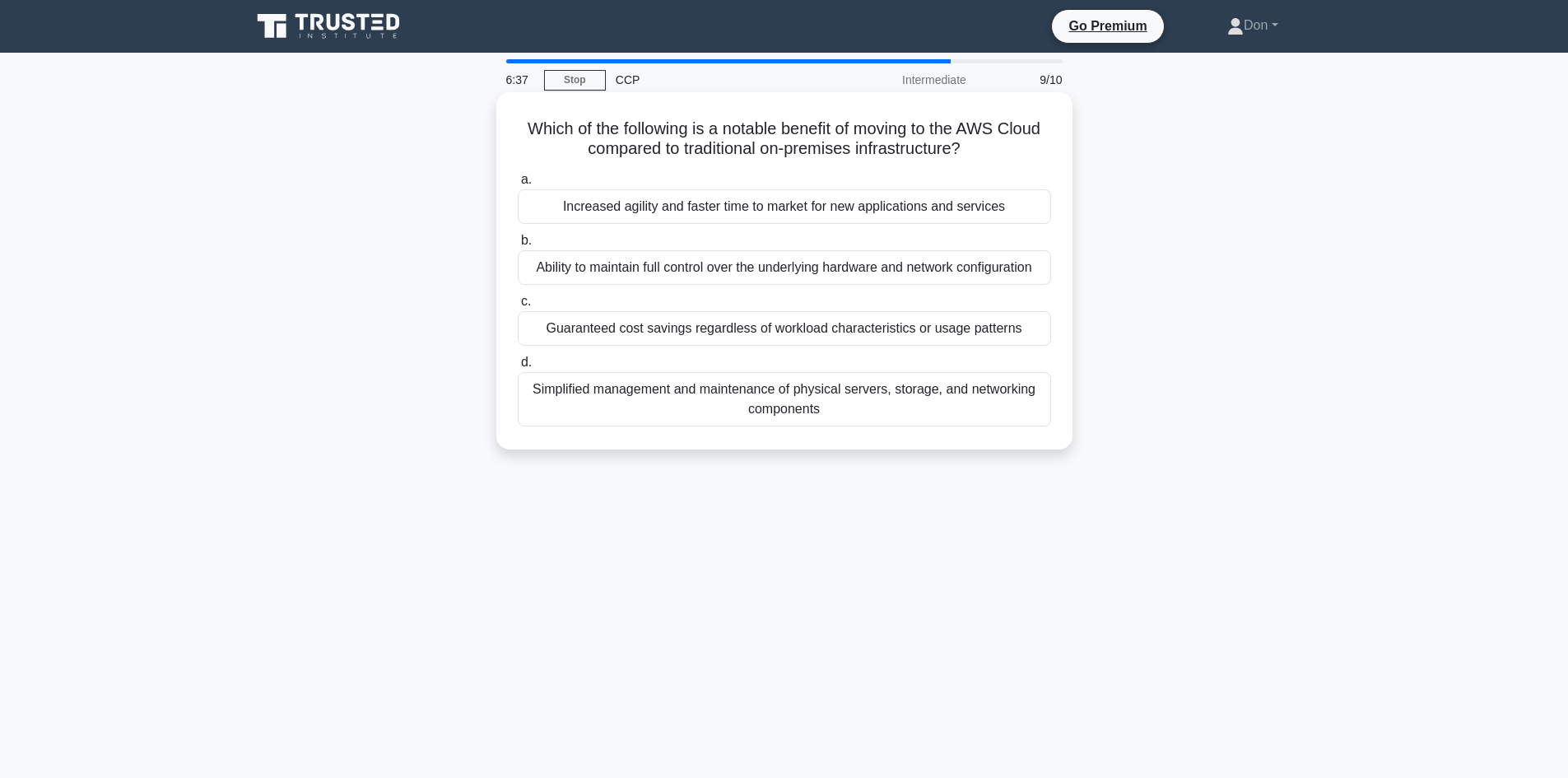
click at [631, 206] on div "Increased agility and faster time to market for new applications and services" at bounding box center [784, 207] width 533 height 35
click at [518, 186] on input "a. Increased agility and faster time to market for new applications and services" at bounding box center [518, 180] width 0 height 11
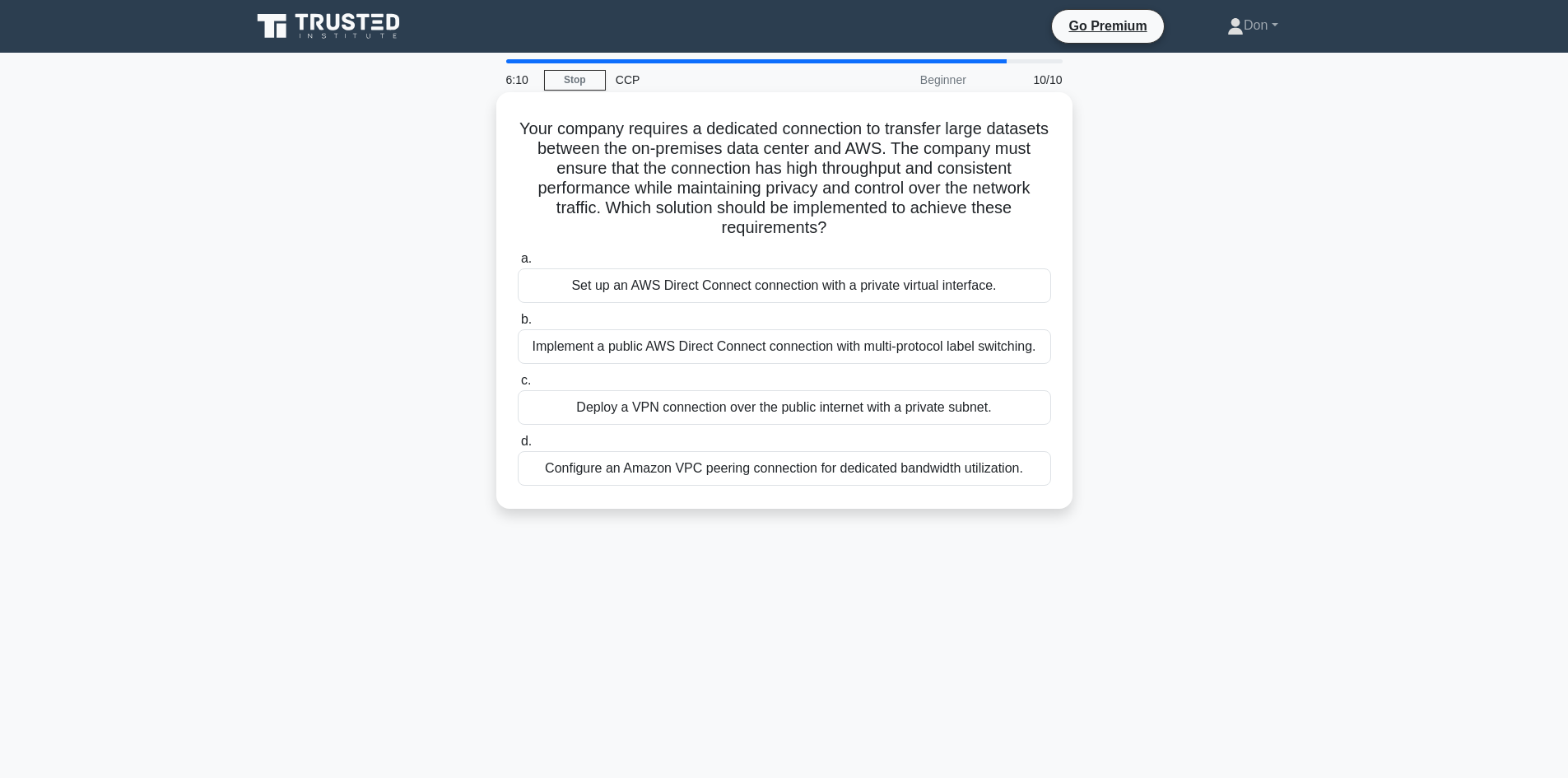
click at [755, 292] on div "Set up an AWS Direct Connect connection with a private virtual interface." at bounding box center [784, 286] width 533 height 35
click at [518, 264] on input "a. Set up an AWS Direct Connect connection with a private virtual interface." at bounding box center [518, 258] width 0 height 11
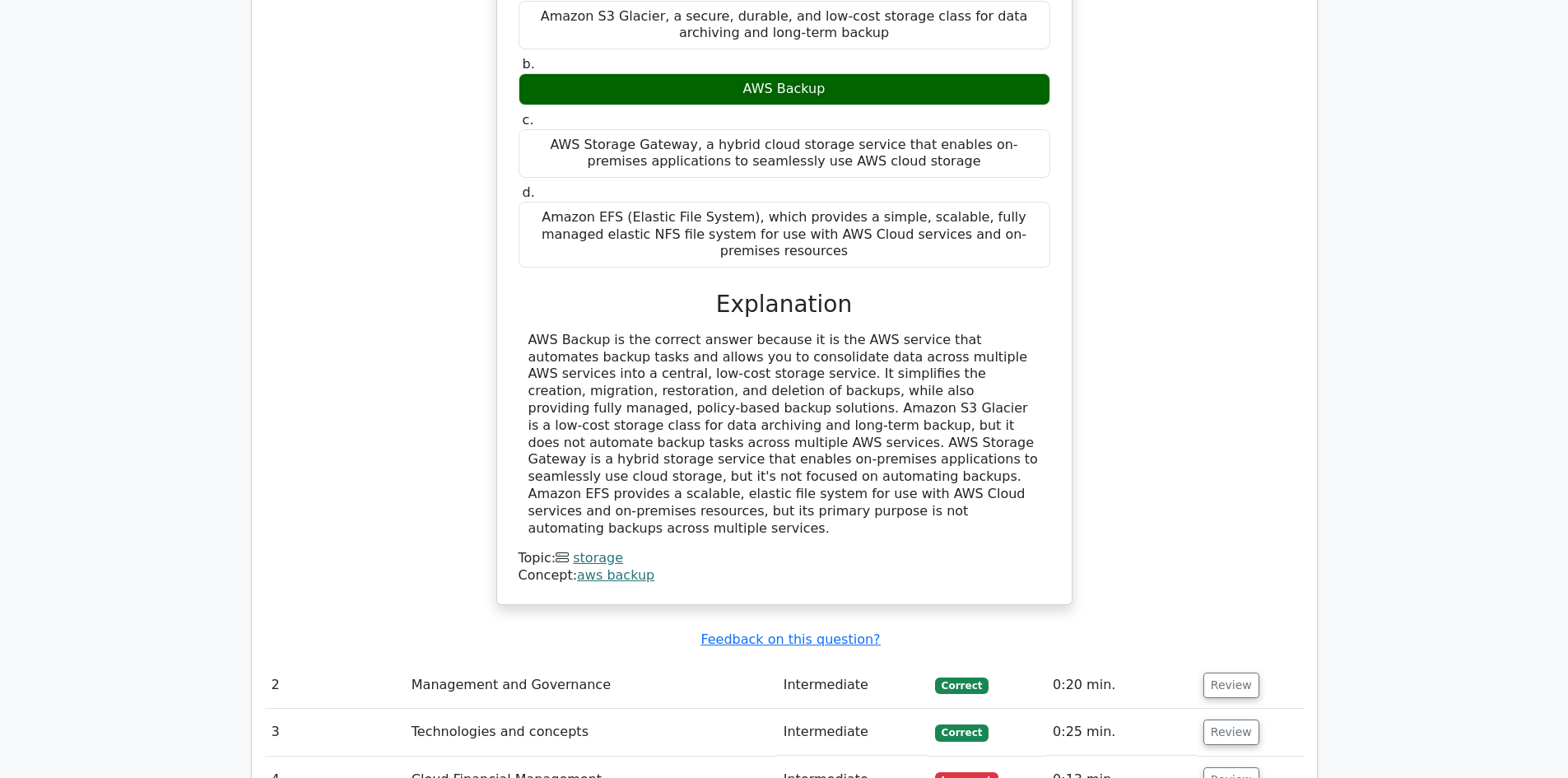
scroll to position [1976, 0]
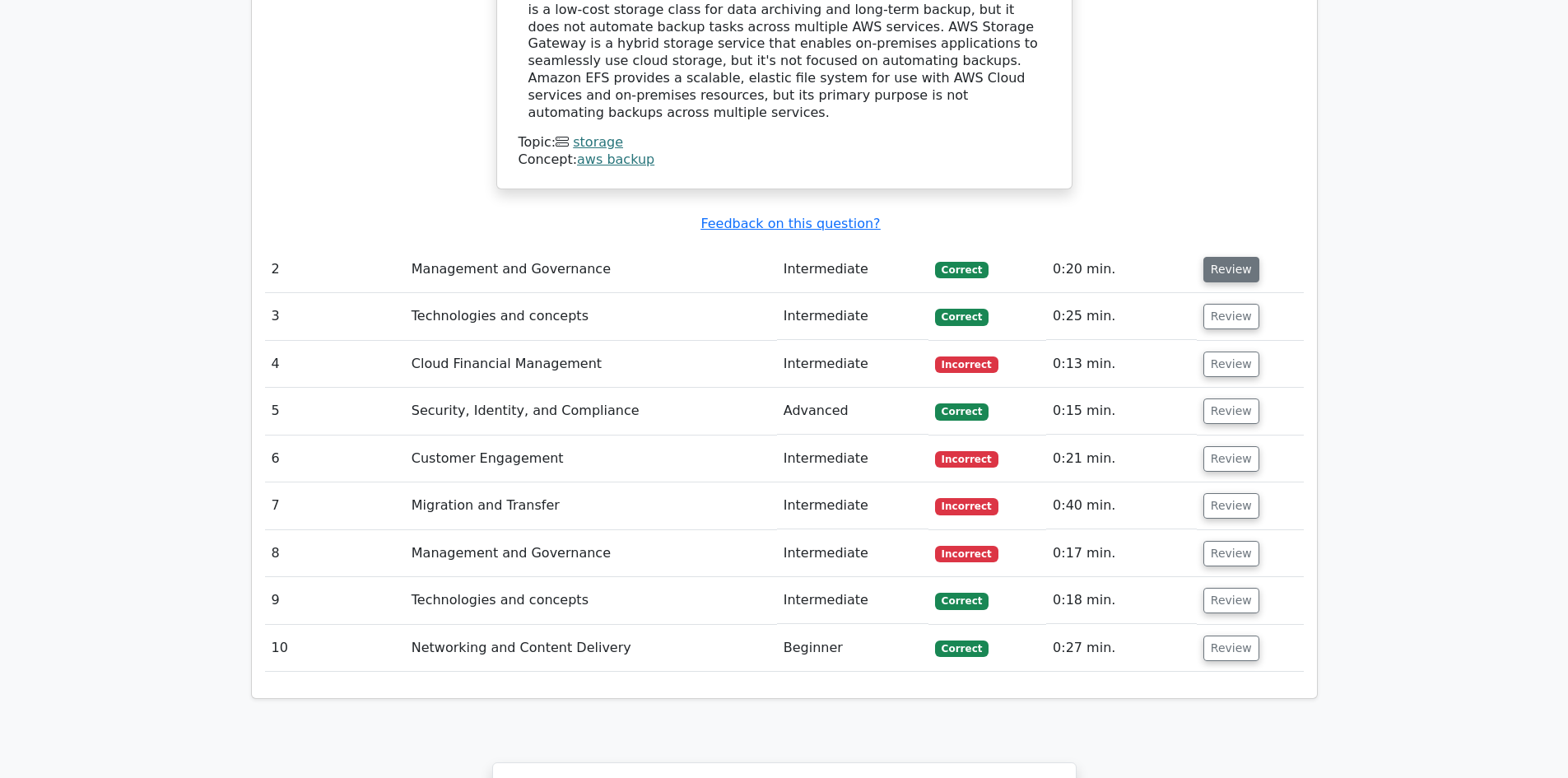
click at [1223, 257] on button "Review" at bounding box center [1232, 270] width 56 height 25
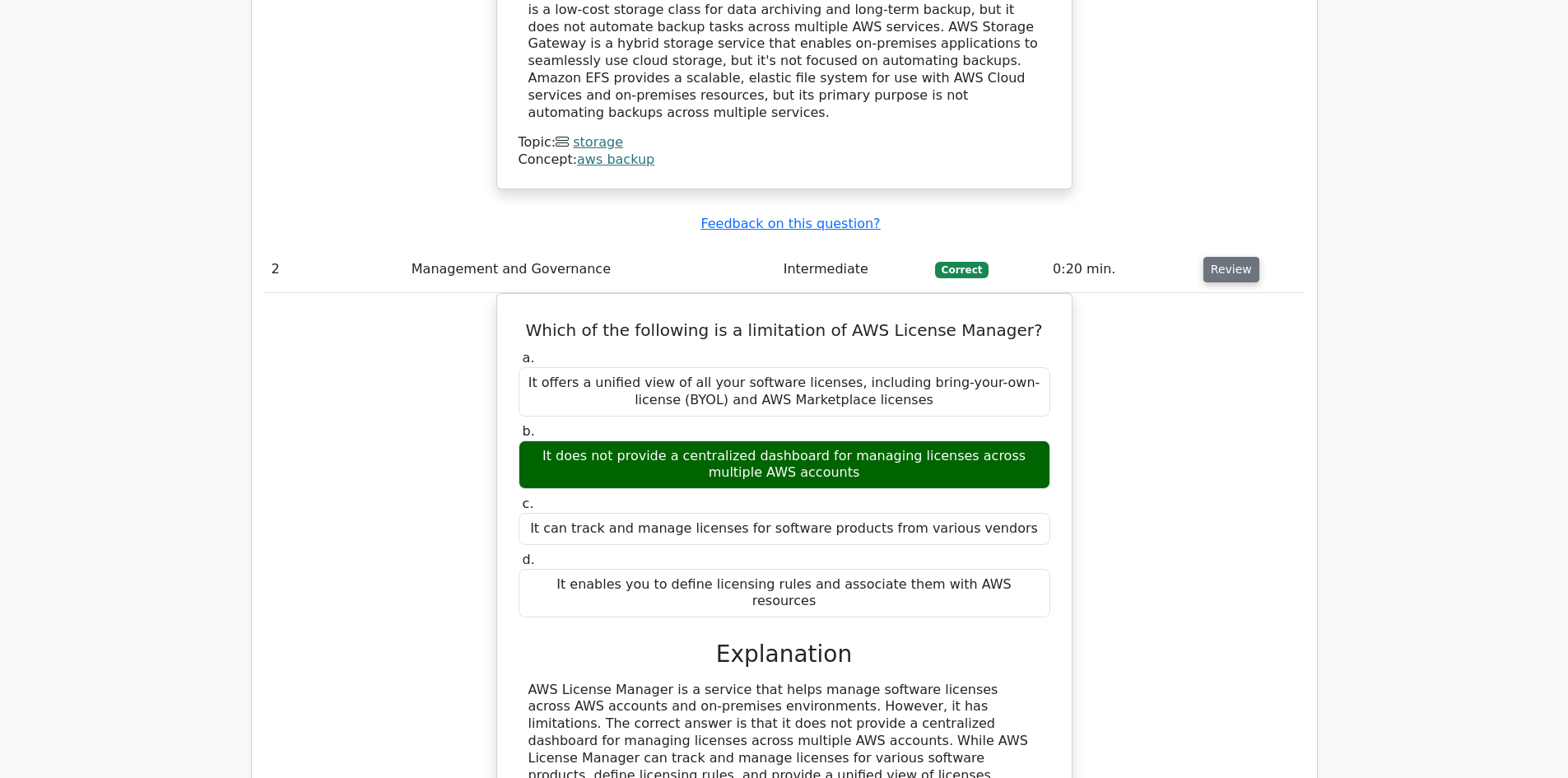
click at [1223, 257] on button "Review" at bounding box center [1232, 270] width 56 height 25
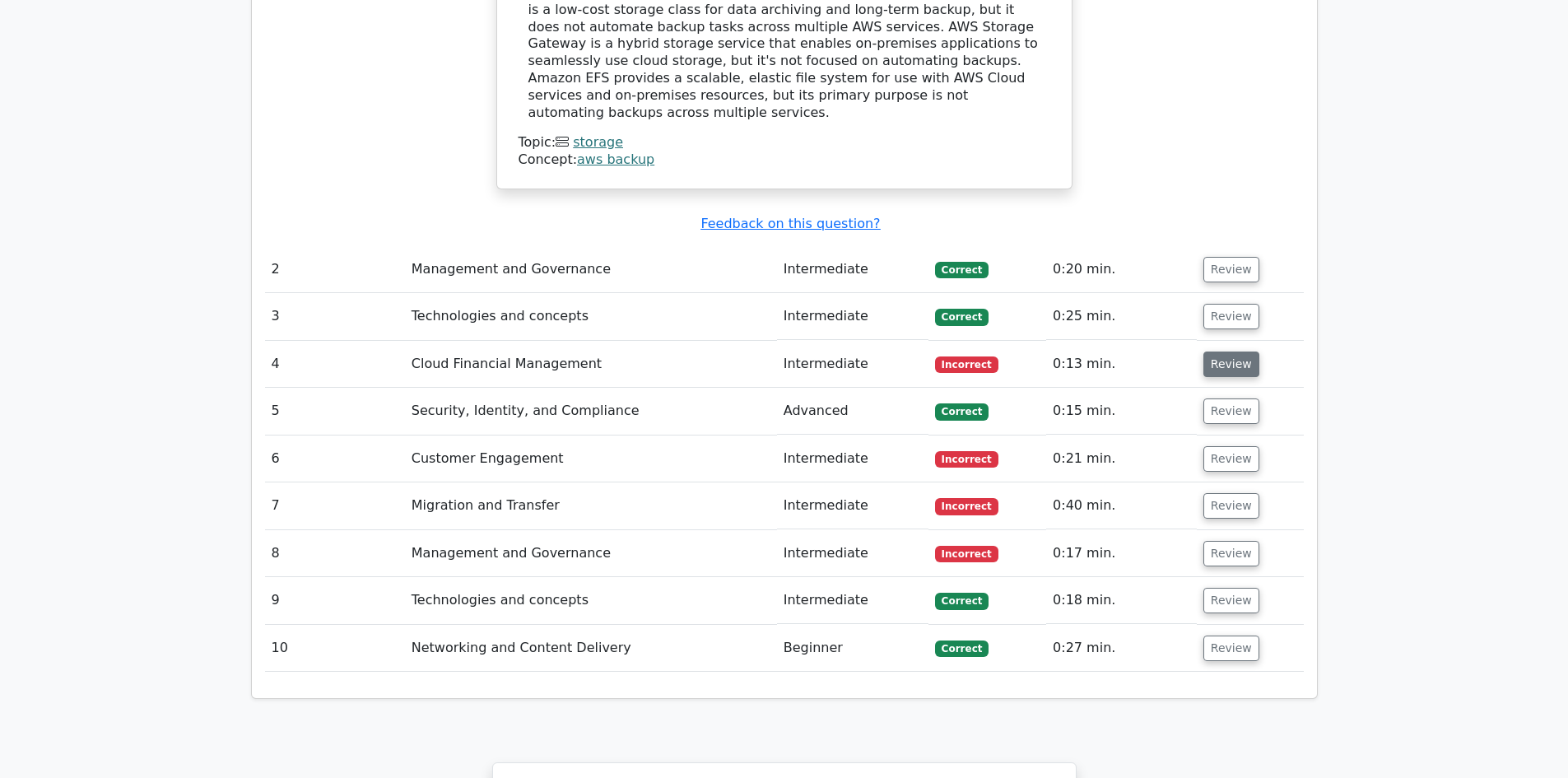
click at [1220, 352] on button "Review" at bounding box center [1232, 364] width 56 height 25
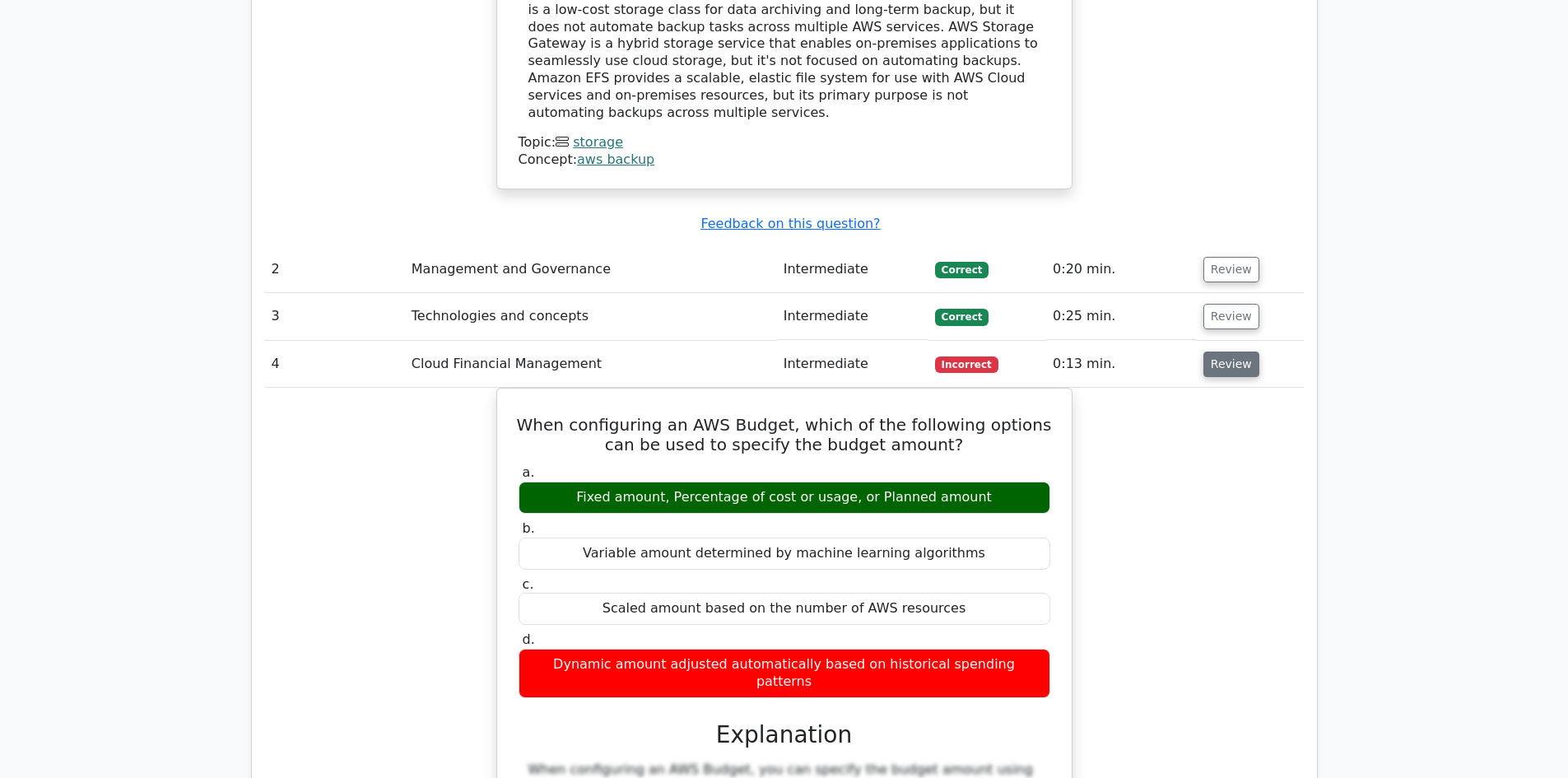
click at [1220, 352] on button "Review" at bounding box center [1232, 364] width 56 height 25
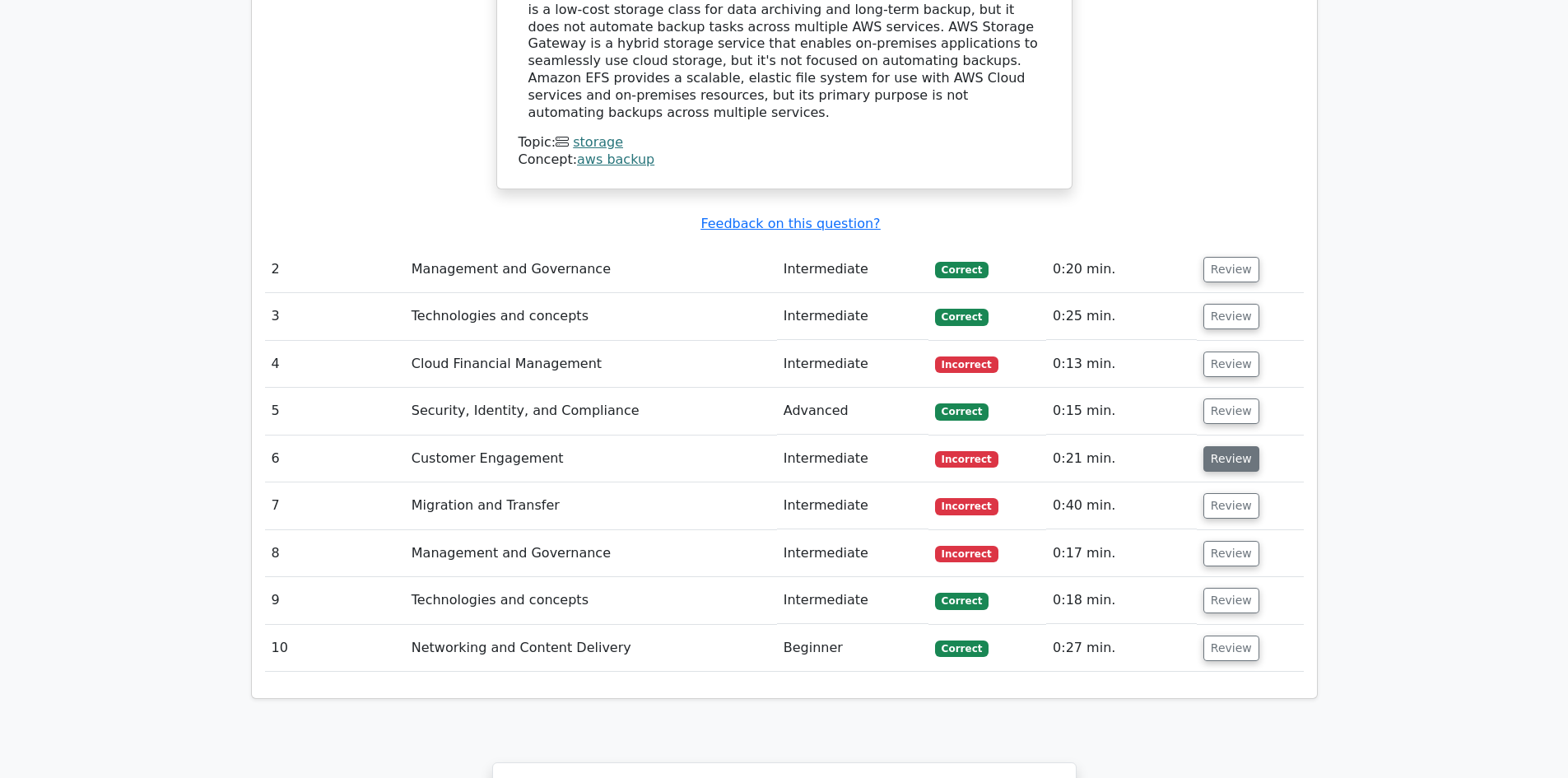
click at [1220, 447] on button "Review" at bounding box center [1232, 459] width 56 height 25
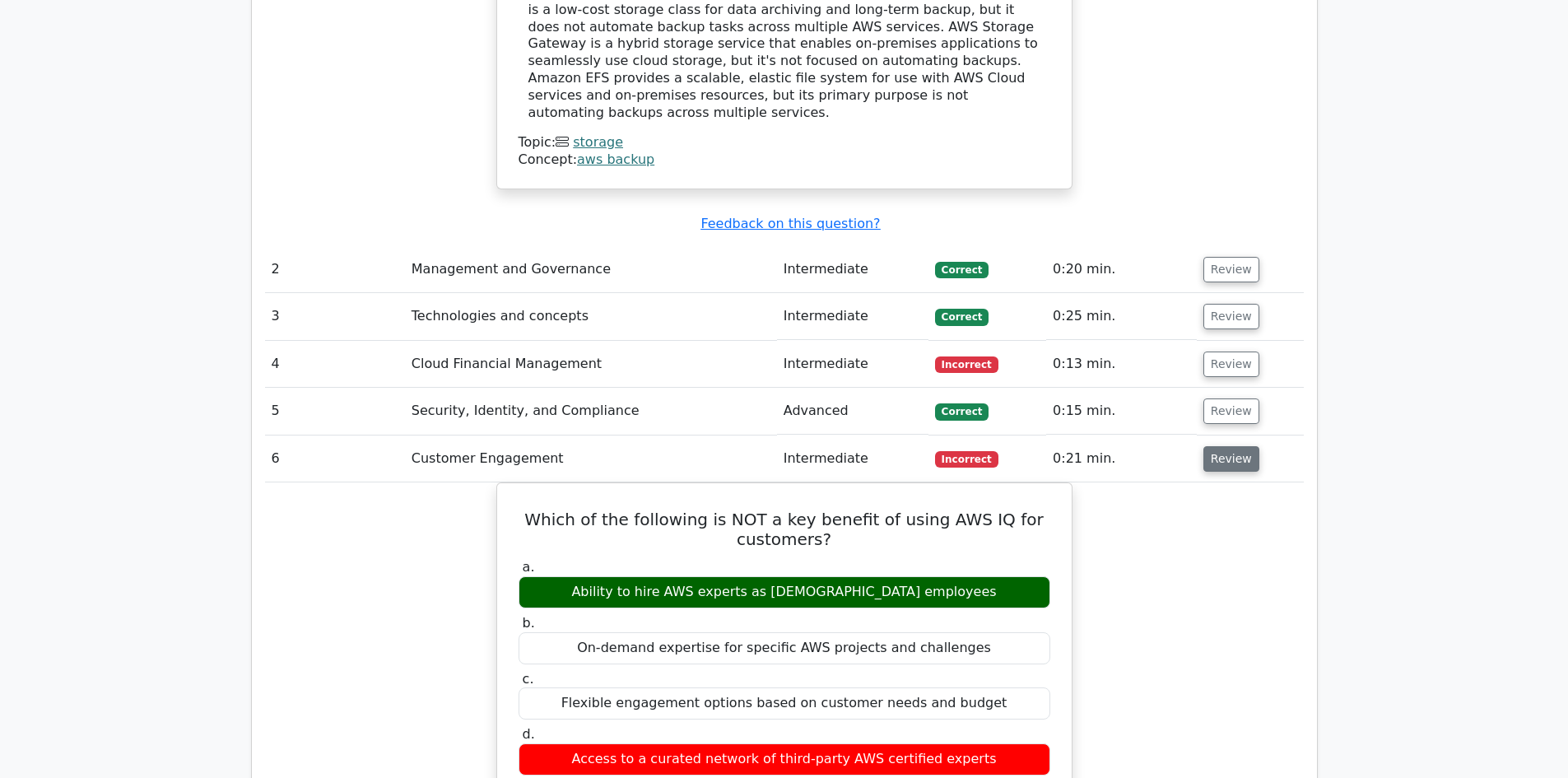
click at [1220, 447] on button "Review" at bounding box center [1232, 459] width 56 height 25
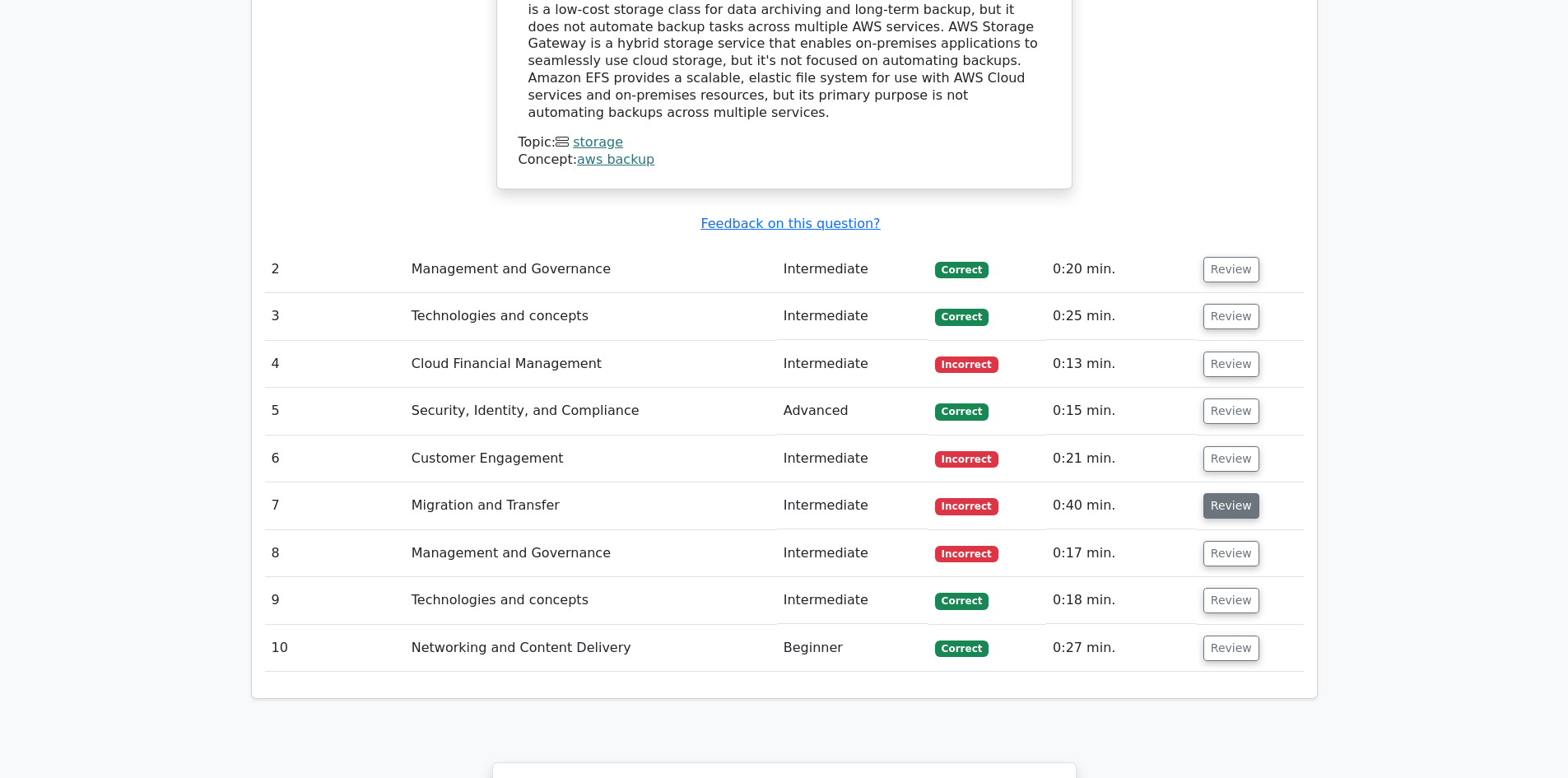
click at [1207, 493] on button "Review" at bounding box center [1232, 505] width 56 height 25
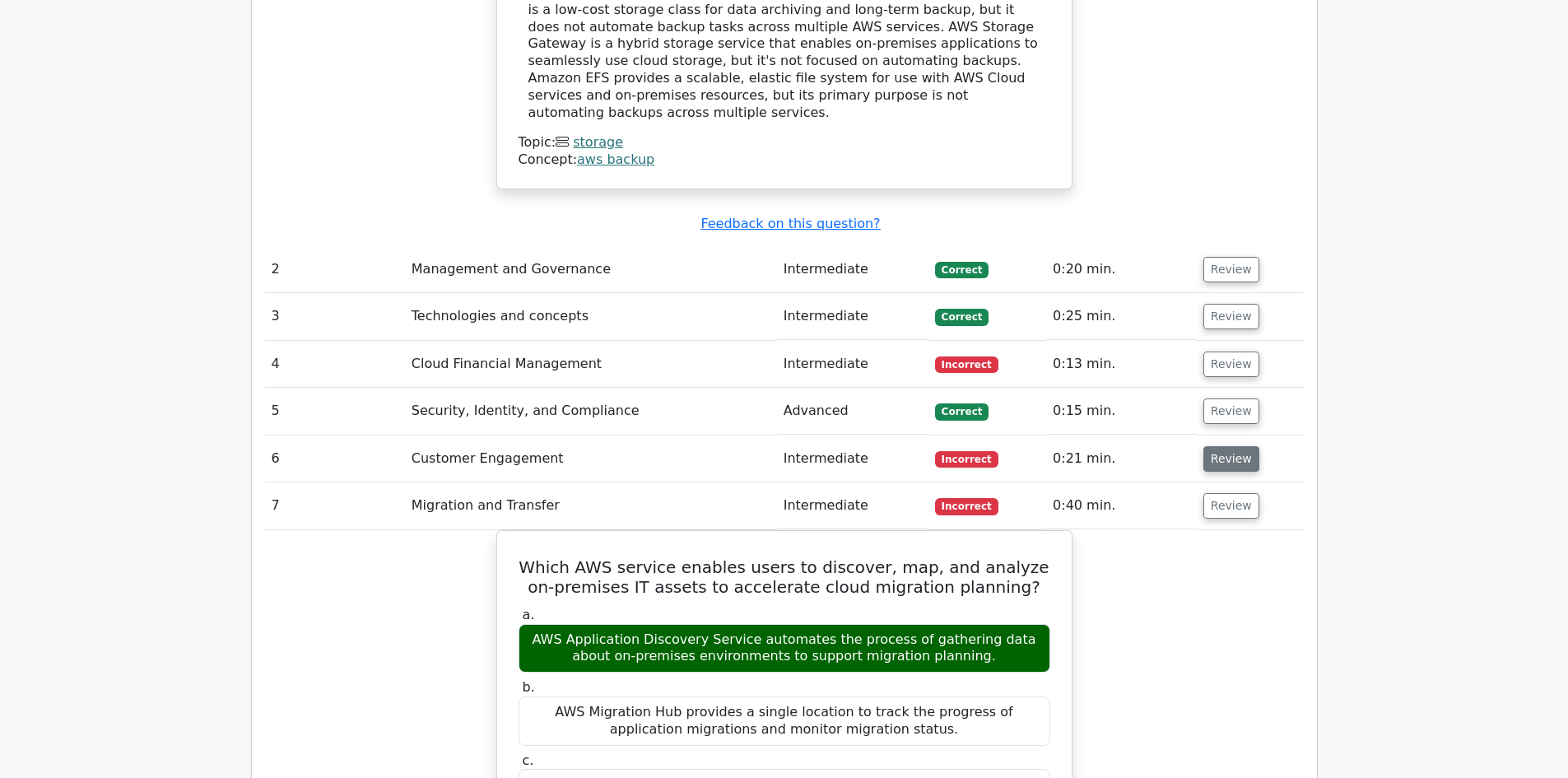
click at [1225, 447] on button "Review" at bounding box center [1232, 459] width 56 height 25
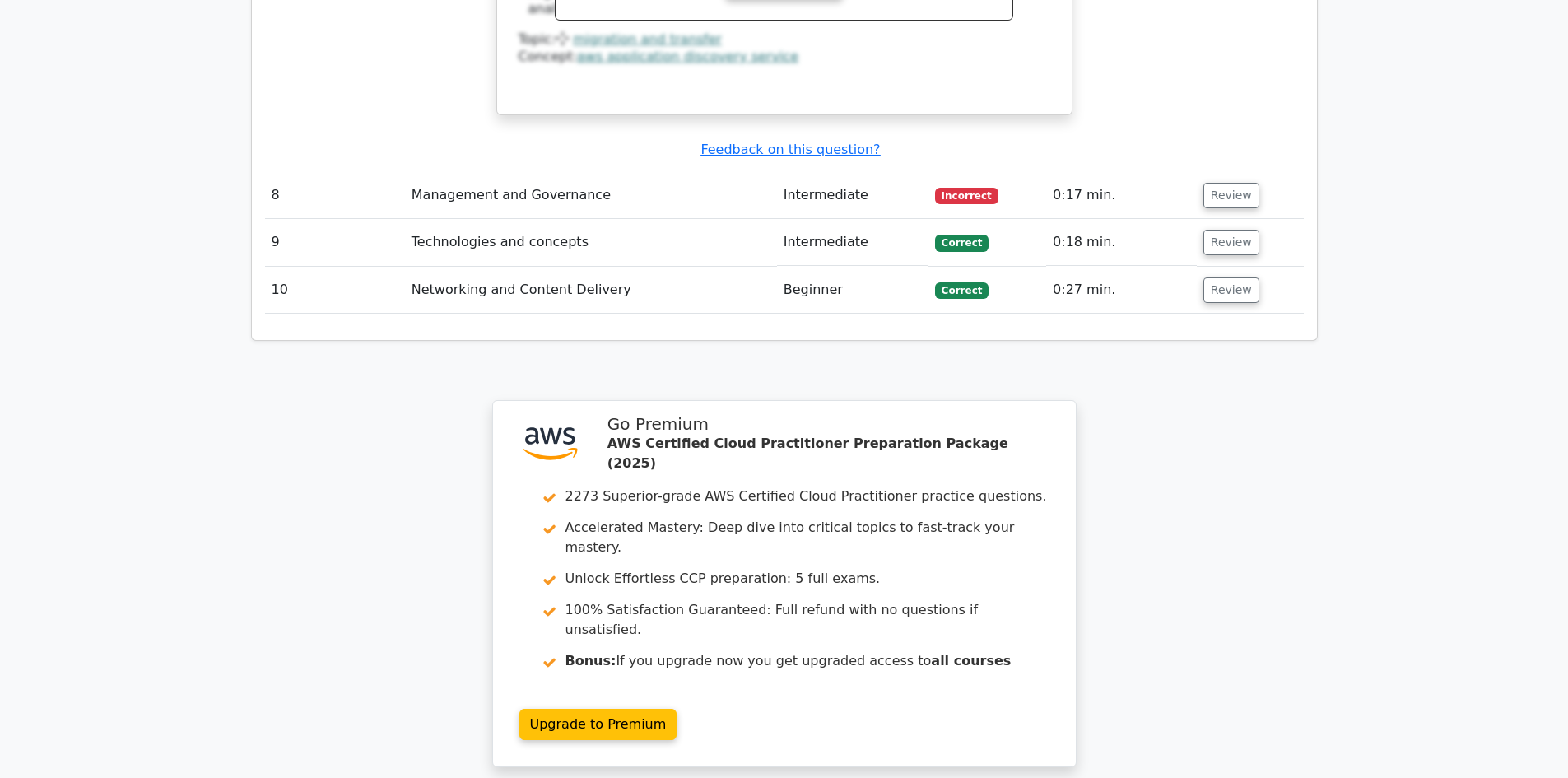
scroll to position [3623, 0]
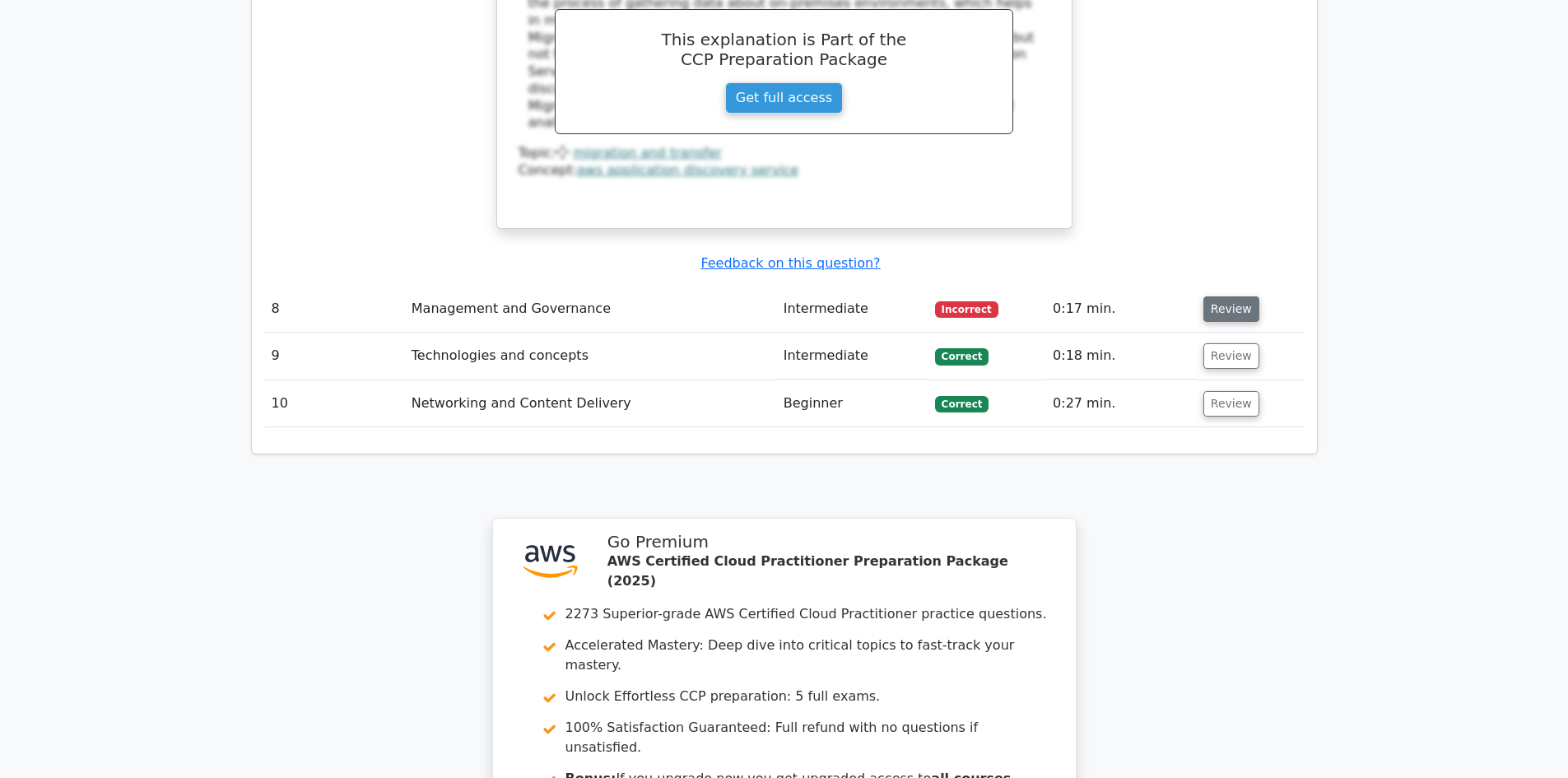
click at [1214, 297] on button "Review" at bounding box center [1232, 309] width 56 height 25
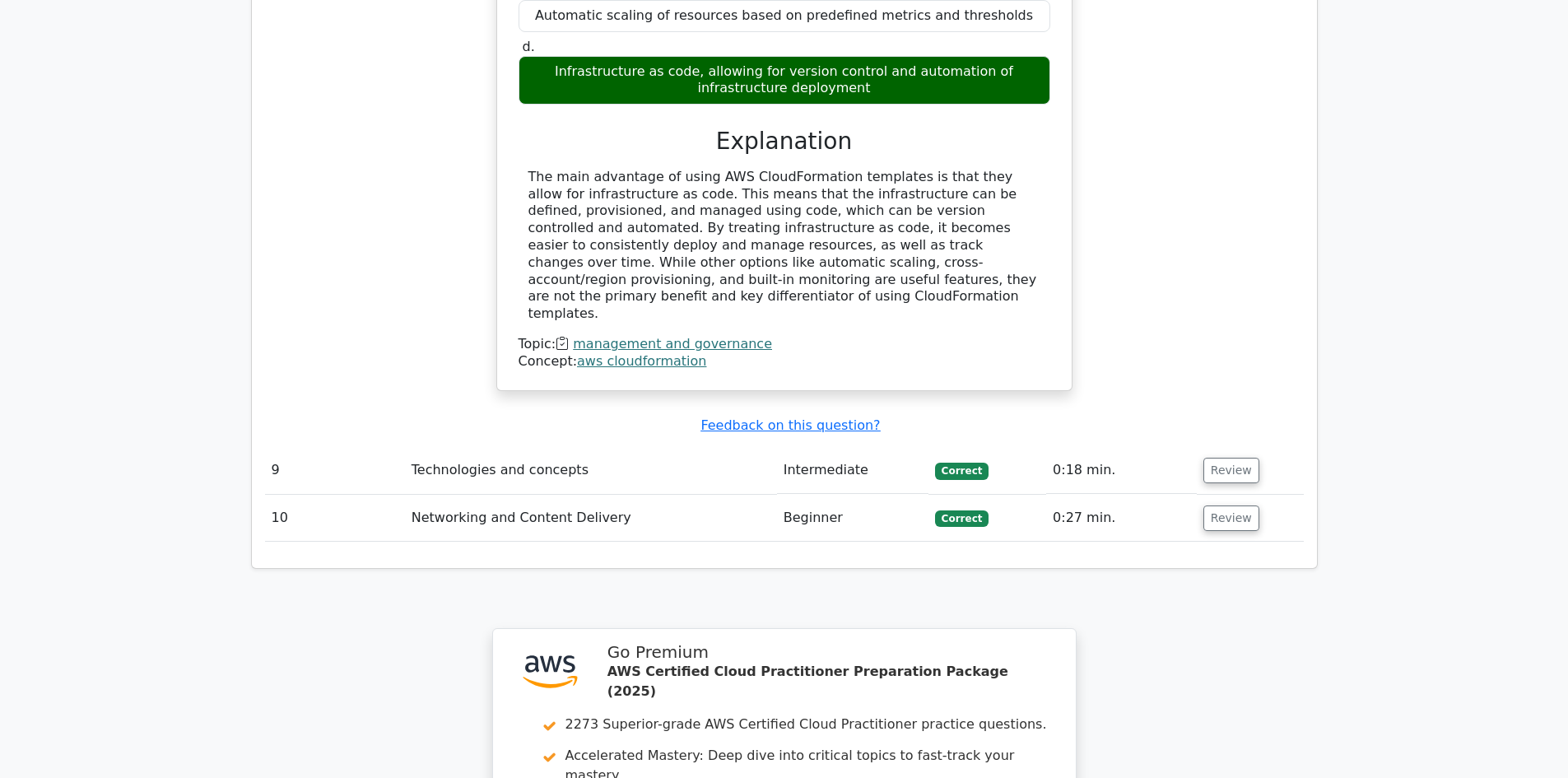
scroll to position [4535, 0]
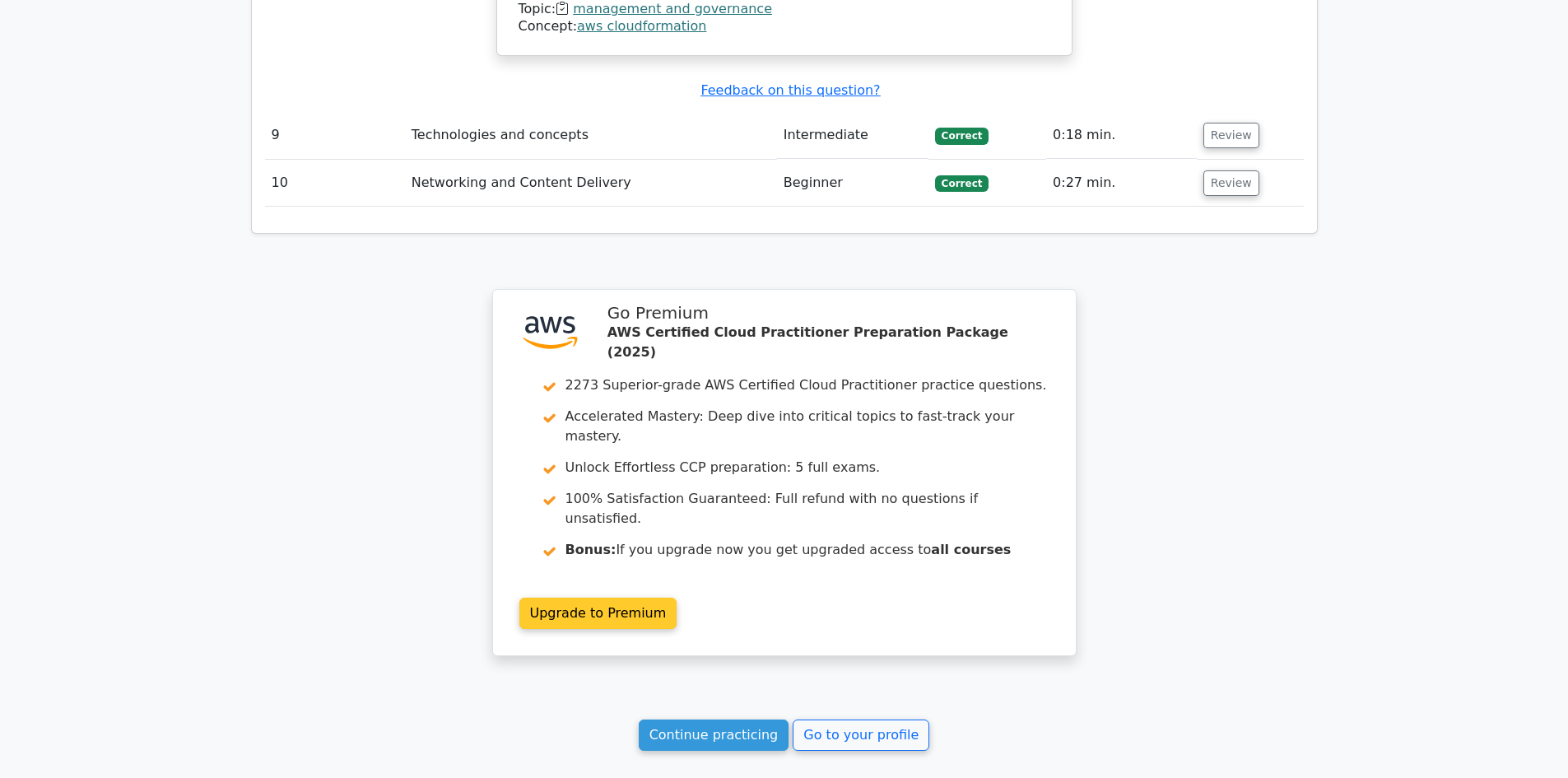
click at [622, 598] on link "Upgrade to Premium" at bounding box center [599, 614] width 158 height 31
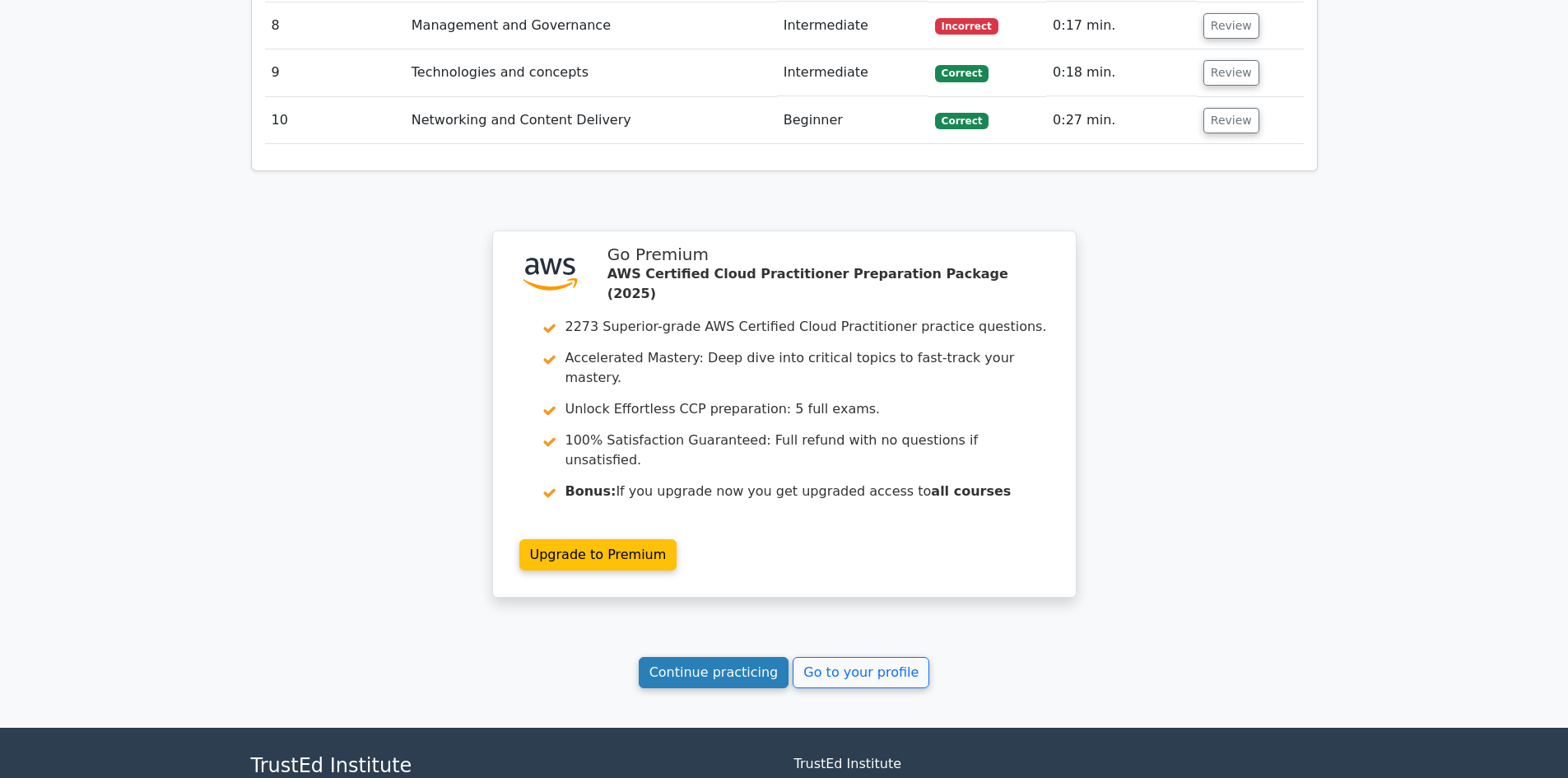
click at [727, 657] on link "Continue practicing" at bounding box center [714, 673] width 151 height 31
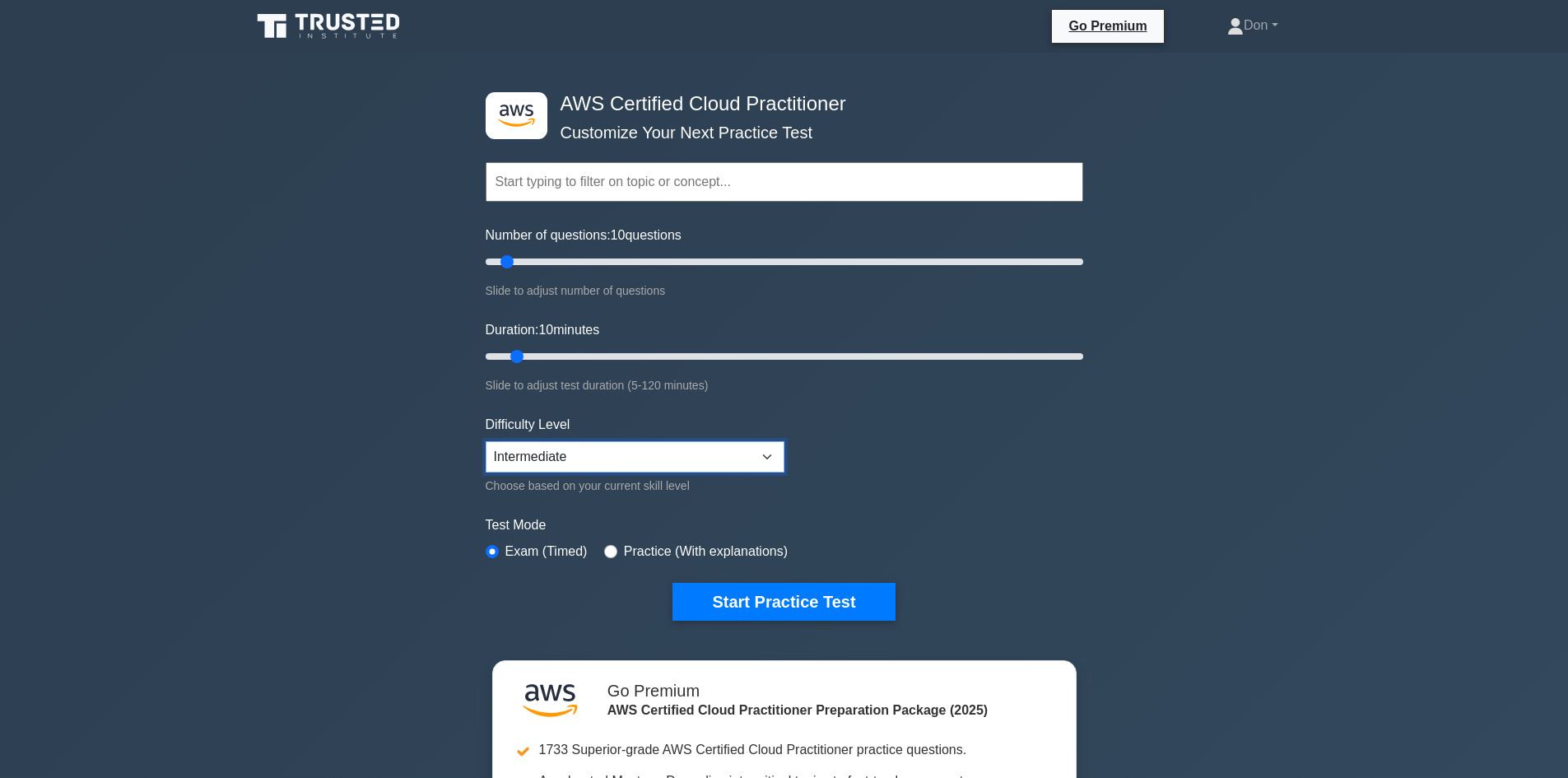
click at [675, 451] on select "Beginner Intermediate Expert" at bounding box center [635, 457] width 299 height 31
select select "expert"
click at [486, 442] on select "Beginner Intermediate Expert" at bounding box center [635, 457] width 299 height 31
click at [738, 595] on button "Start Practice Test" at bounding box center [784, 601] width 222 height 38
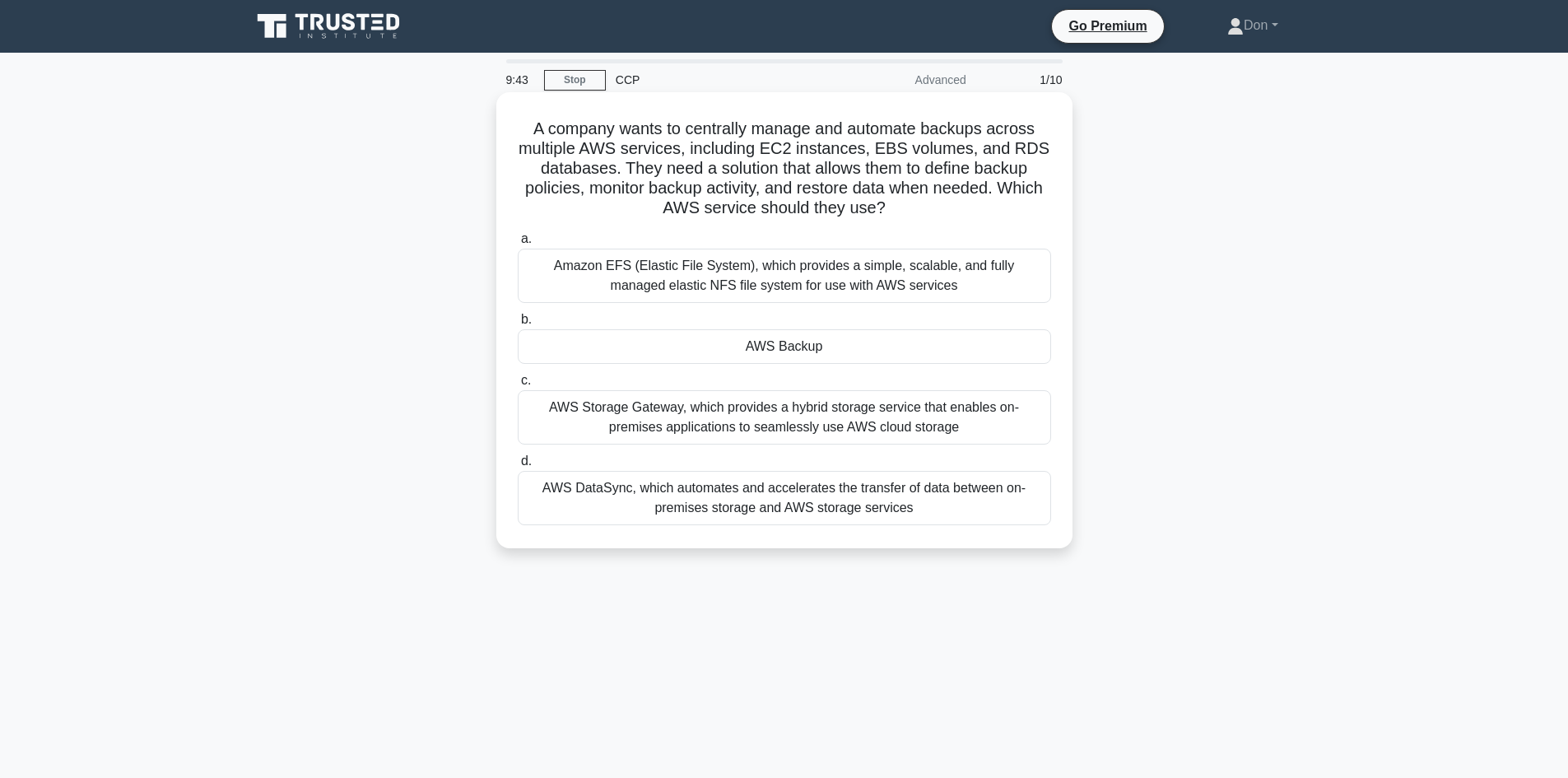
click at [809, 344] on div "AWS Backup" at bounding box center [784, 347] width 533 height 35
click at [518, 326] on input "b. AWS Backup" at bounding box center [518, 319] width 0 height 11
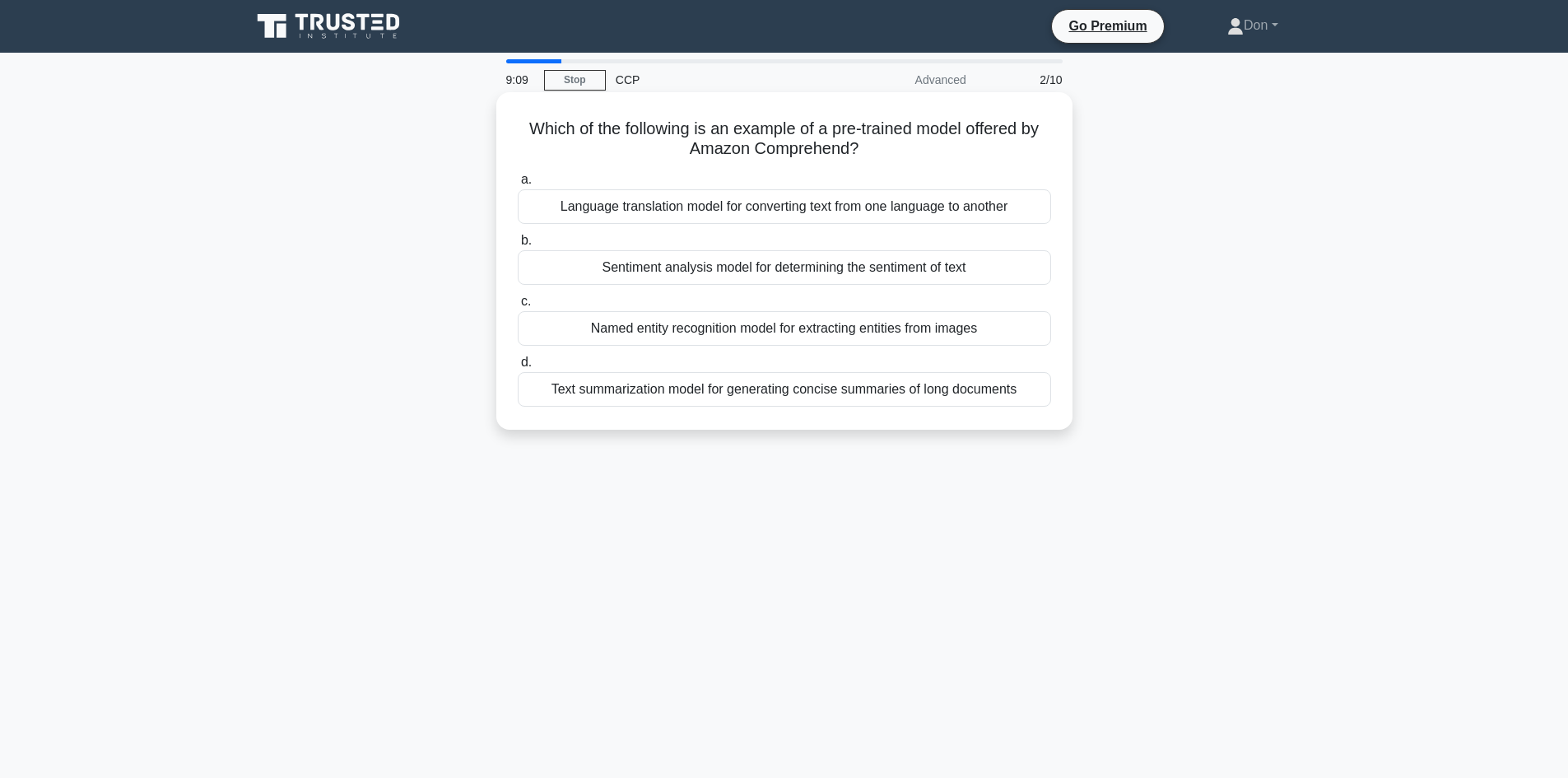
click at [727, 396] on div "Text summarization model for generating concise summaries of long documents" at bounding box center [784, 389] width 533 height 35
click at [518, 368] on input "d. Text summarization model for generating concise summaries of long documents" at bounding box center [518, 362] width 0 height 11
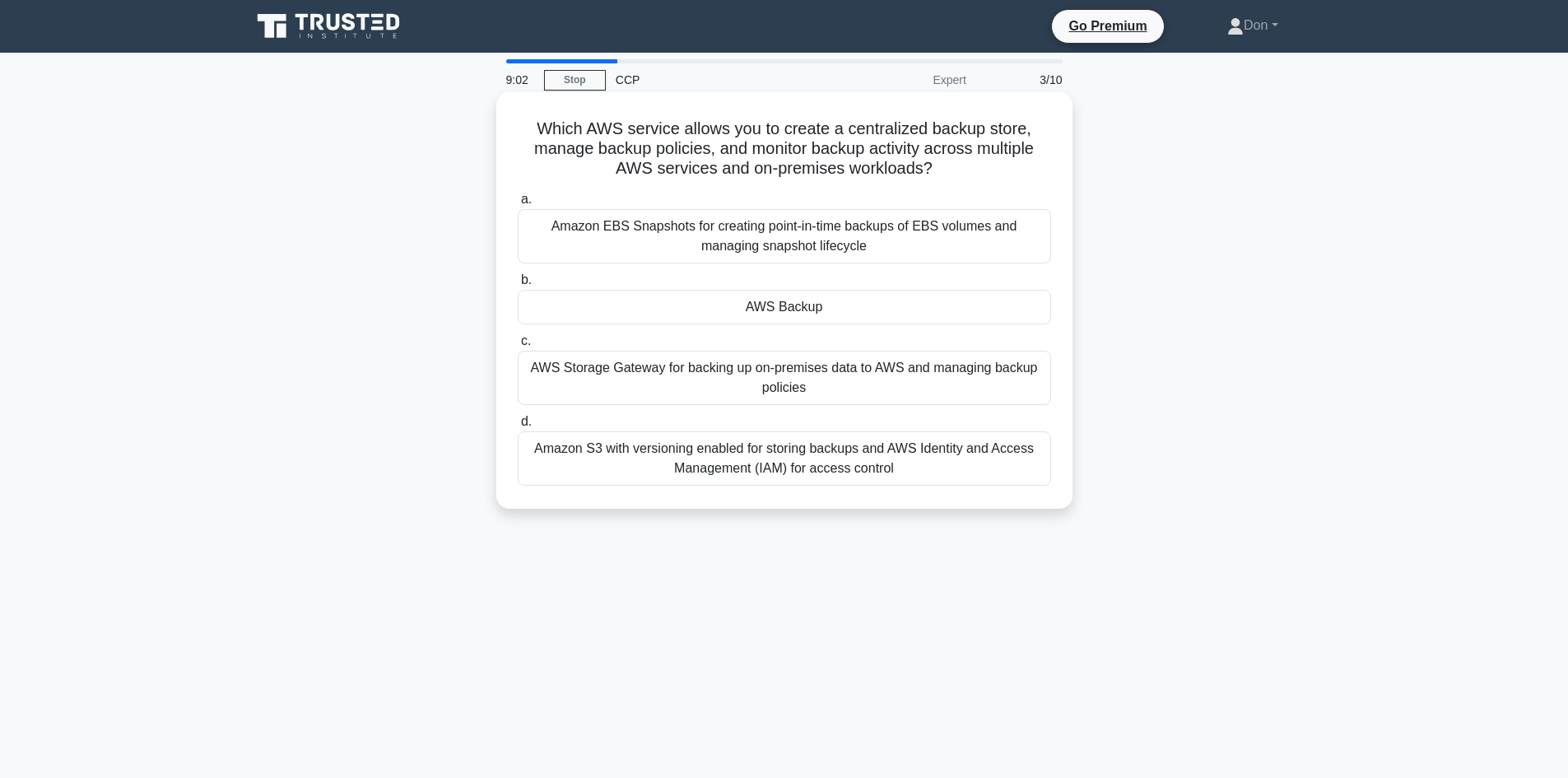
click at [760, 306] on div "AWS Backup" at bounding box center [784, 307] width 533 height 35
click at [518, 286] on input "b. AWS Backup" at bounding box center [518, 280] width 0 height 11
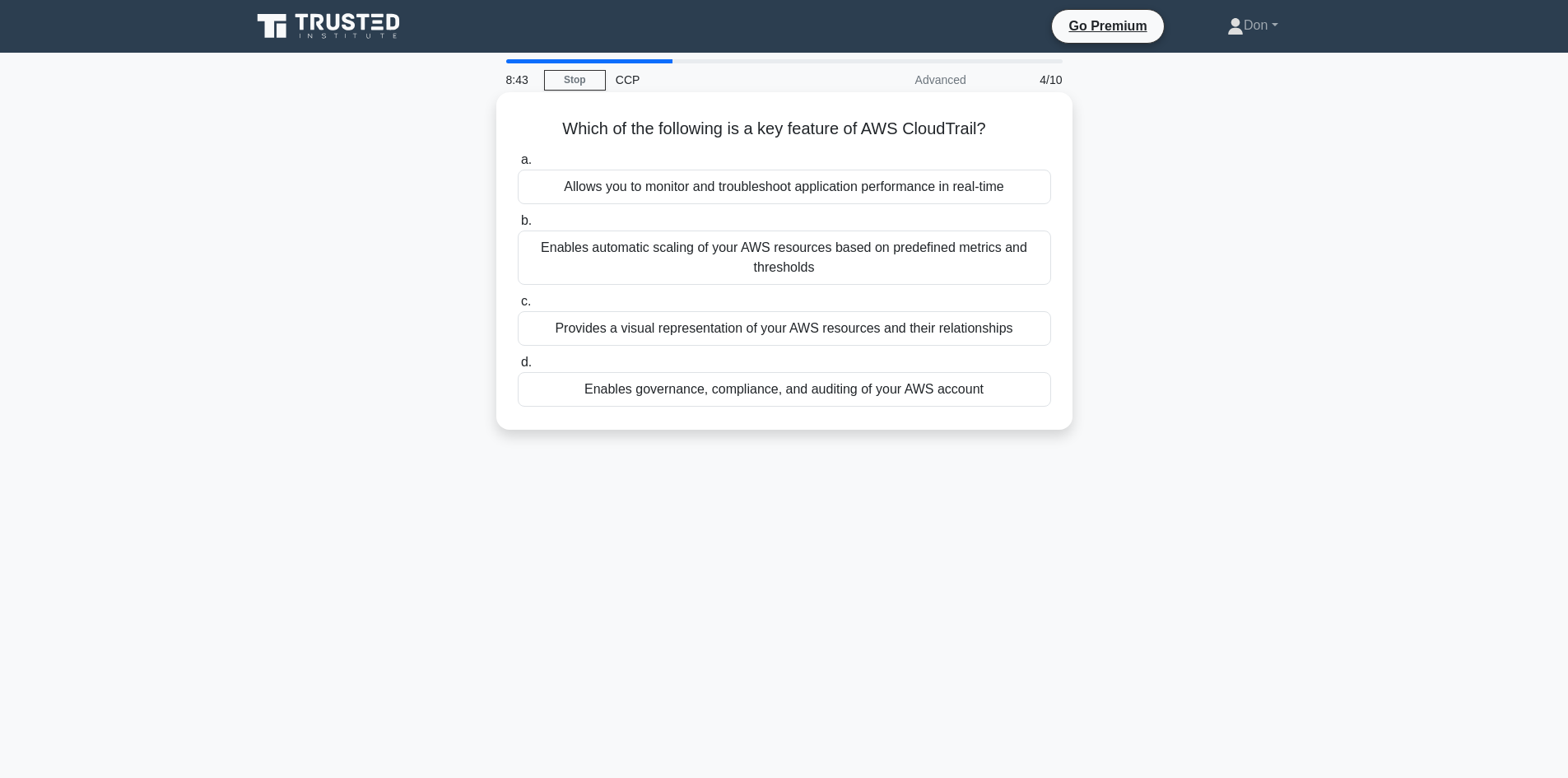
click at [612, 393] on div "Enables governance, compliance, and auditing of your AWS account" at bounding box center [784, 389] width 533 height 35
click at [518, 368] on input "d. Enables governance, compliance, and auditing of your AWS account" at bounding box center [518, 362] width 0 height 11
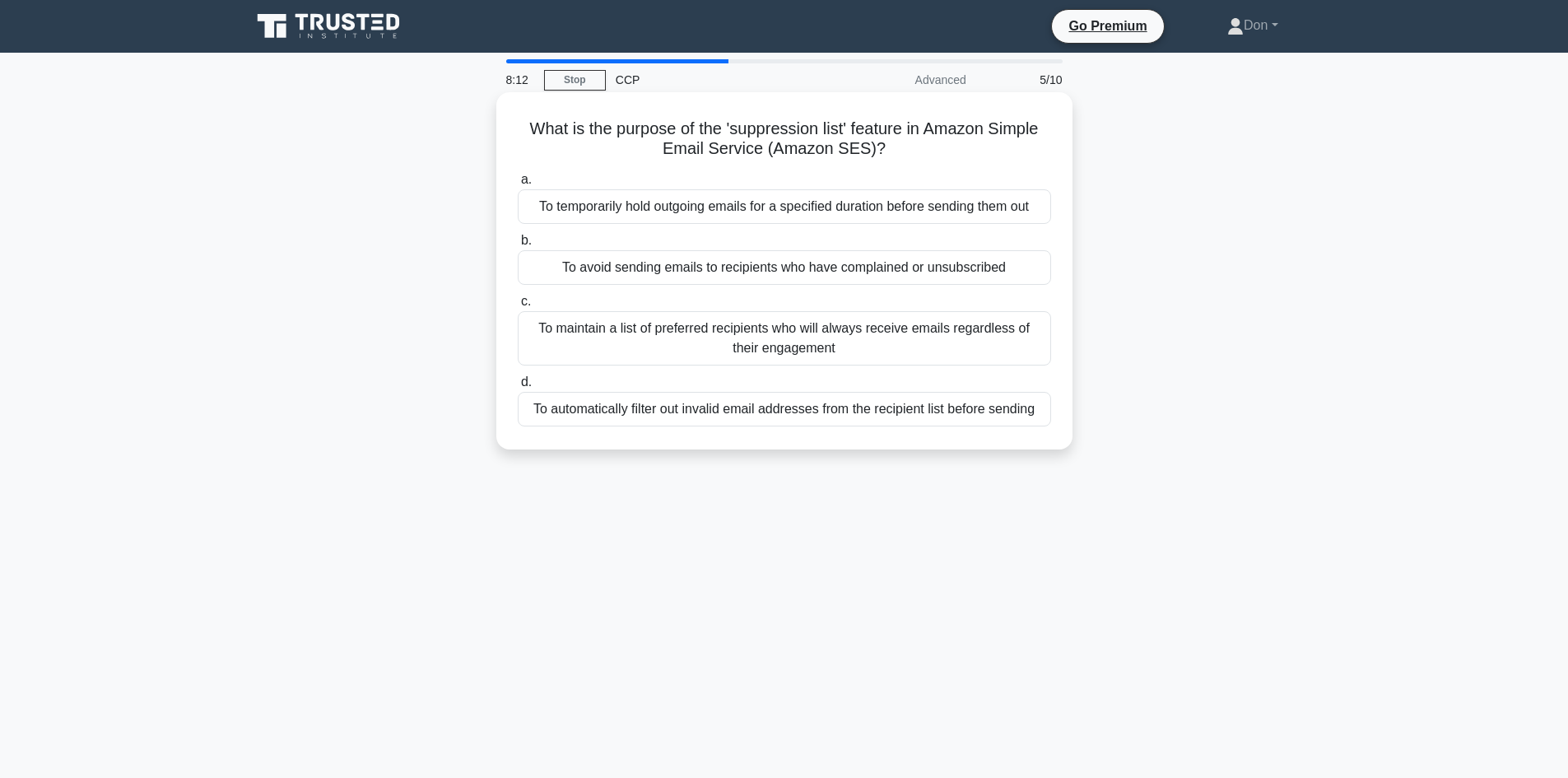
click at [675, 269] on div "To avoid sending emails to recipients who have complained or unsubscribed" at bounding box center [784, 268] width 533 height 35
click at [518, 246] on input "b. To avoid sending emails to recipients who have complained or unsubscribed" at bounding box center [518, 241] width 0 height 11
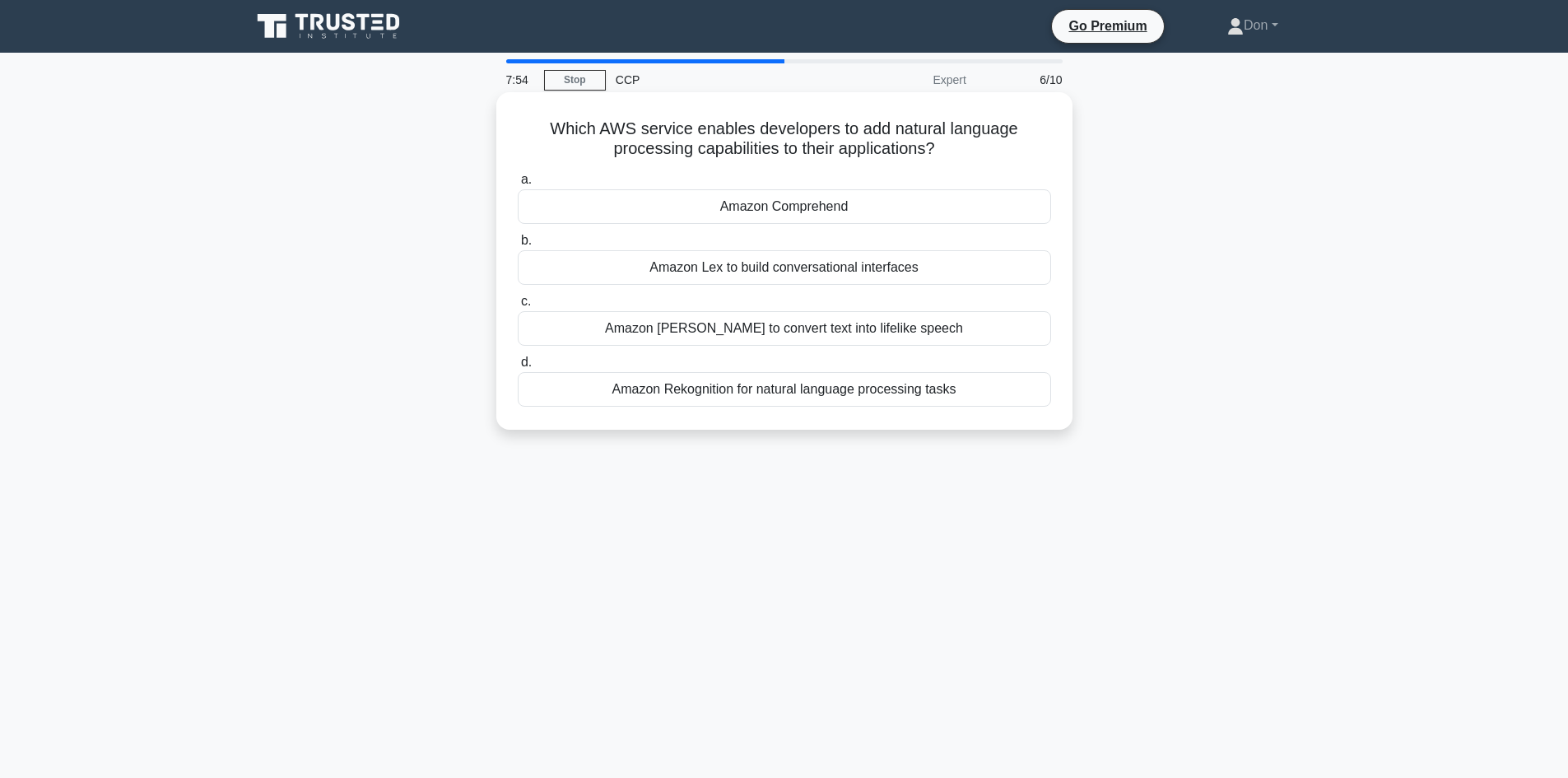
click at [731, 209] on div "Amazon Comprehend" at bounding box center [784, 207] width 533 height 35
click at [518, 186] on input "a. Amazon Comprehend" at bounding box center [518, 180] width 0 height 11
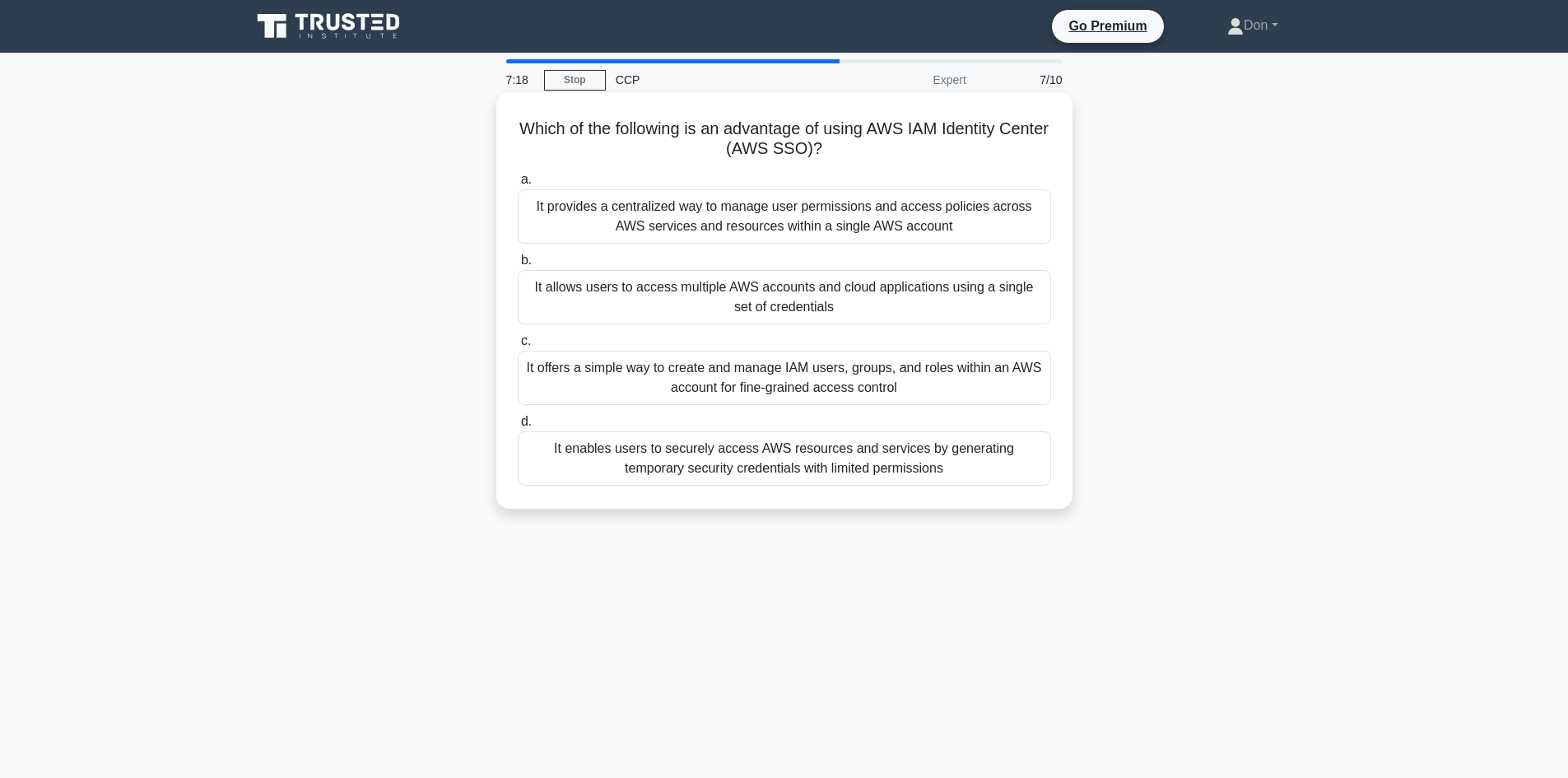
click at [890, 216] on div "It provides a centralized way to manage user permissions and access policies ac…" at bounding box center [784, 216] width 533 height 54
click at [518, 186] on input "a. It provides a centralized way to manage user permissions and access policies…" at bounding box center [518, 180] width 0 height 11
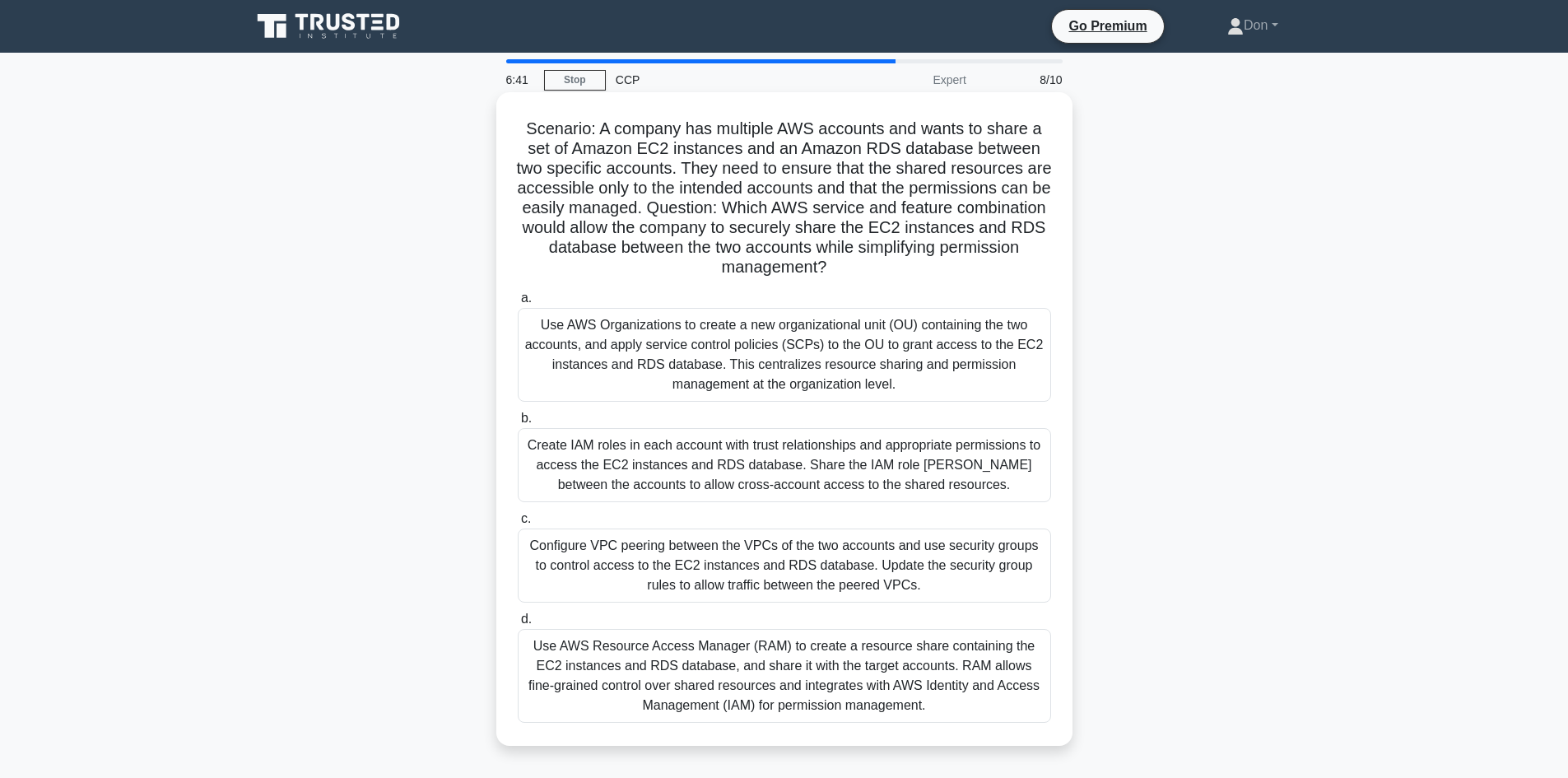
click at [724, 676] on div "Use AWS Resource Access Manager (RAM) to create a resource share containing the…" at bounding box center [784, 676] width 533 height 94
click at [518, 625] on input "d. Use AWS Resource Access Manager (RAM) to create a resource share containing …" at bounding box center [518, 620] width 0 height 11
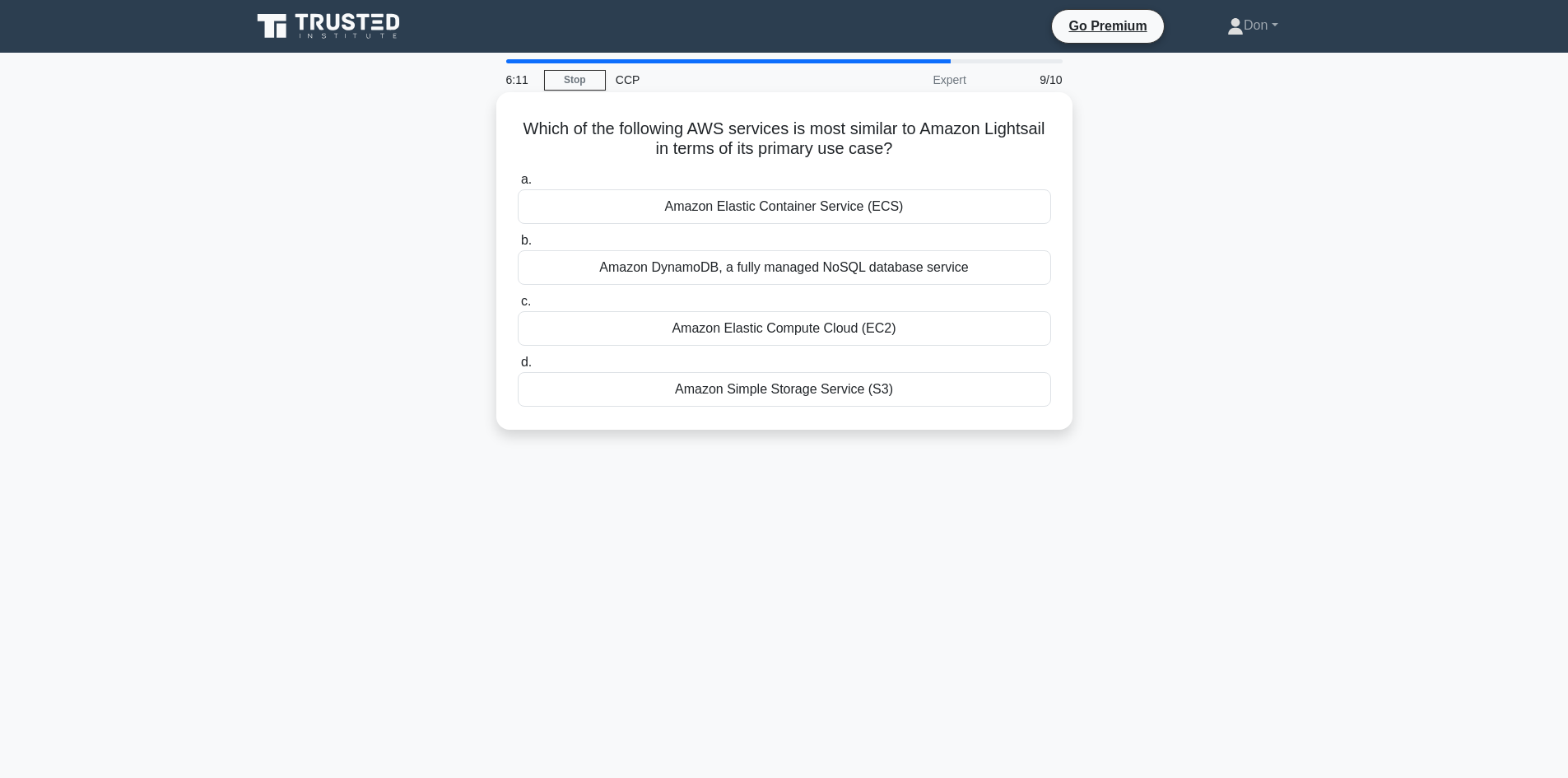
click at [709, 390] on div "Amazon Simple Storage Service (S3)" at bounding box center [784, 389] width 533 height 35
click at [518, 368] on input "d. Amazon Simple Storage Service (S3)" at bounding box center [518, 362] width 0 height 11
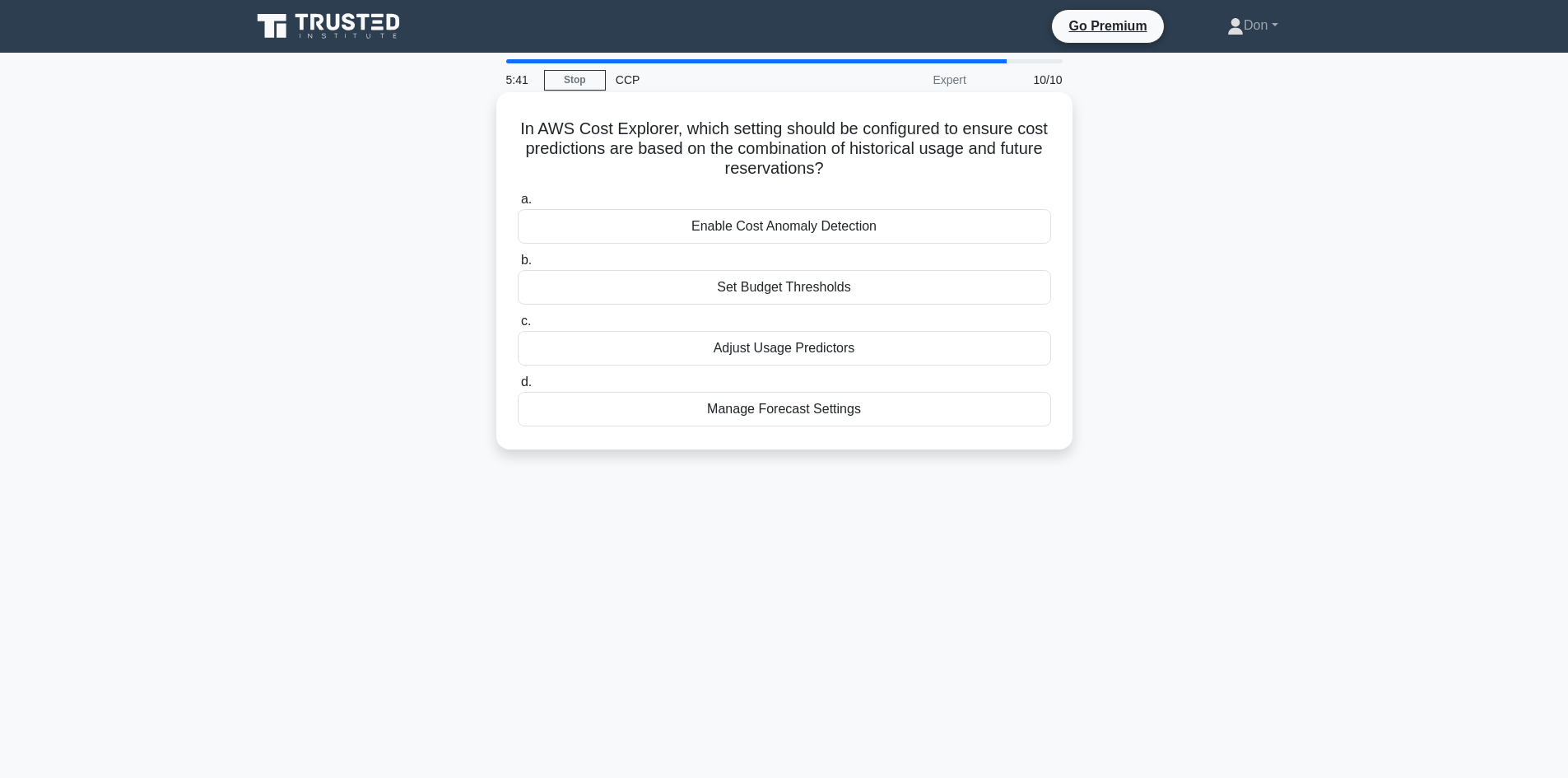
click at [831, 226] on div "Enable Cost Anomaly Detection" at bounding box center [784, 226] width 533 height 35
click at [518, 205] on input "a. Enable Cost Anomaly Detection" at bounding box center [518, 199] width 0 height 11
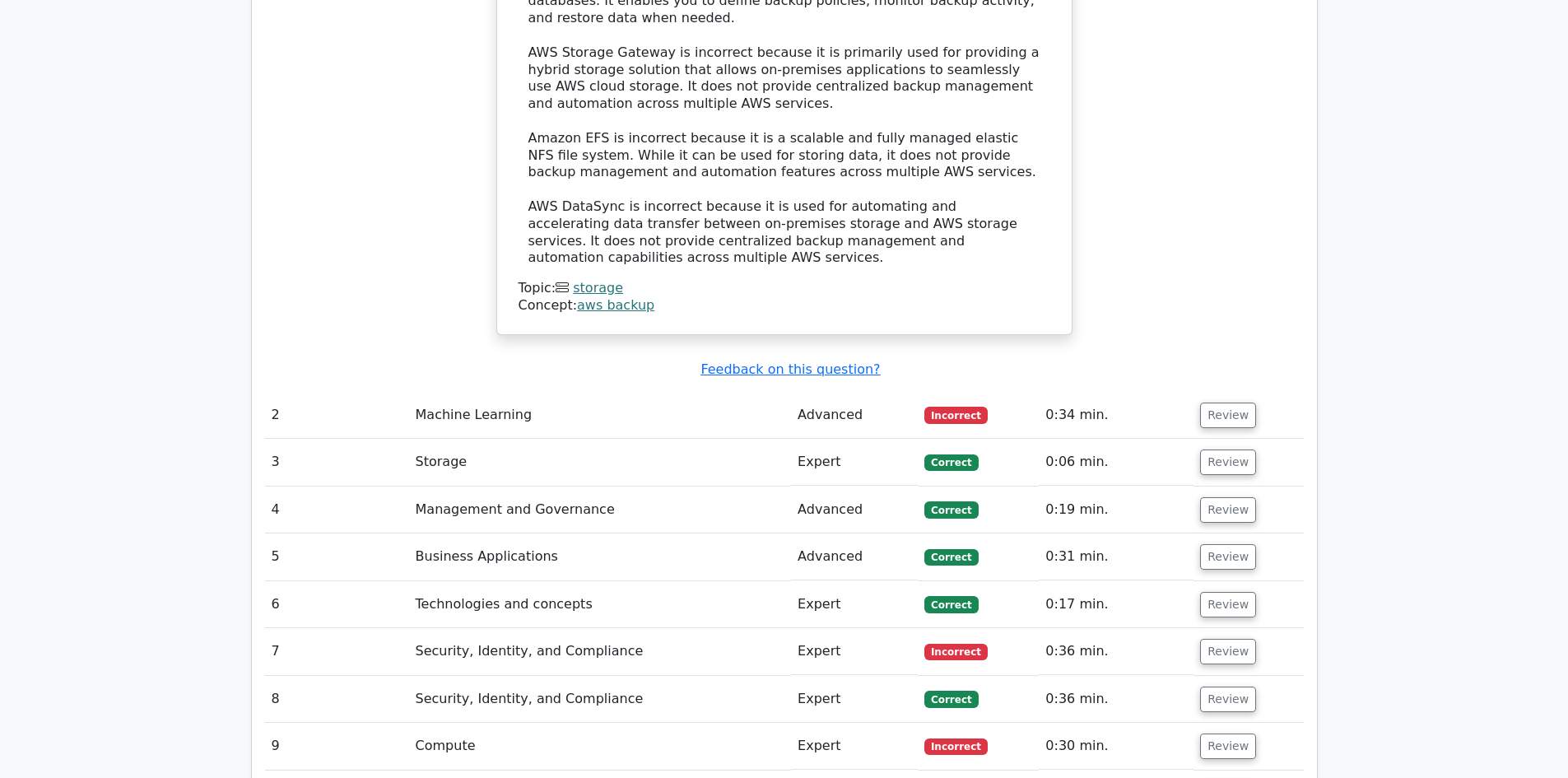
scroll to position [1976, 0]
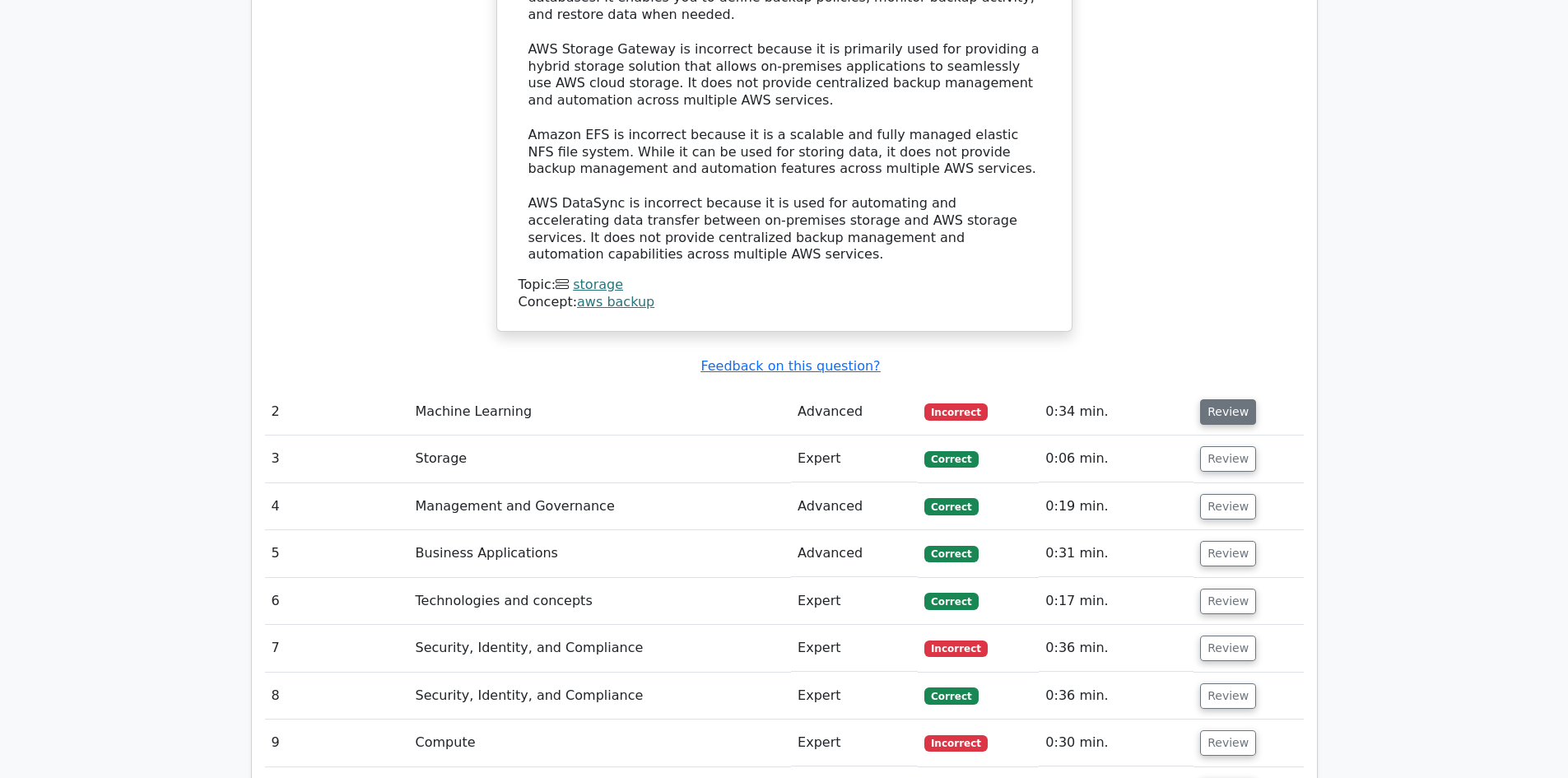
click at [1214, 399] on button "Review" at bounding box center [1228, 412] width 56 height 25
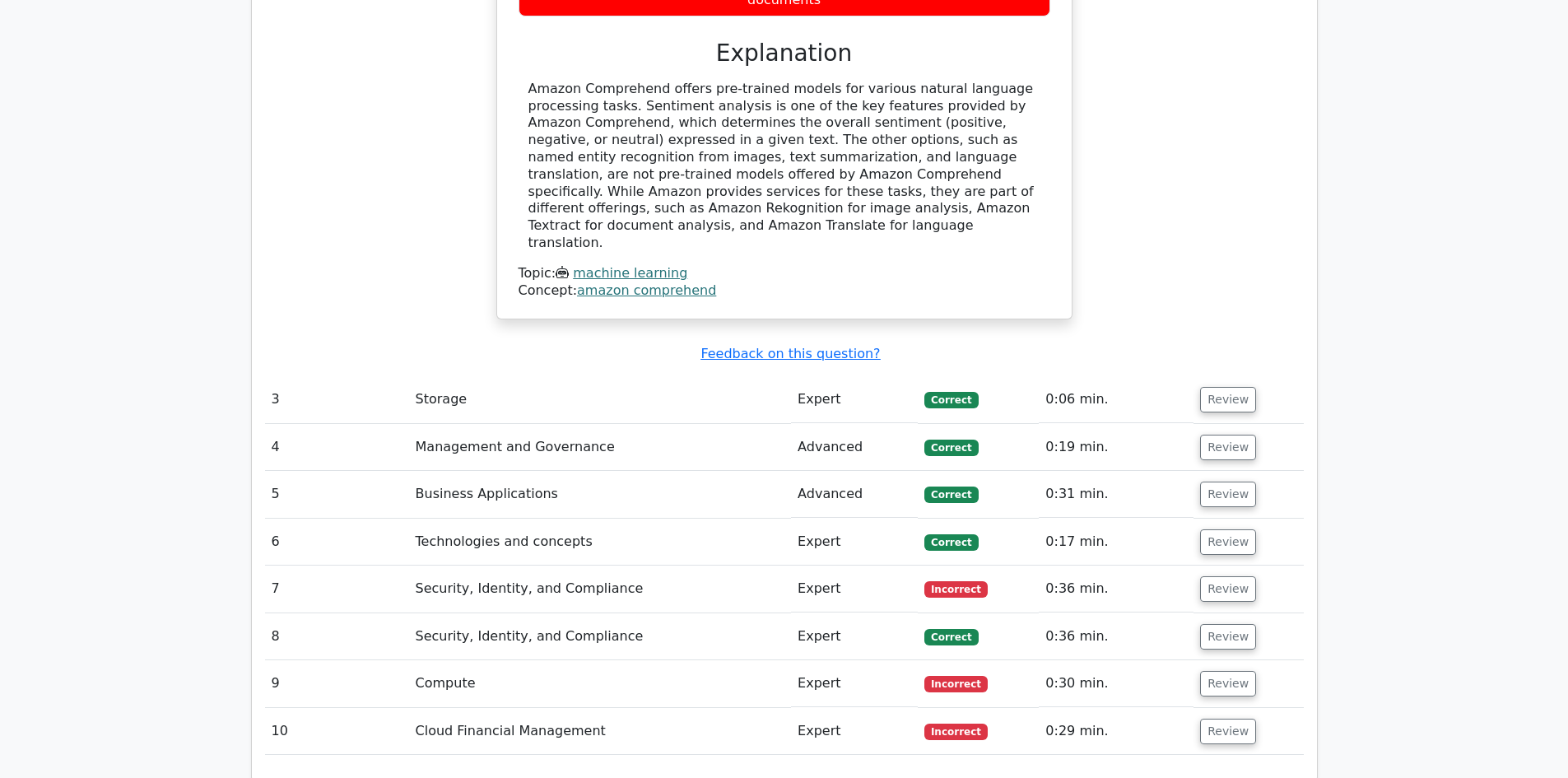
scroll to position [2800, 0]
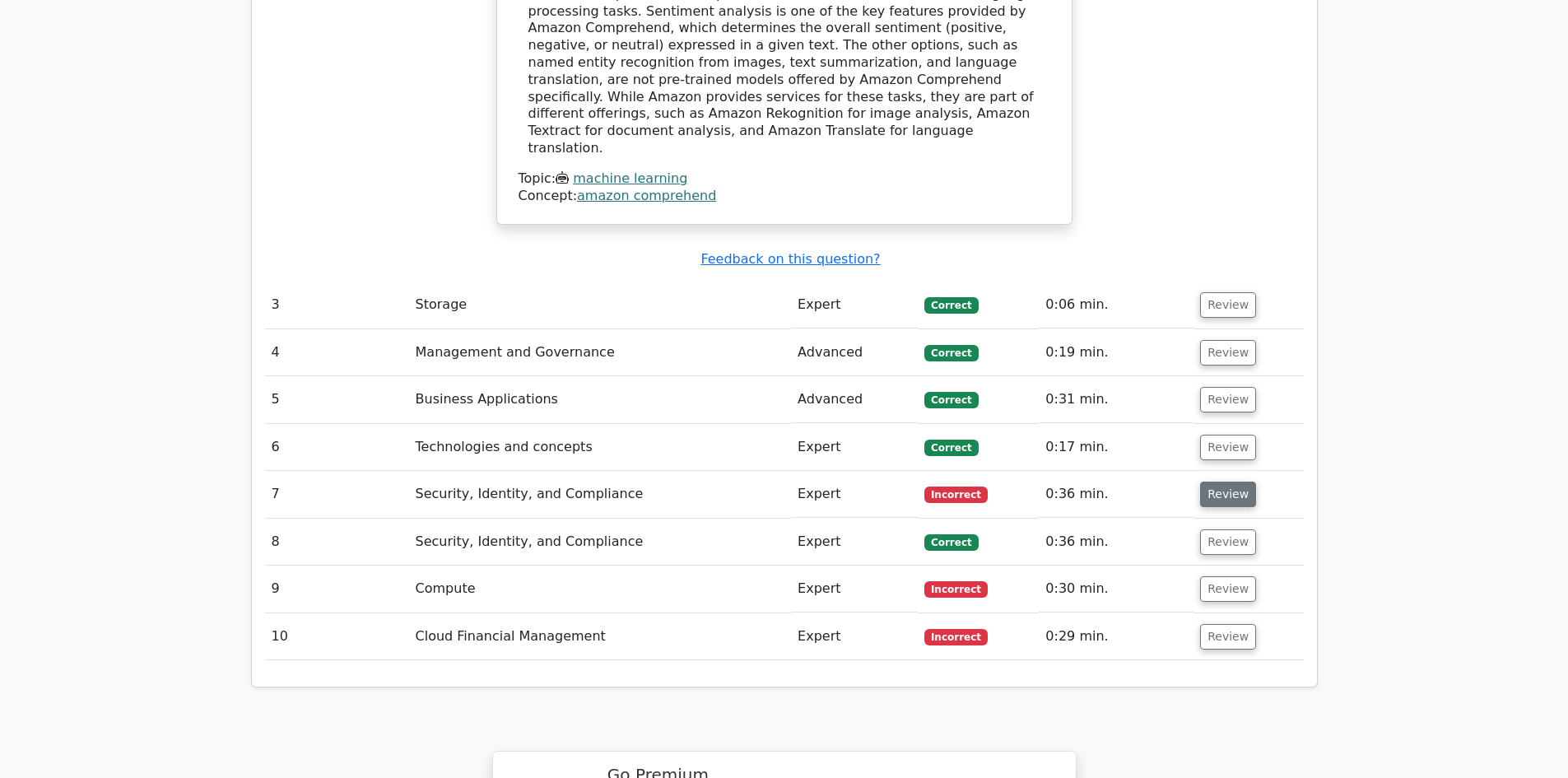
click at [1216, 481] on button "Review" at bounding box center [1228, 494] width 56 height 25
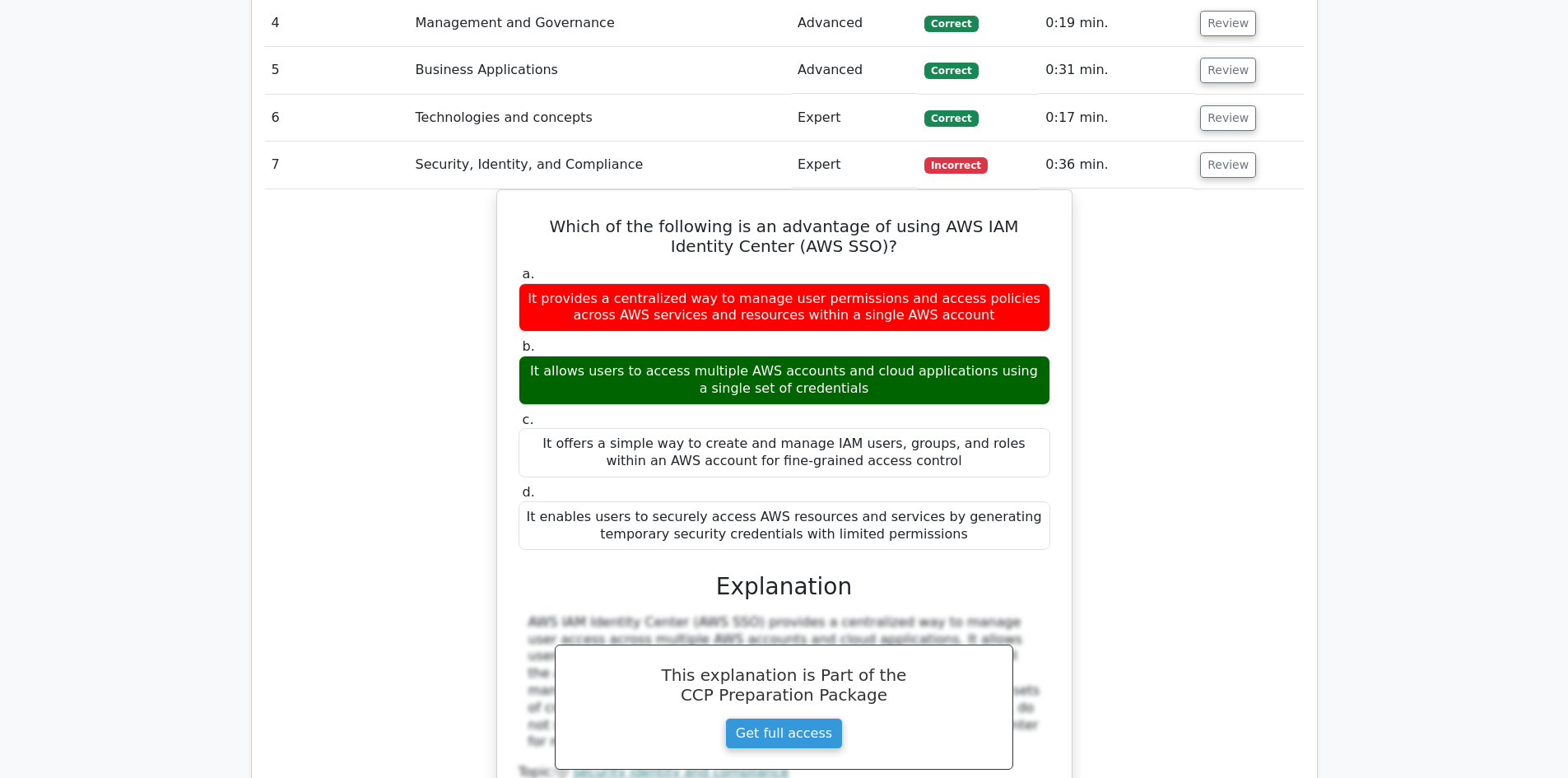
scroll to position [3458, 0]
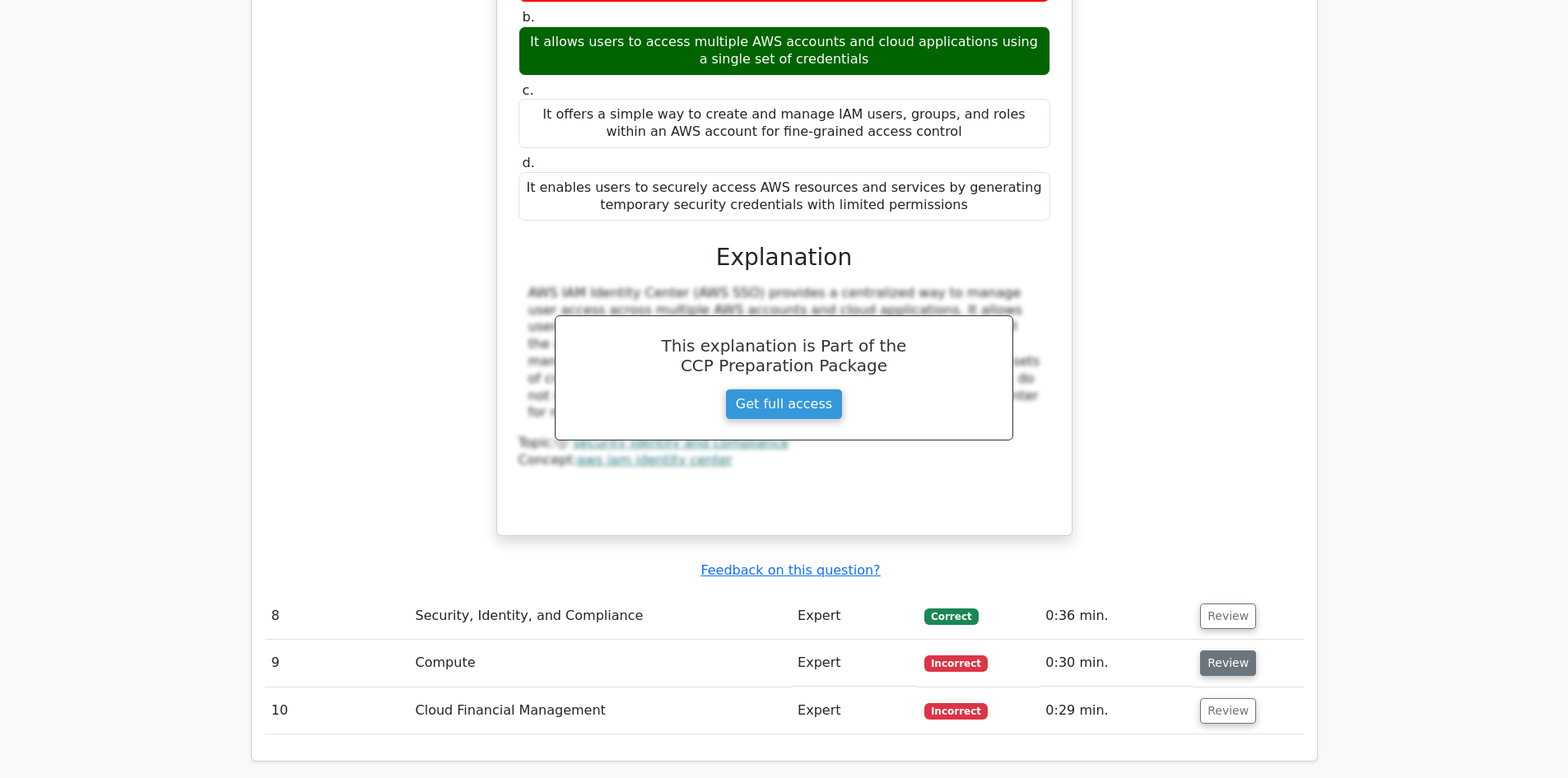
click at [1231, 650] on button "Review" at bounding box center [1228, 663] width 56 height 25
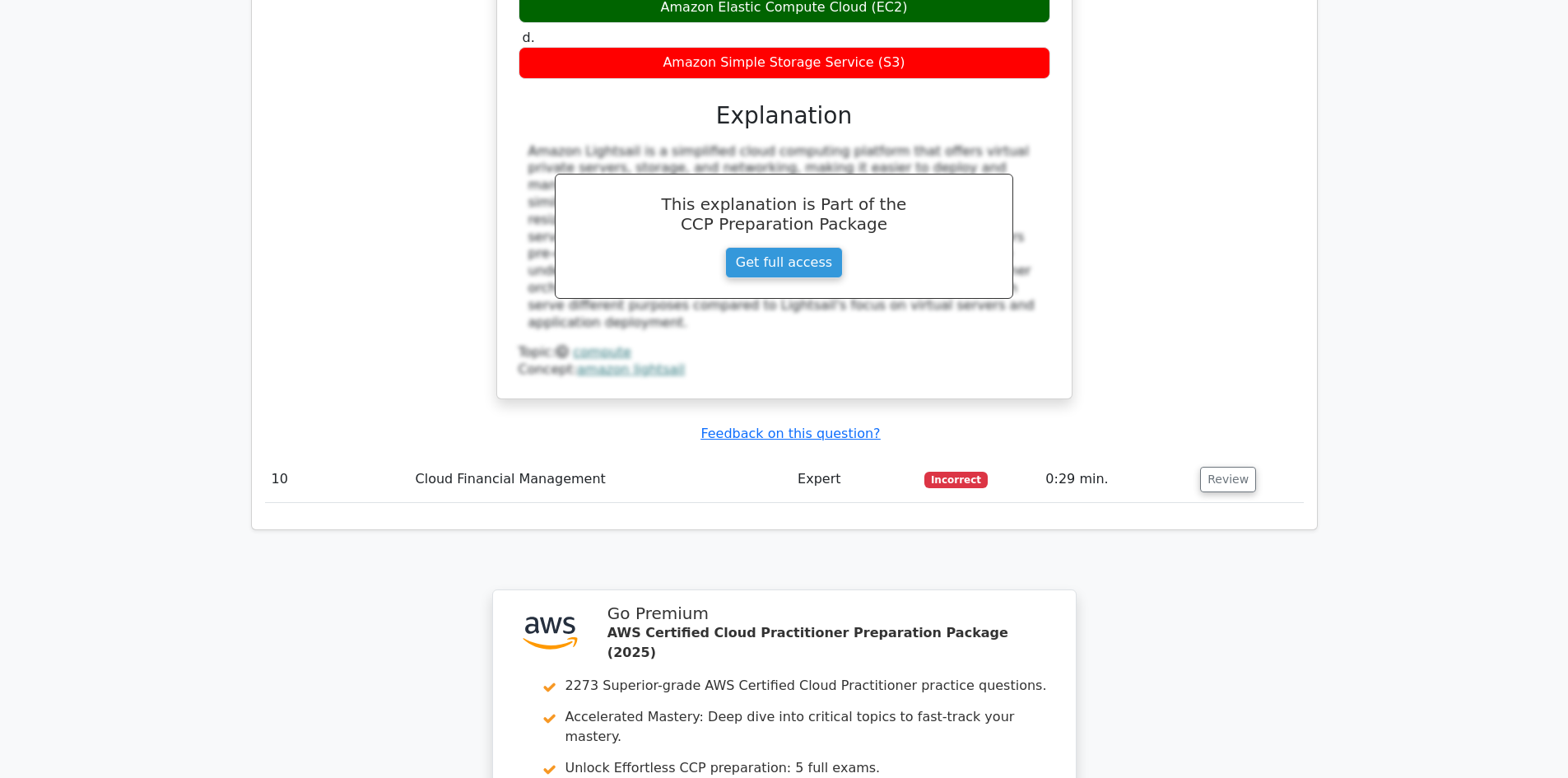
scroll to position [4237, 0]
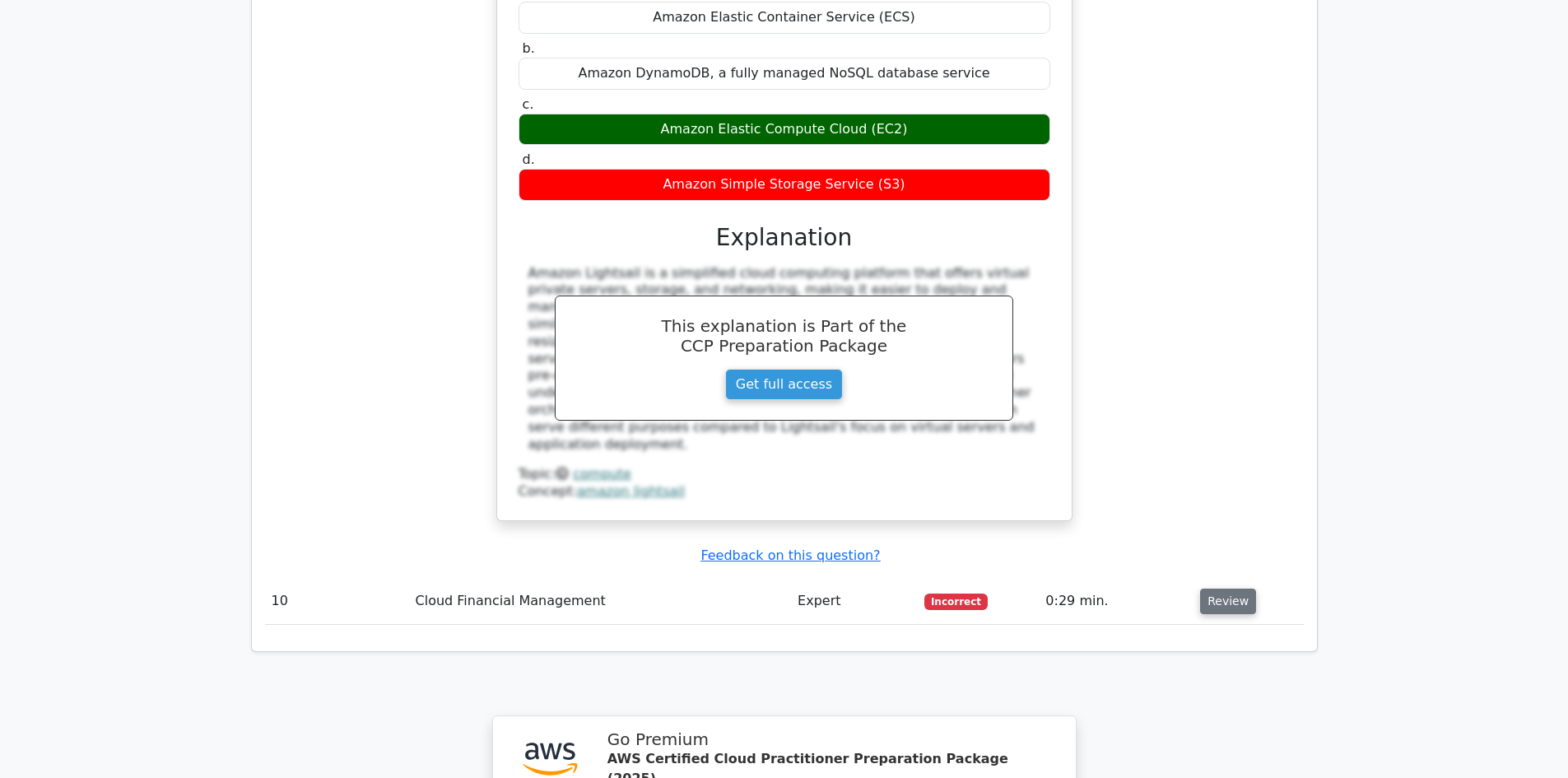
click at [1215, 589] on button "Review" at bounding box center [1228, 601] width 56 height 25
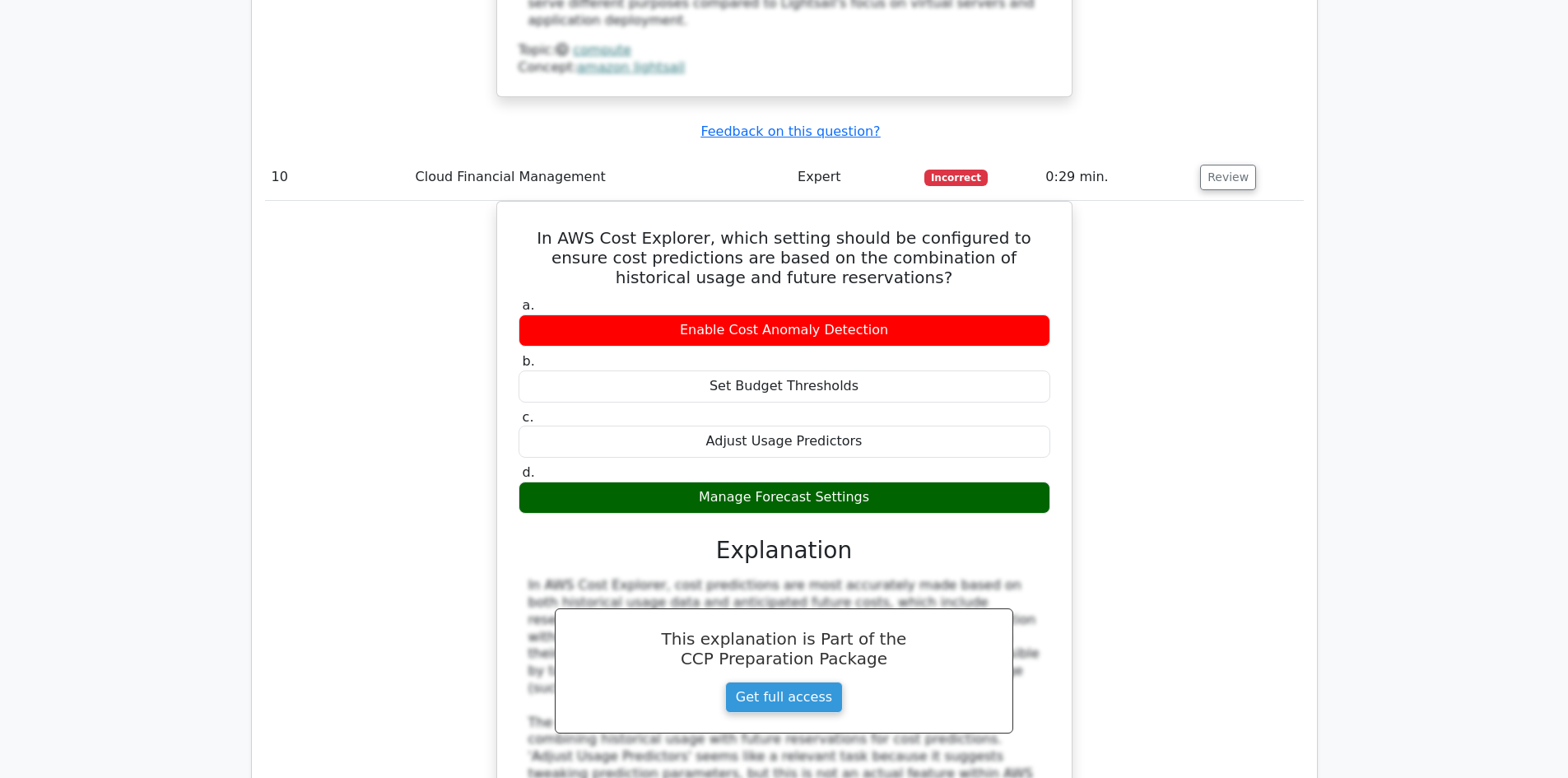
scroll to position [4731, 0]
